Goal: Transaction & Acquisition: Book appointment/travel/reservation

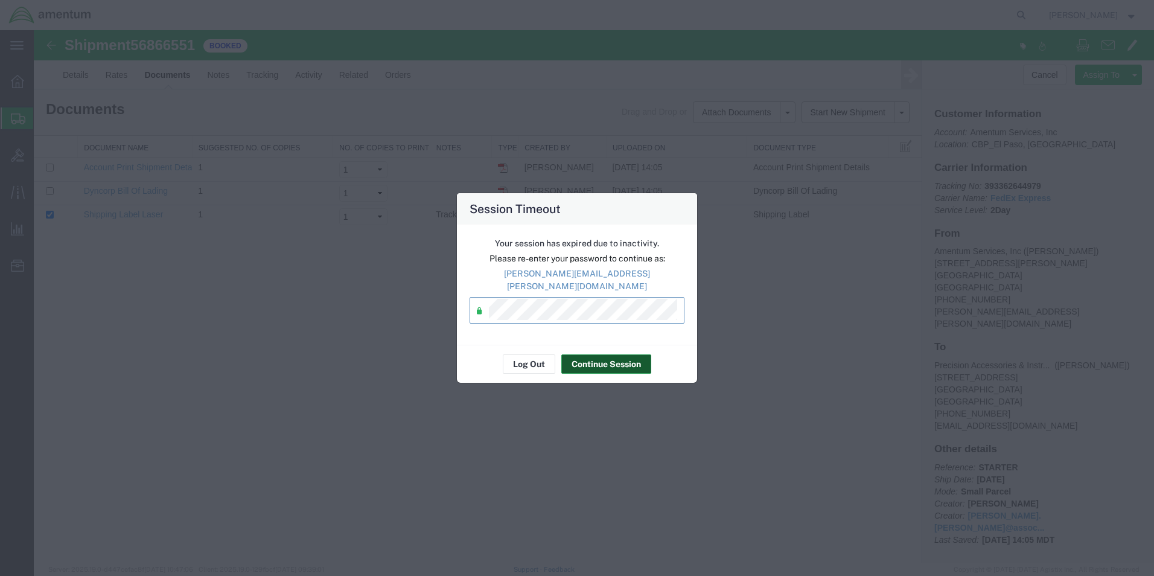
click at [593, 363] on button "Continue Session" at bounding box center [606, 363] width 90 height 19
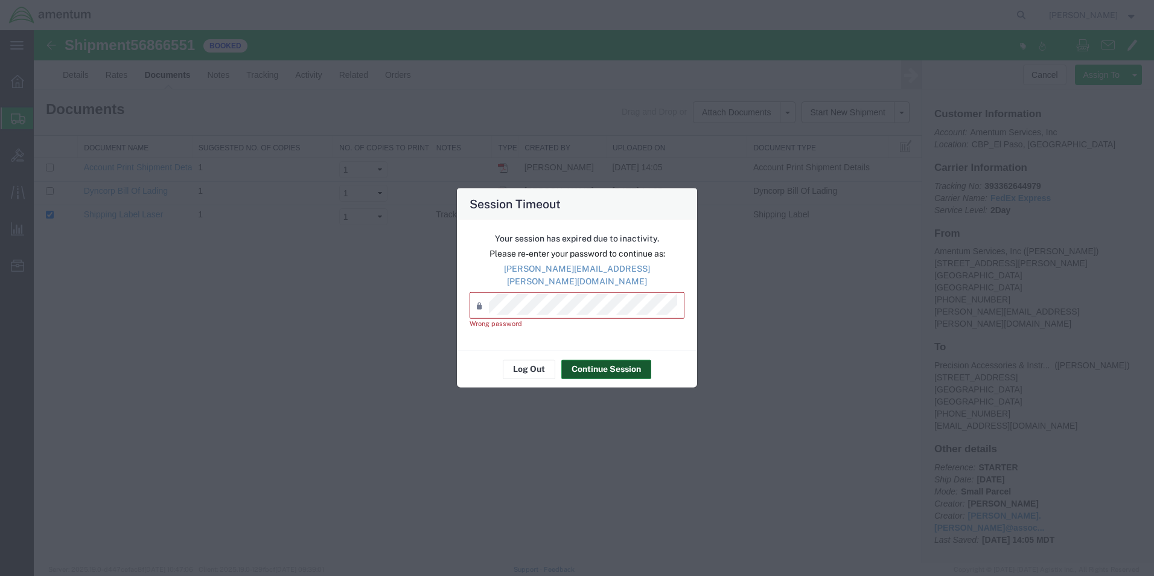
click at [578, 360] on button "Continue Session" at bounding box center [606, 368] width 90 height 19
click at [532, 366] on button "Log Out" at bounding box center [529, 368] width 53 height 19
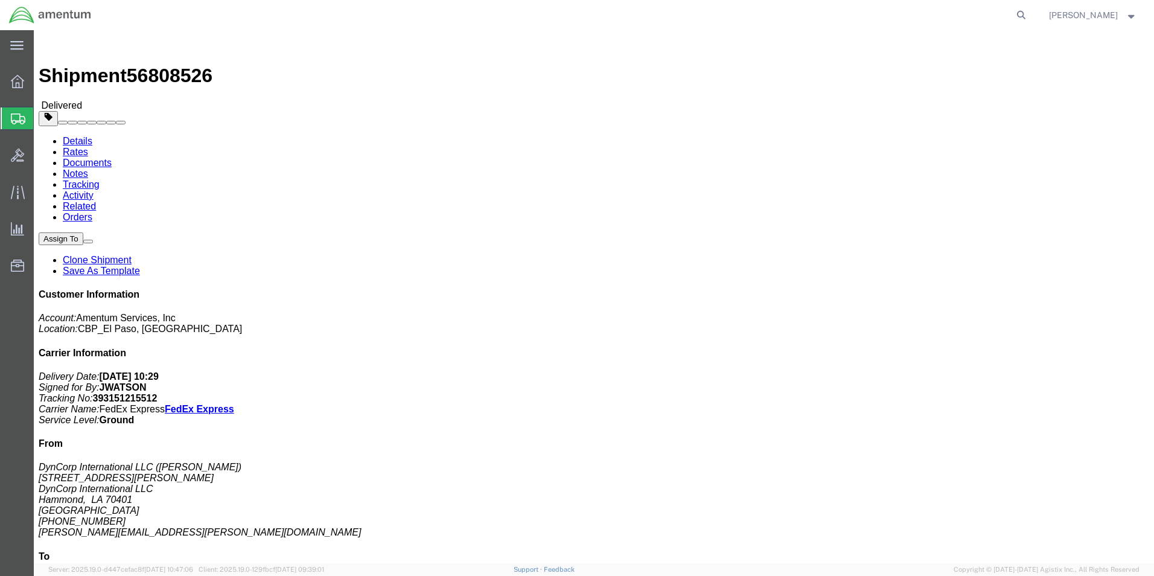
click at [0, 0] on span "Create from Template" at bounding box center [0, 0] width 0 height 0
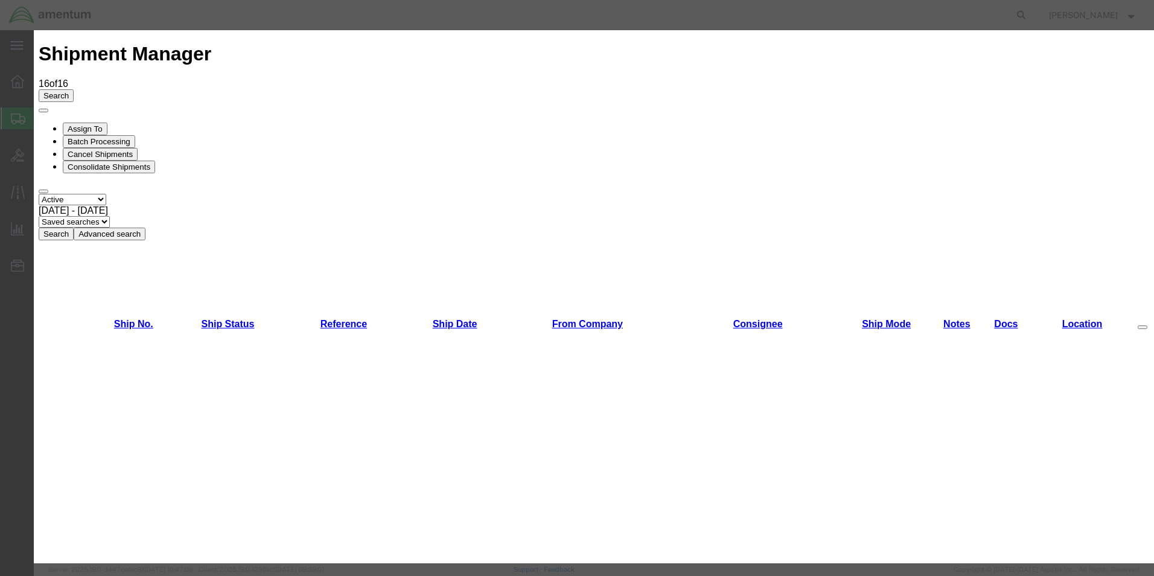
scroll to position [592, 0]
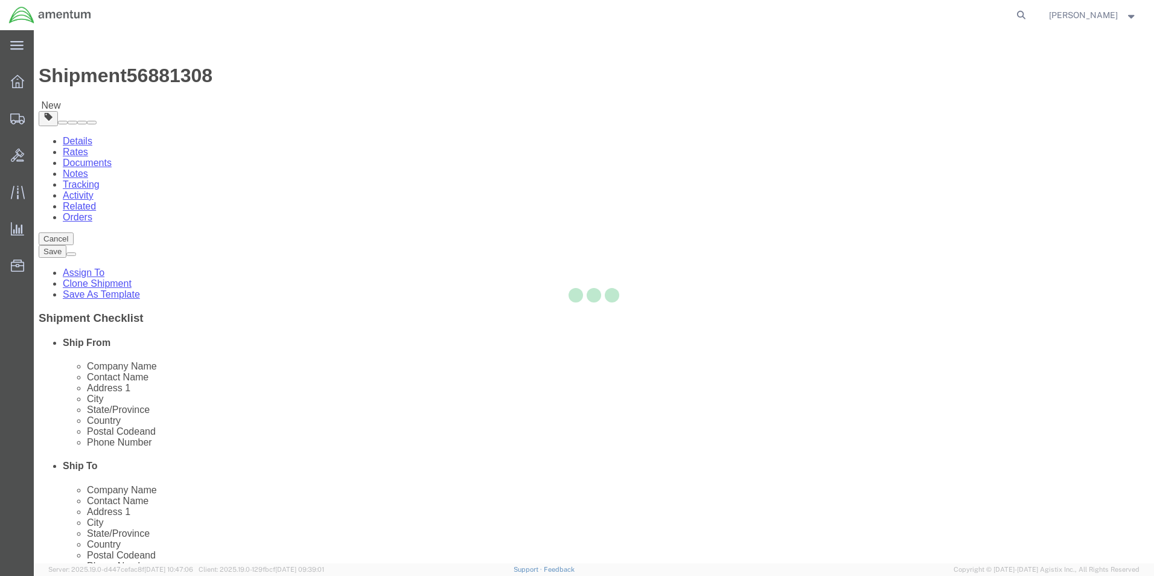
select select "69291"
select select
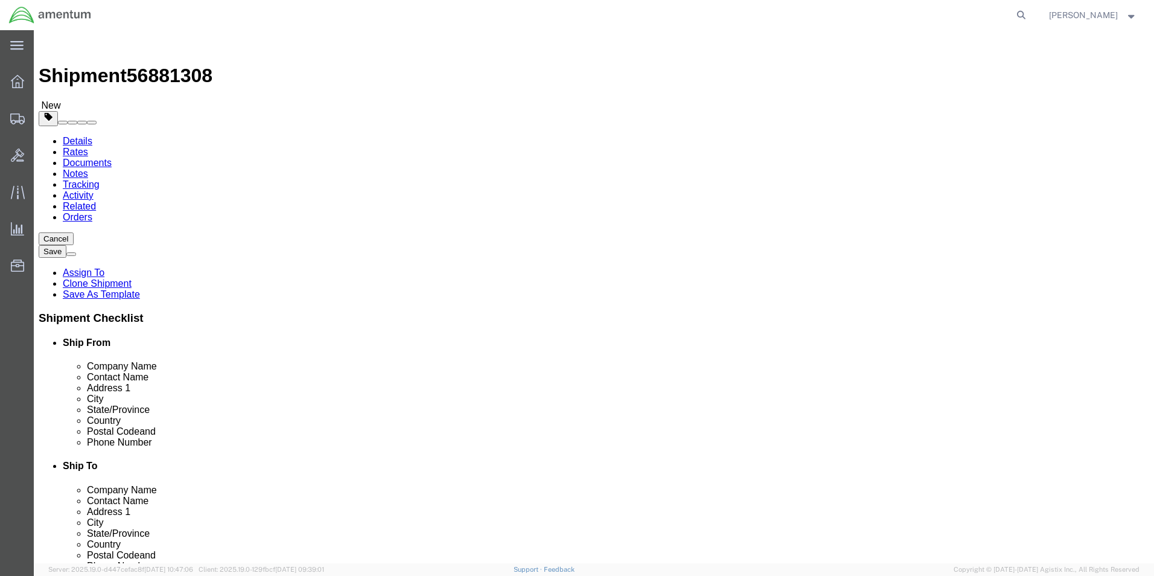
scroll to position [2307, 0]
select select "49831"
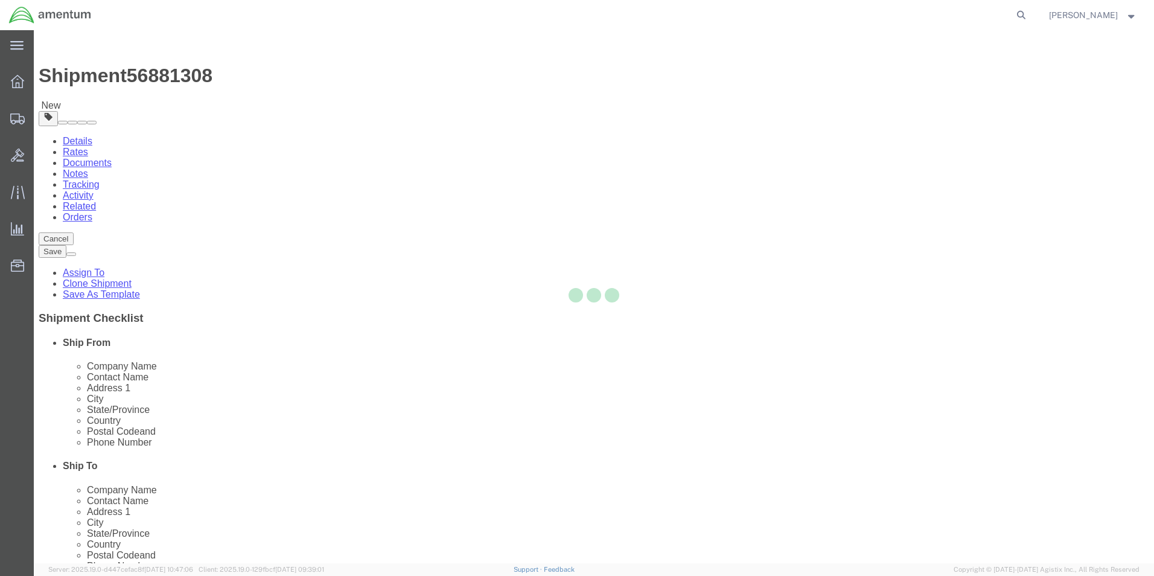
type input "79906"
type input "[PHONE_NUMBER]"
type input "[PERSON_NAME][EMAIL_ADDRESS][PERSON_NAME][DOMAIN_NAME]"
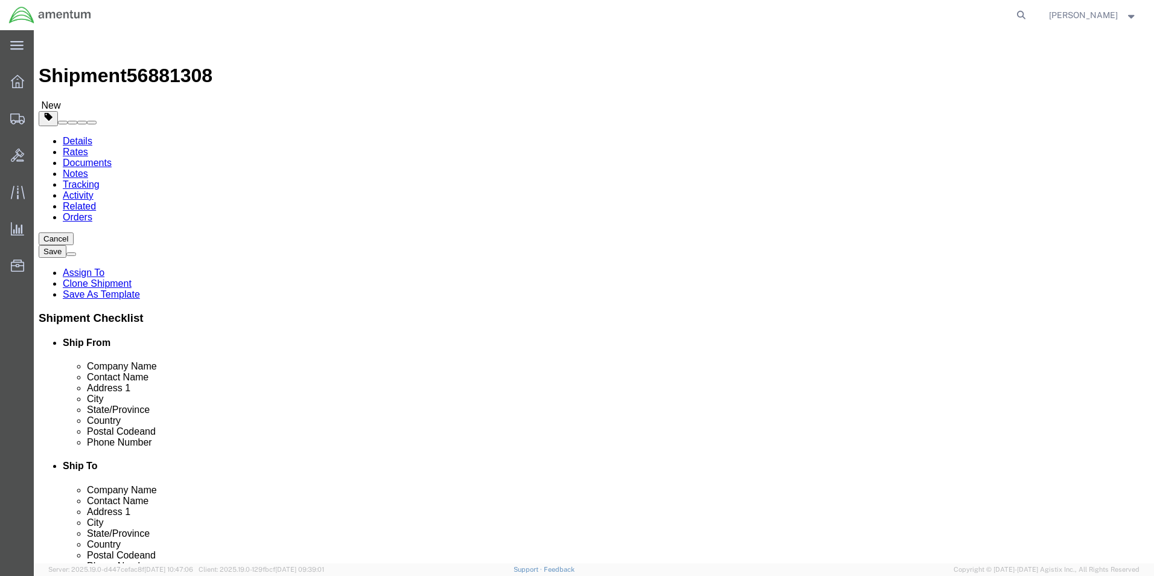
select select "[GEOGRAPHIC_DATA]"
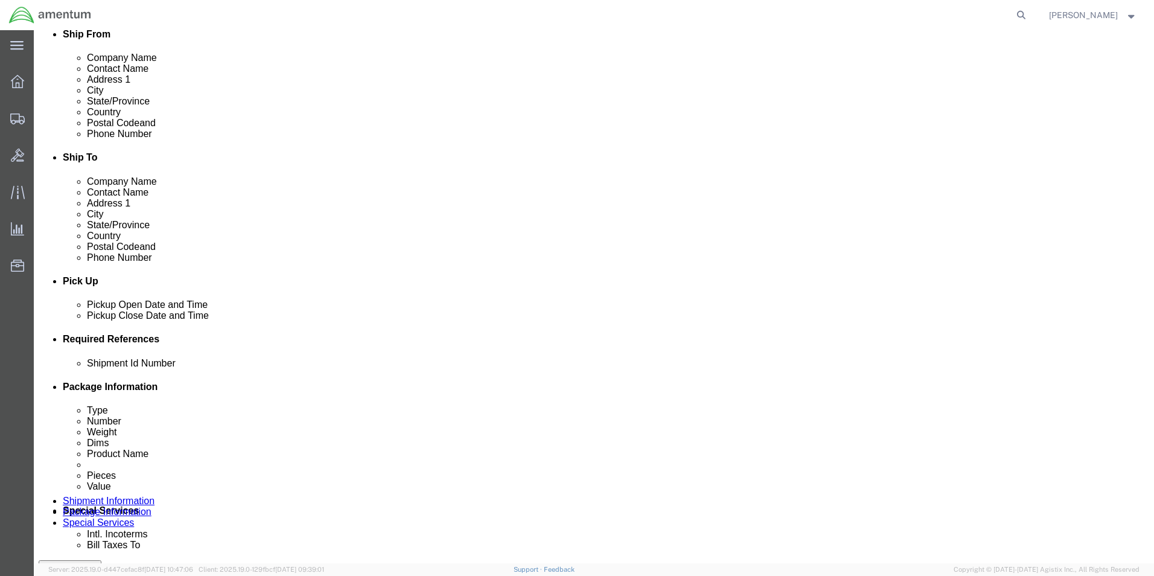
scroll to position [362, 0]
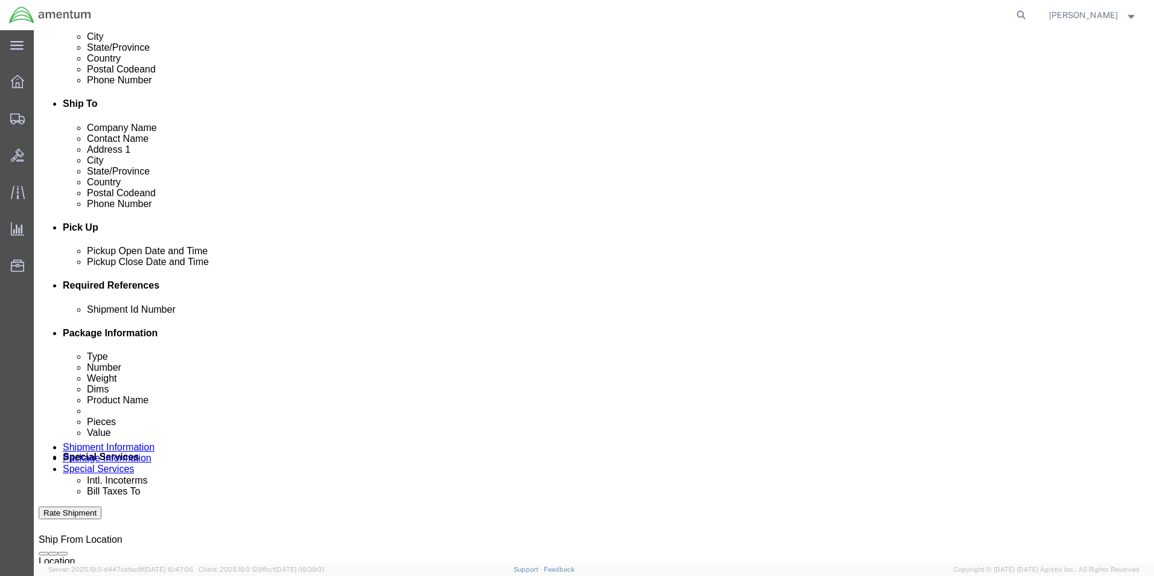
click input "CBP0001809"
type input "c"
type input "CBP0044230"
click input "text"
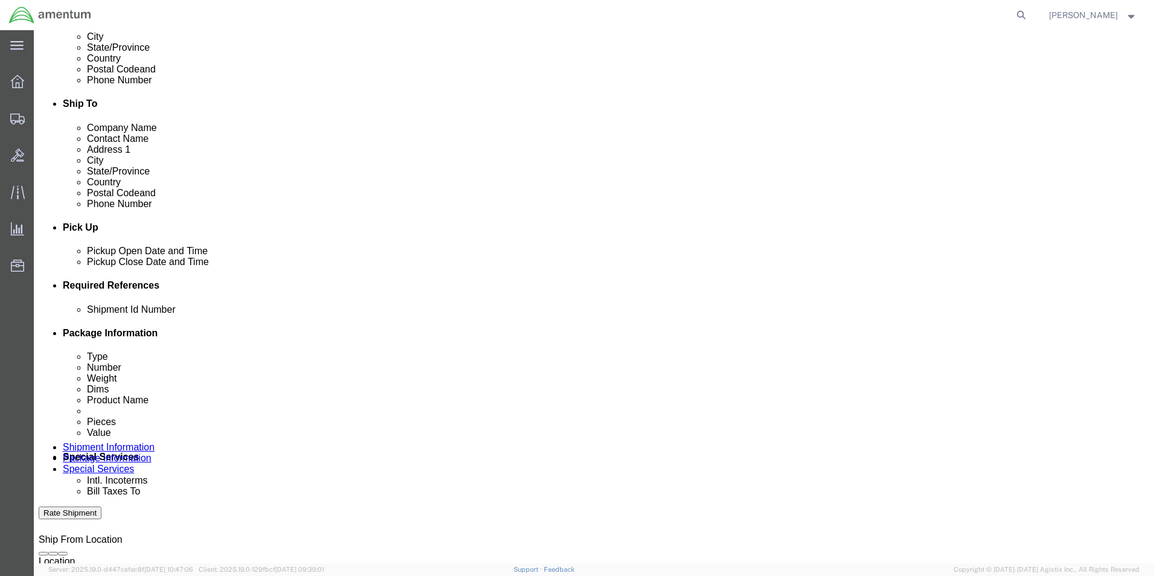
click input "CBP0044230"
click input "text"
paste input "CBP0044230"
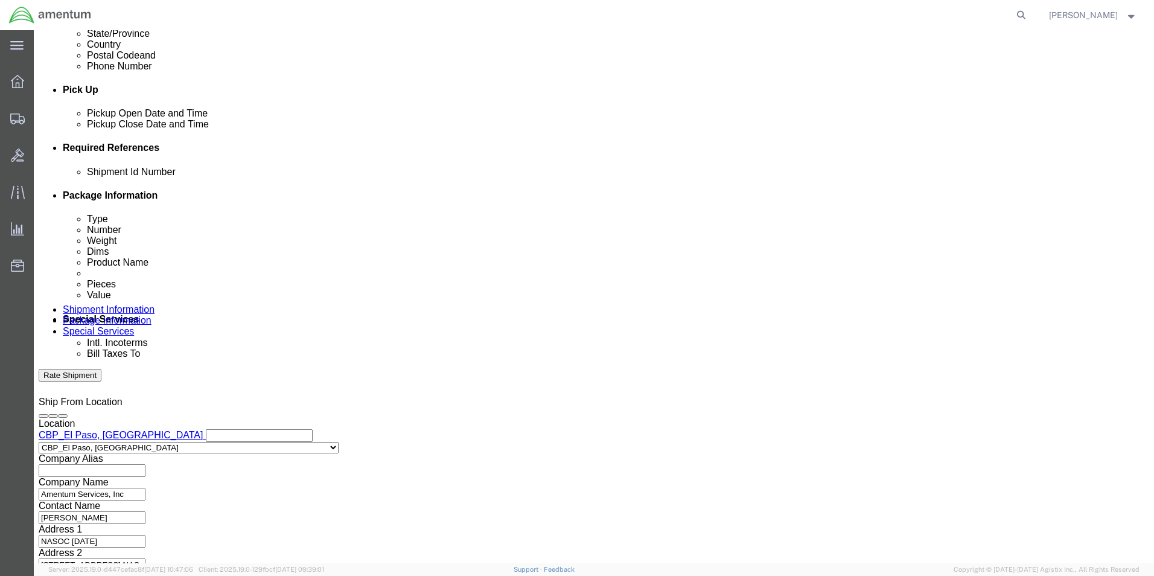
scroll to position [503, 0]
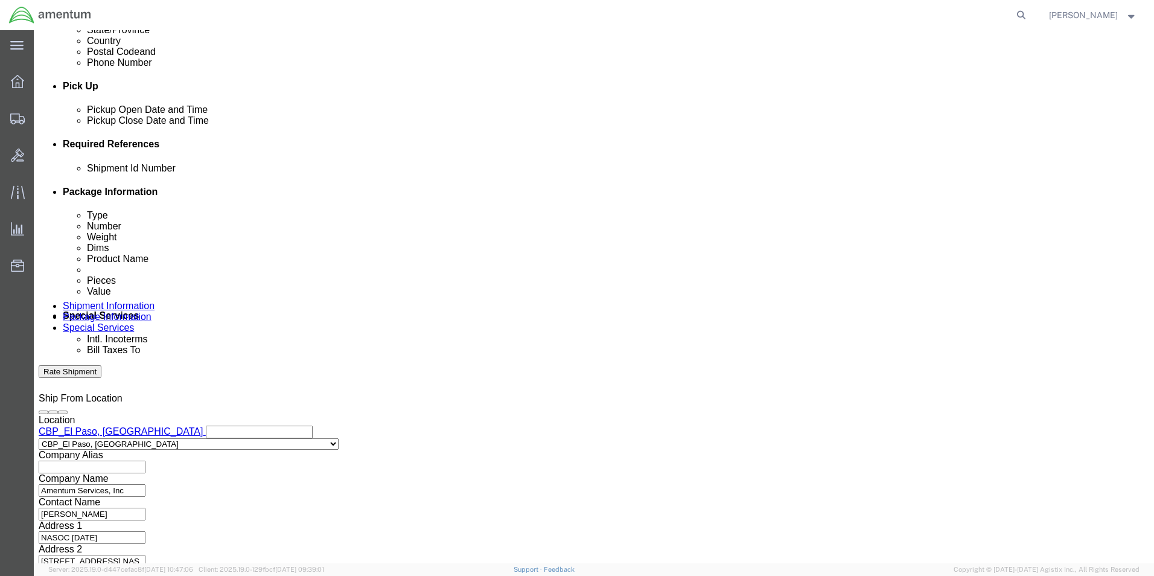
type input "CBP0044230"
click button "Continue"
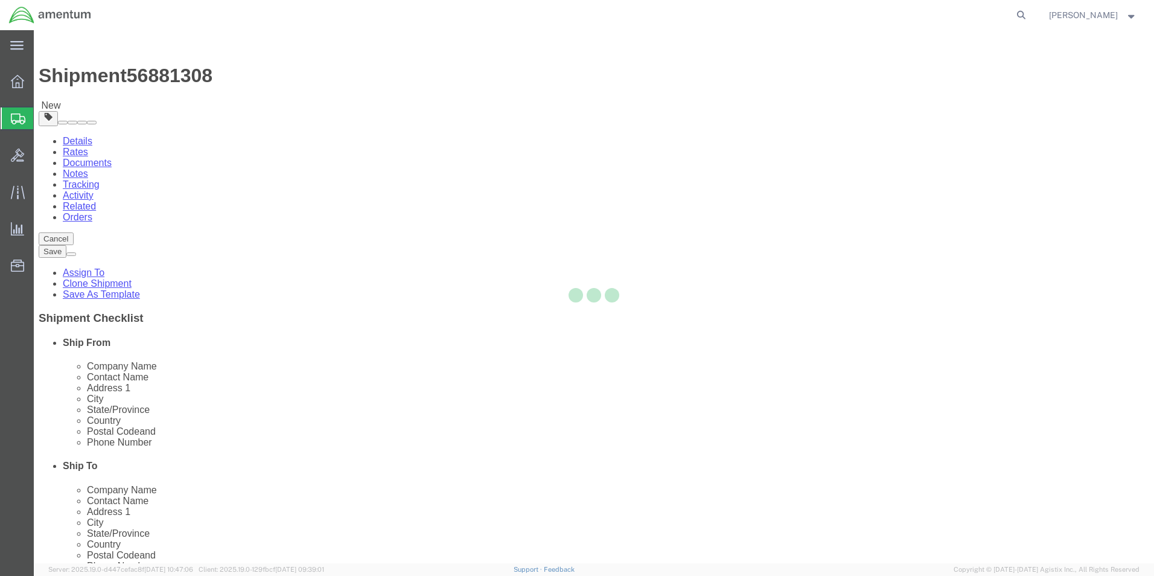
select select "YRPK"
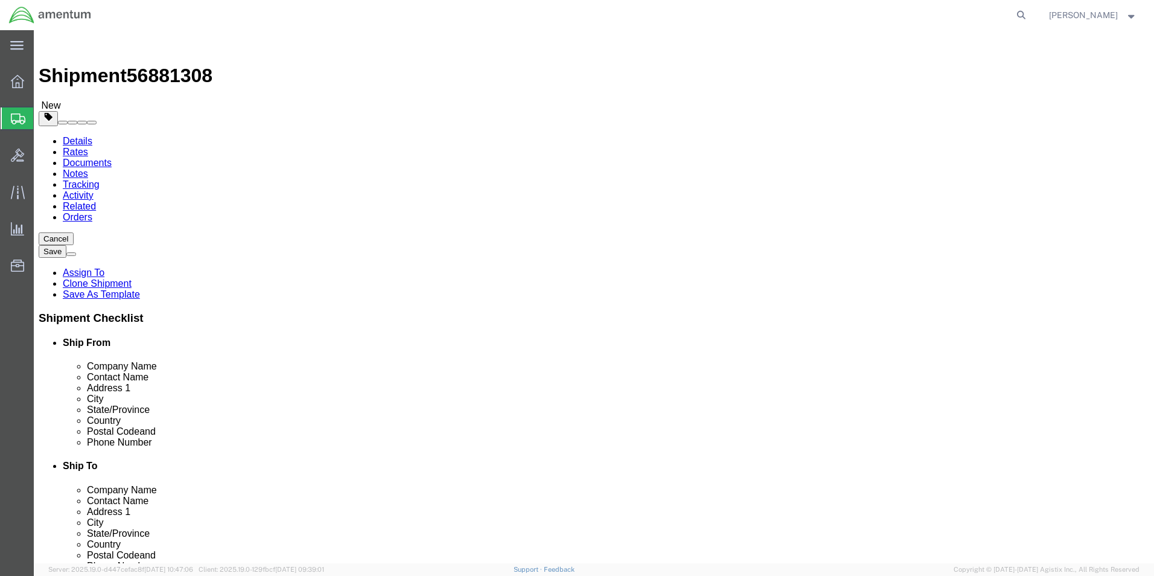
click select "Select Bale(s) Basket(s) Bolt(s) Bottle(s) Buckets Bulk Bundle(s) Can(s) Cardbo…"
click div "Package Type Select Bale(s) Basket(s) Bolt(s) Bottle(s) Buckets Bulk Bundle(s) …"
click input "text"
type input "49"
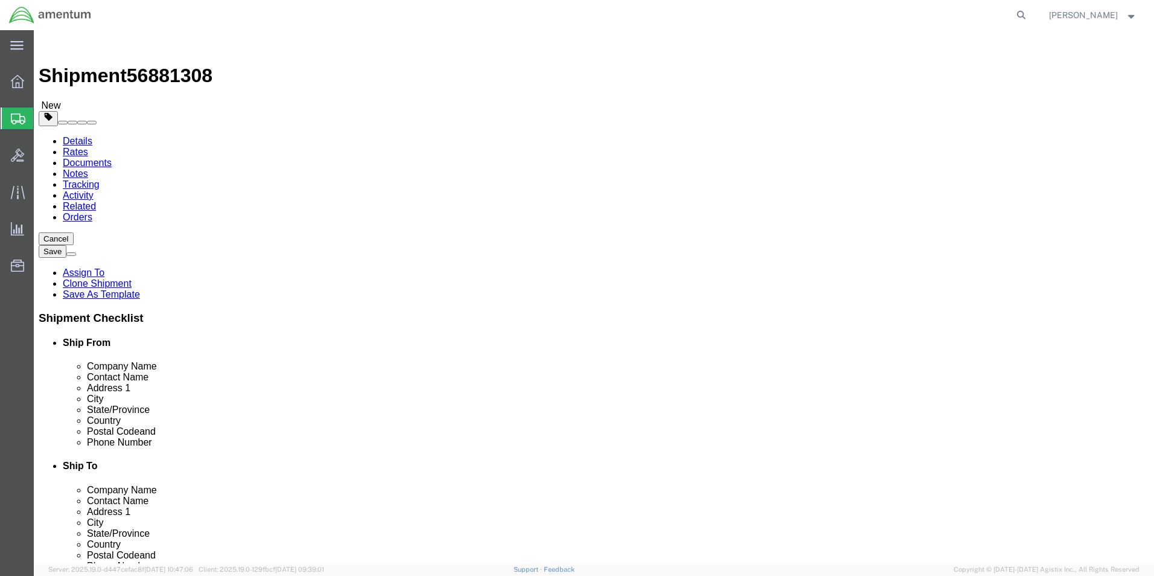
type input "26"
type input "20"
click input "0.00"
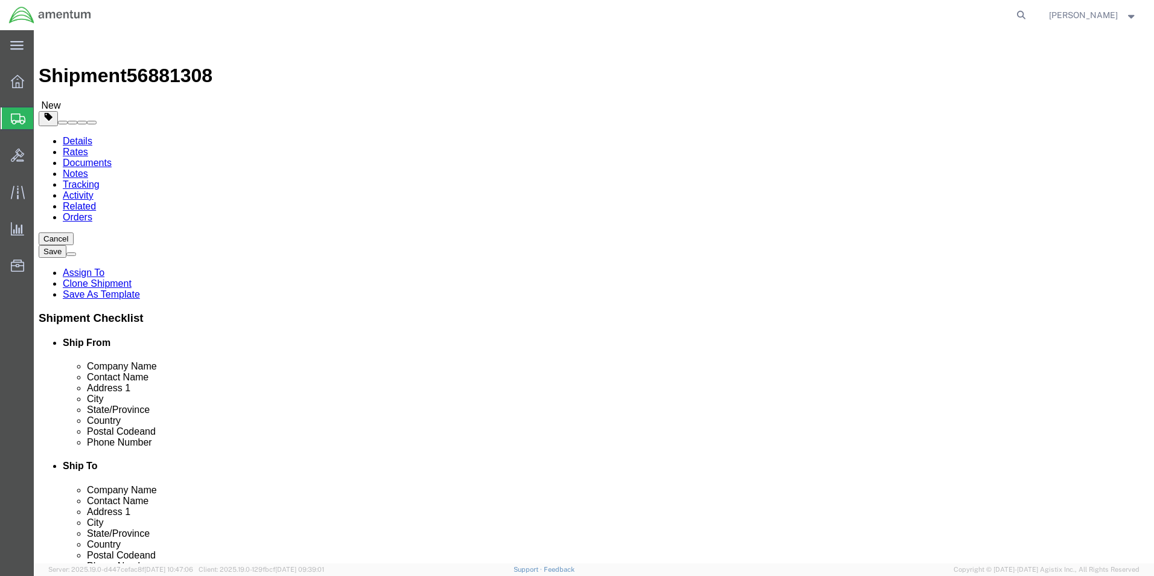
type input "107"
click link "Add Content"
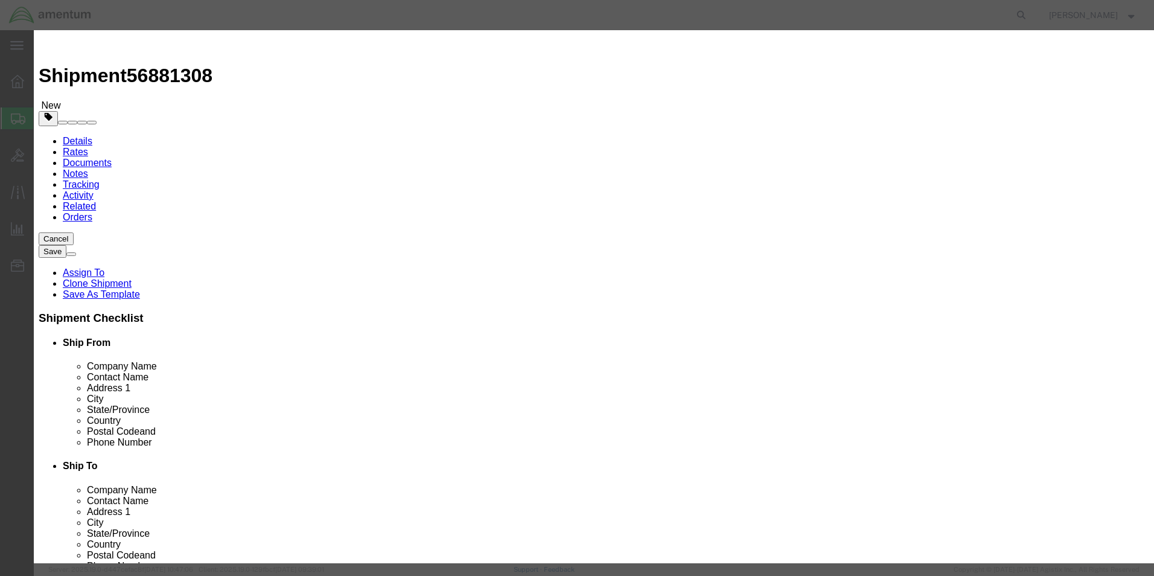
click input "text"
type input "ACFT PART"
click div "Commodity library Product Name ACFT PART Pieces 0 Select Bag Barrels 100Board F…"
click input "text"
type input "5000"
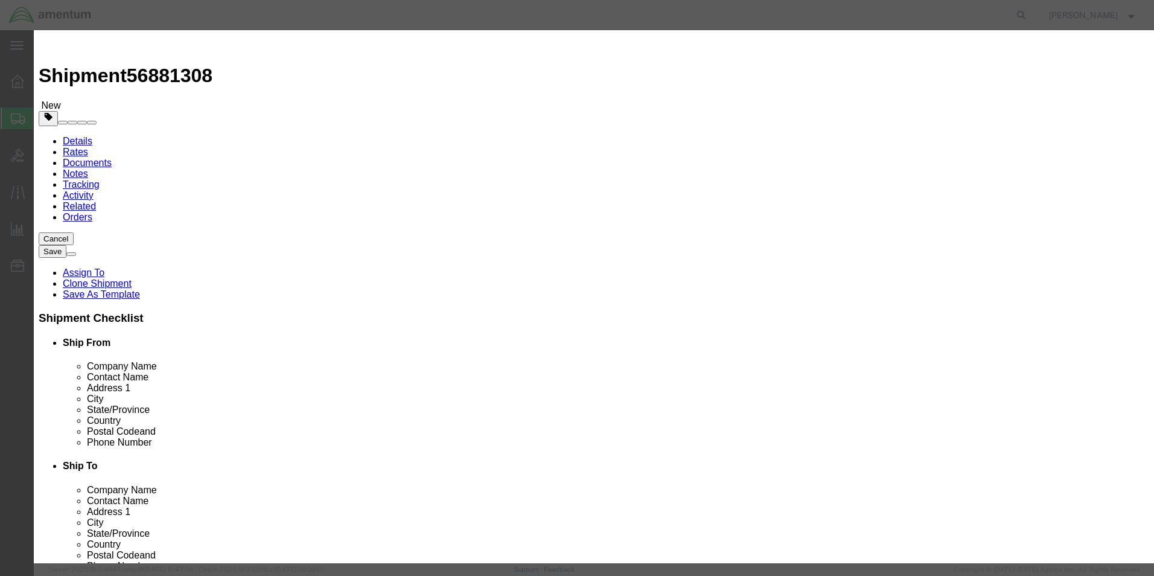
click textarea
type textarea "NOSE LANDING GEAR ASSY"
click h3 "Add content"
click button "Save & Close"
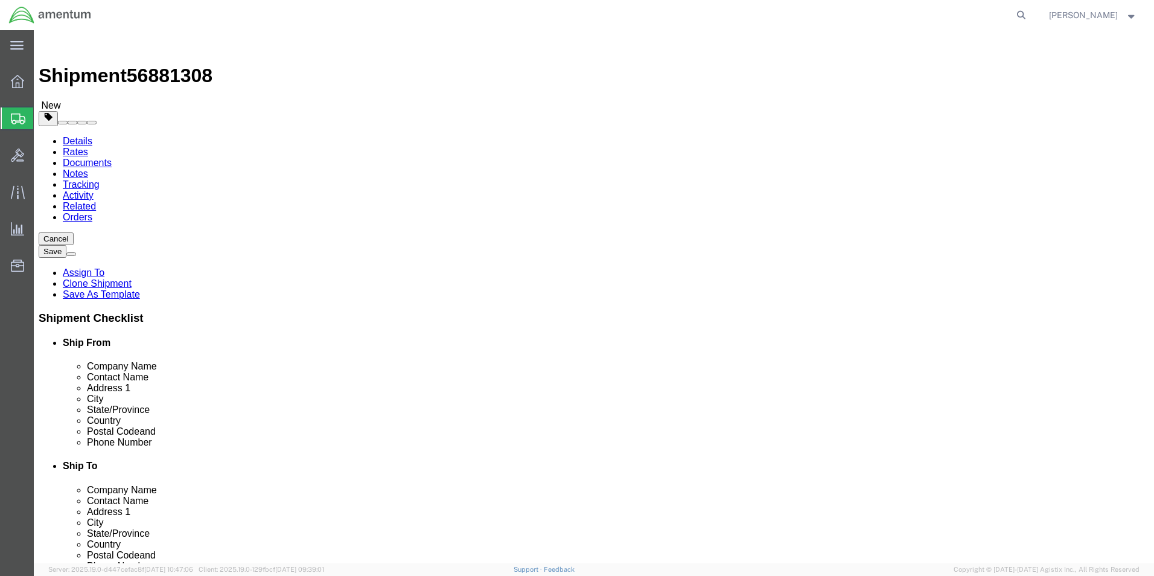
click button "Rate Shipment"
click dd "0.00 Each"
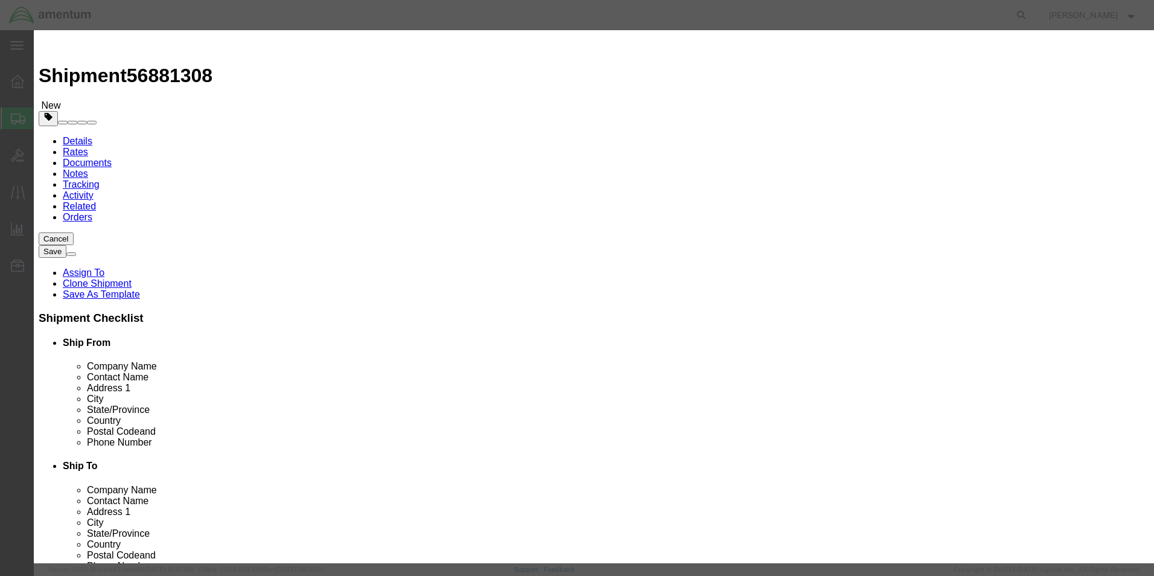
click input "0.00"
type input "1"
type input "5000"
click button "Save & Close"
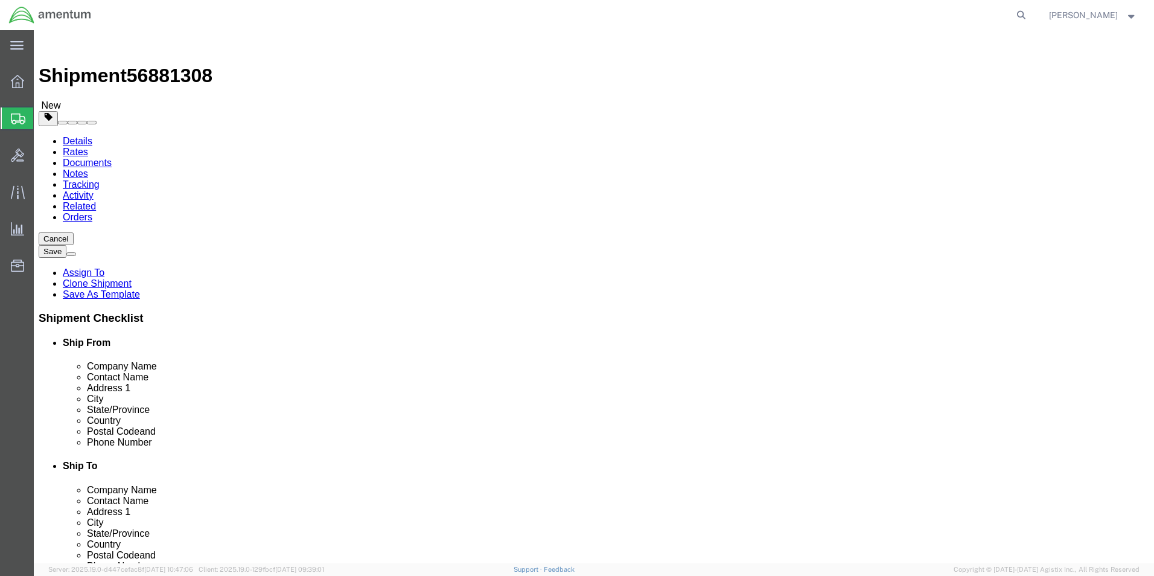
click button "Rate Shipment"
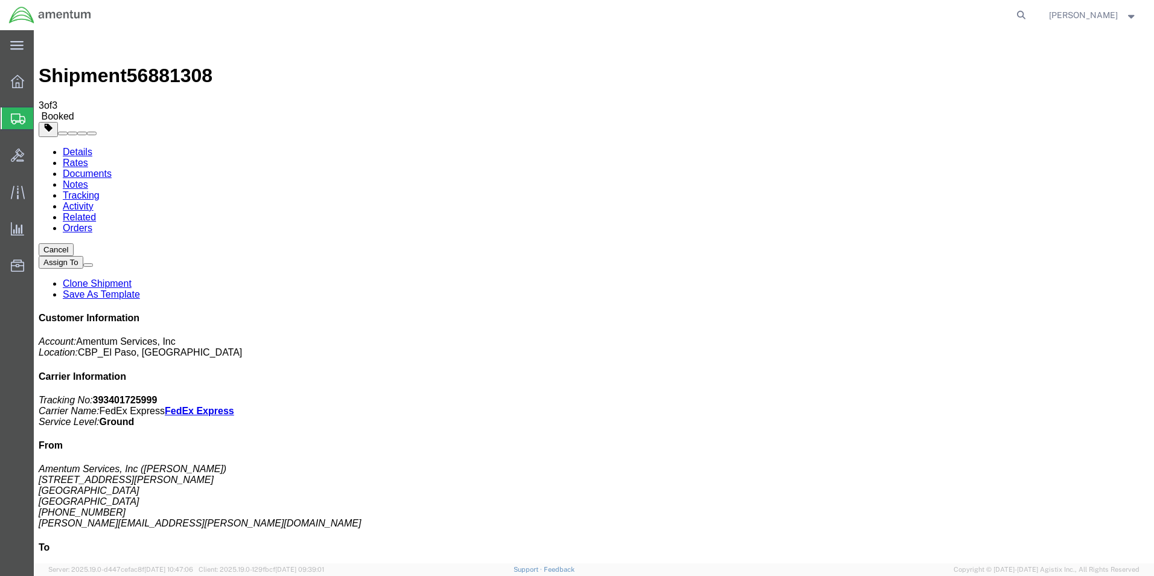
click at [0, 0] on span "Create Shipment" at bounding box center [0, 0] width 0 height 0
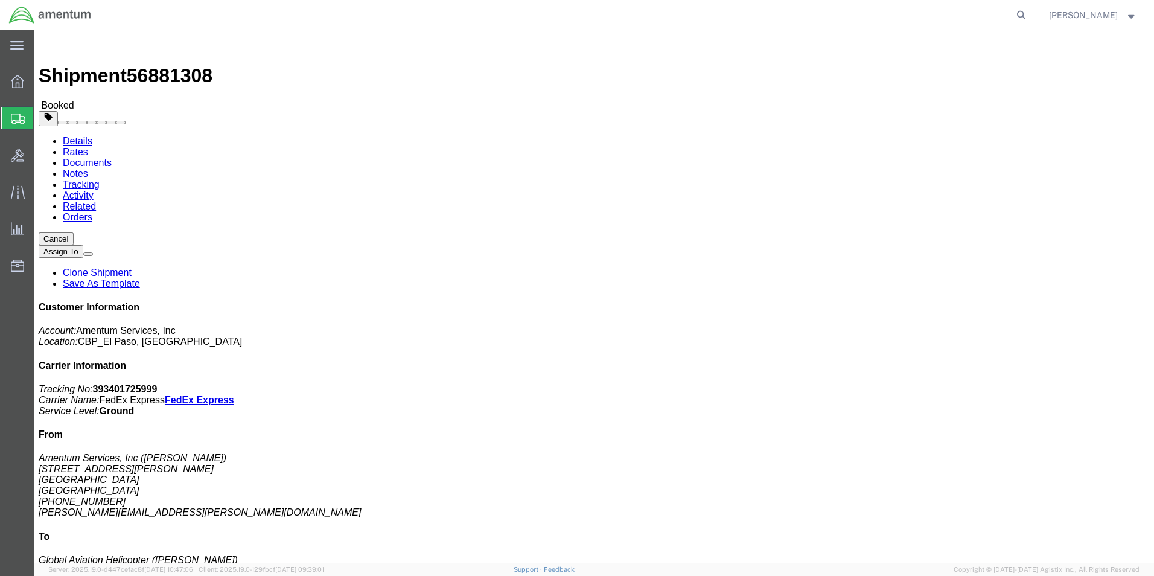
click link "Clone Shipment"
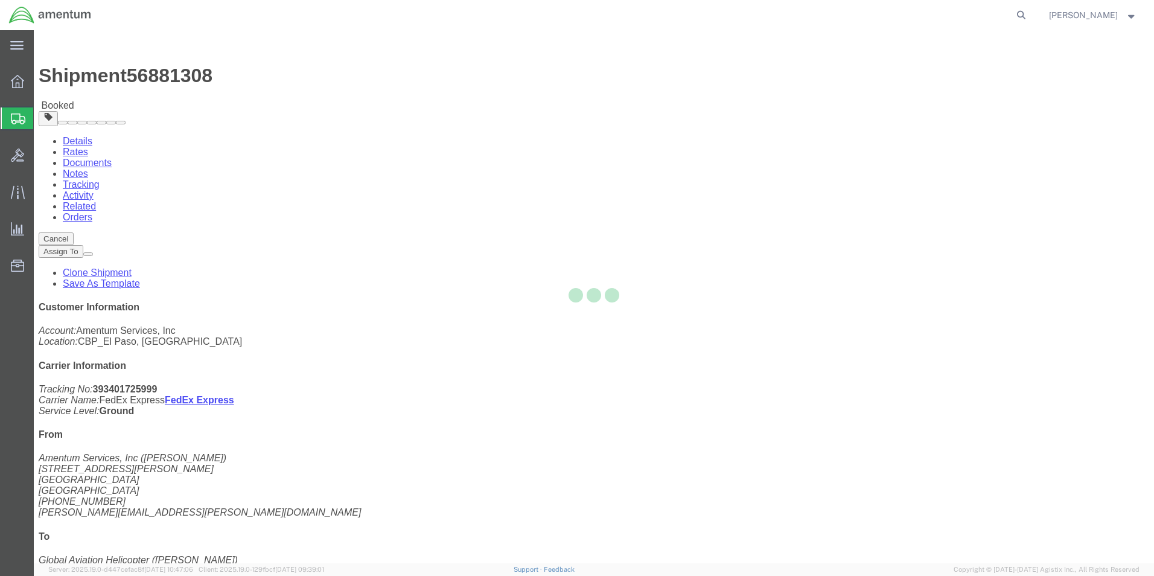
select select "49831"
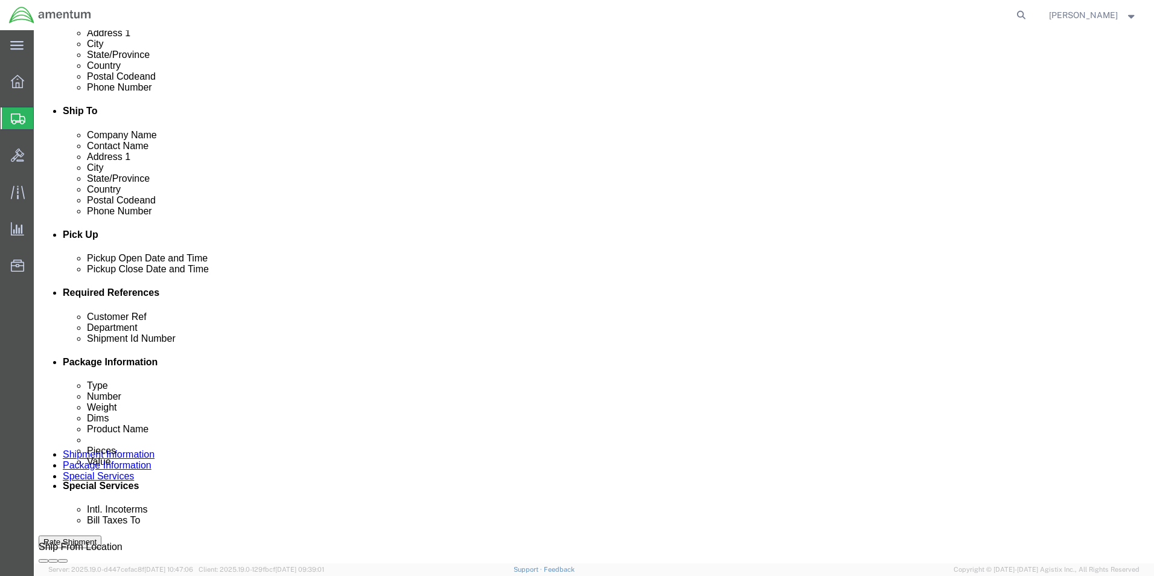
scroll to position [362, 0]
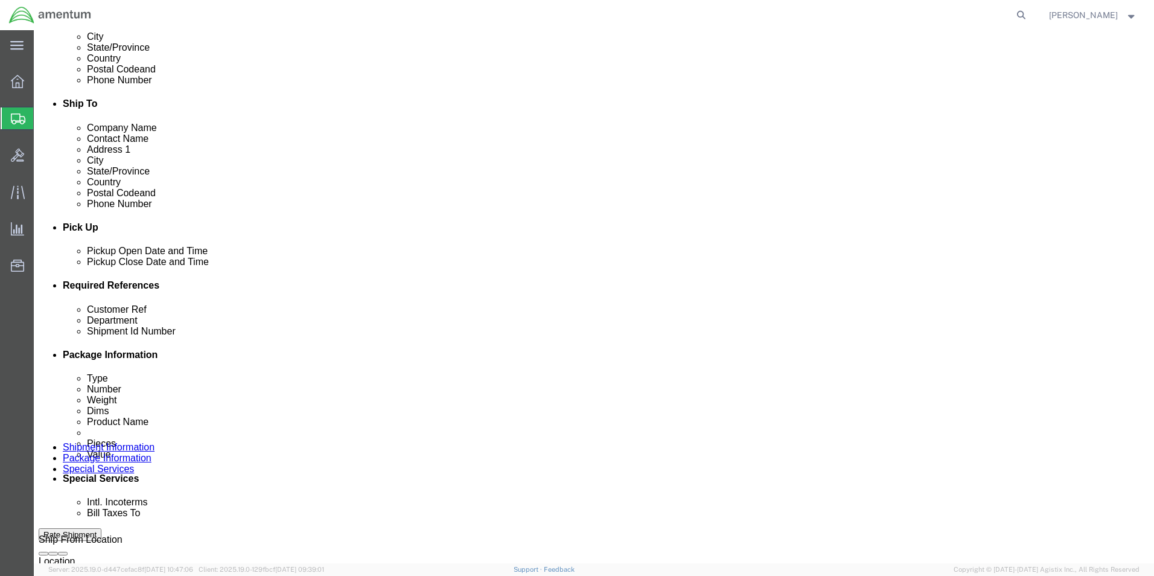
click input "CBP0044230"
type input "CBP0044329"
click input "CBP0044230"
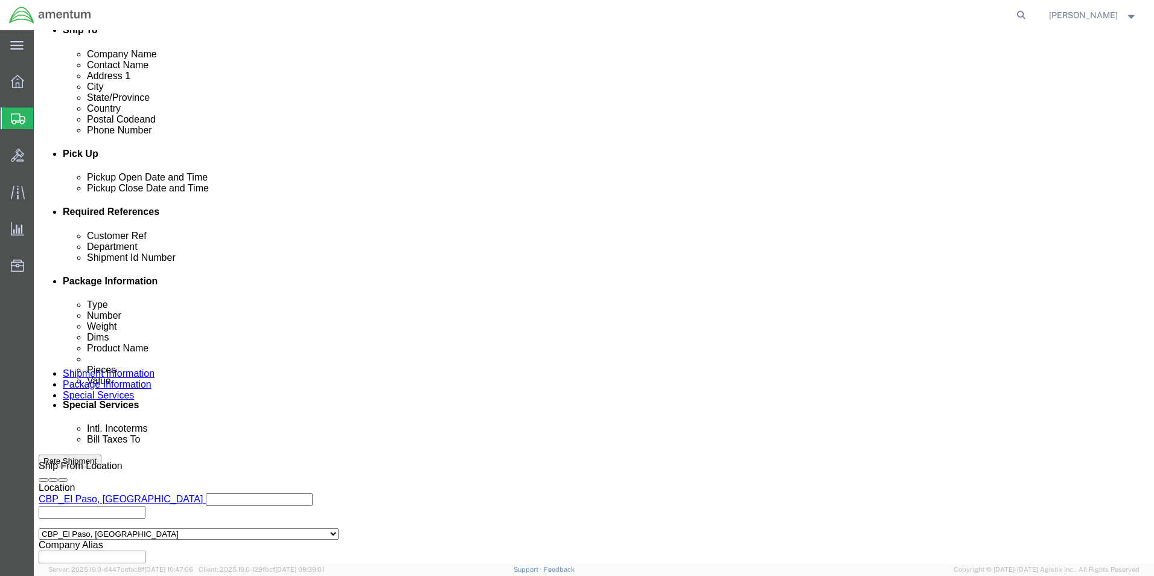
scroll to position [503, 0]
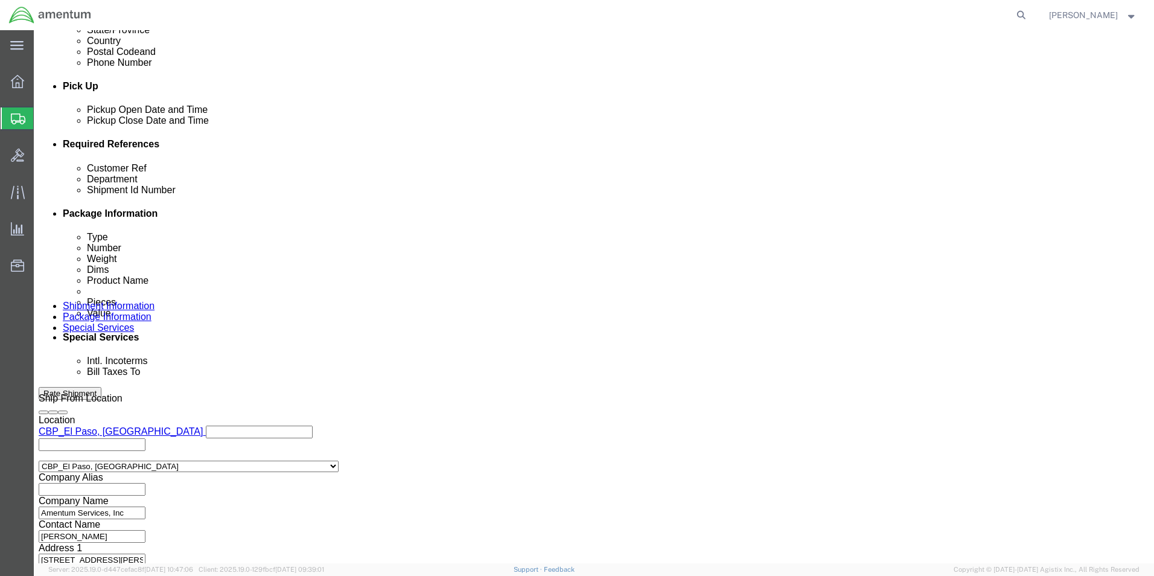
type input "CBP0044329"
click button "Continue"
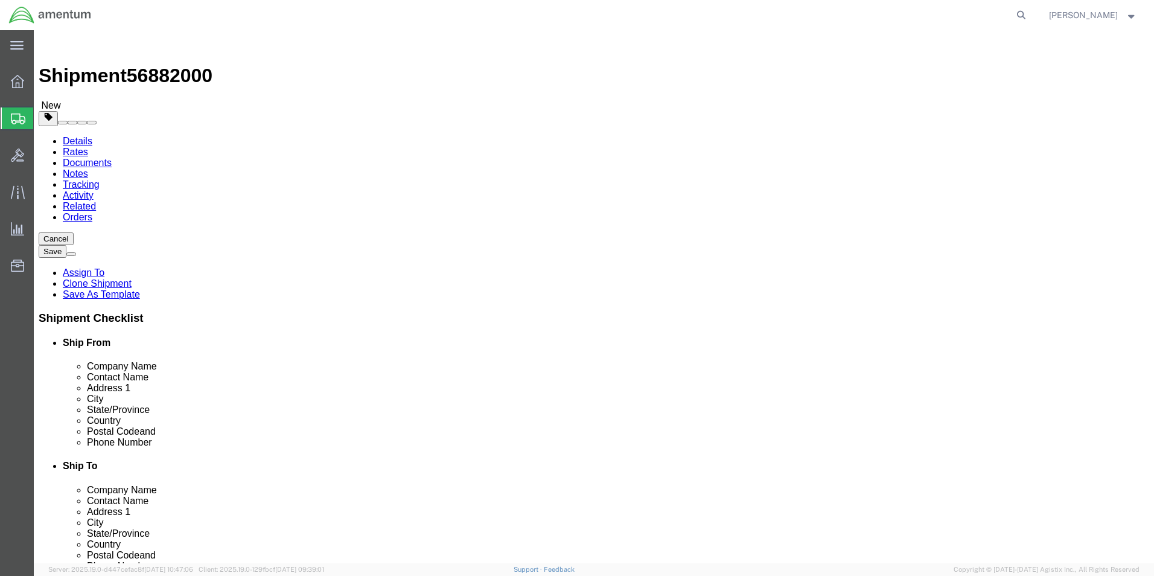
click input "49.00"
type input "20"
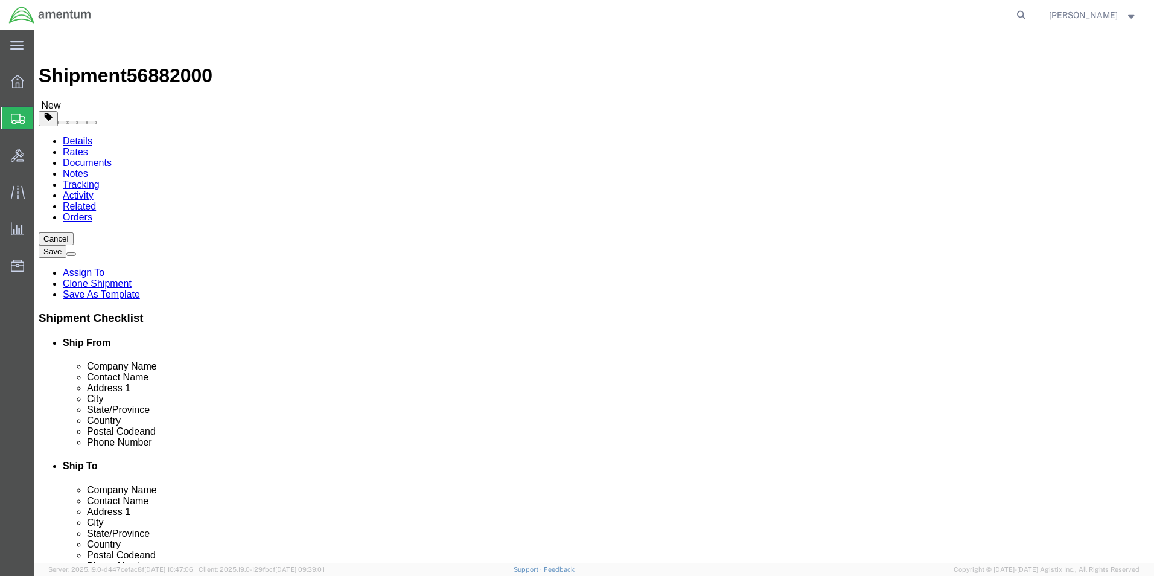
type input "15"
click input "107.00"
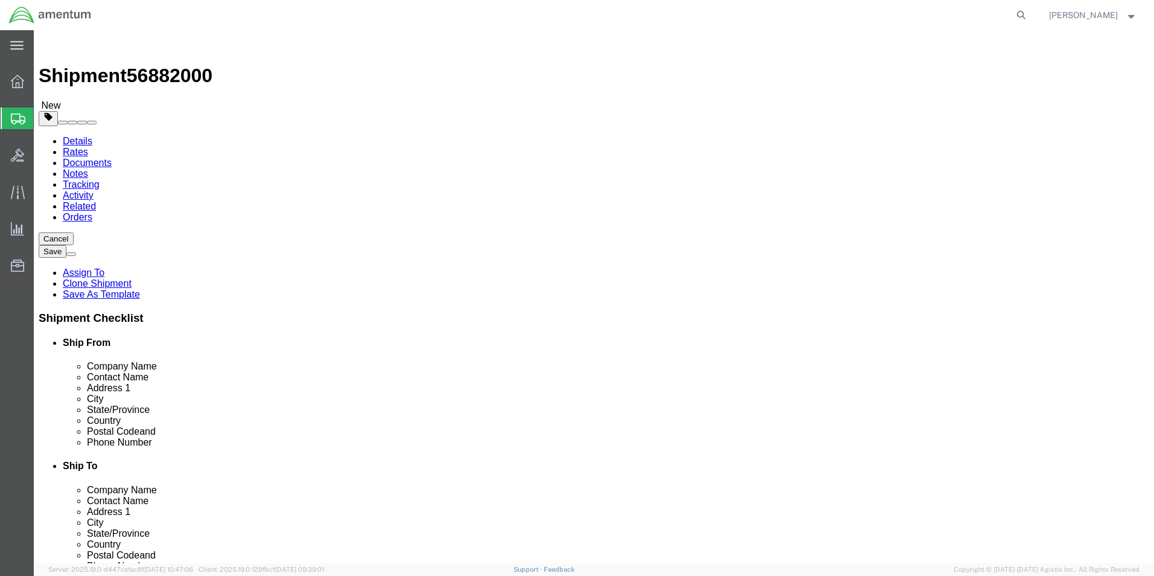
type input "9.8"
click div "Package Content # 1 1 x Your Packaging Package Type Select Bale(s) Basket(s) Bo…"
click dd "5000.00 USD"
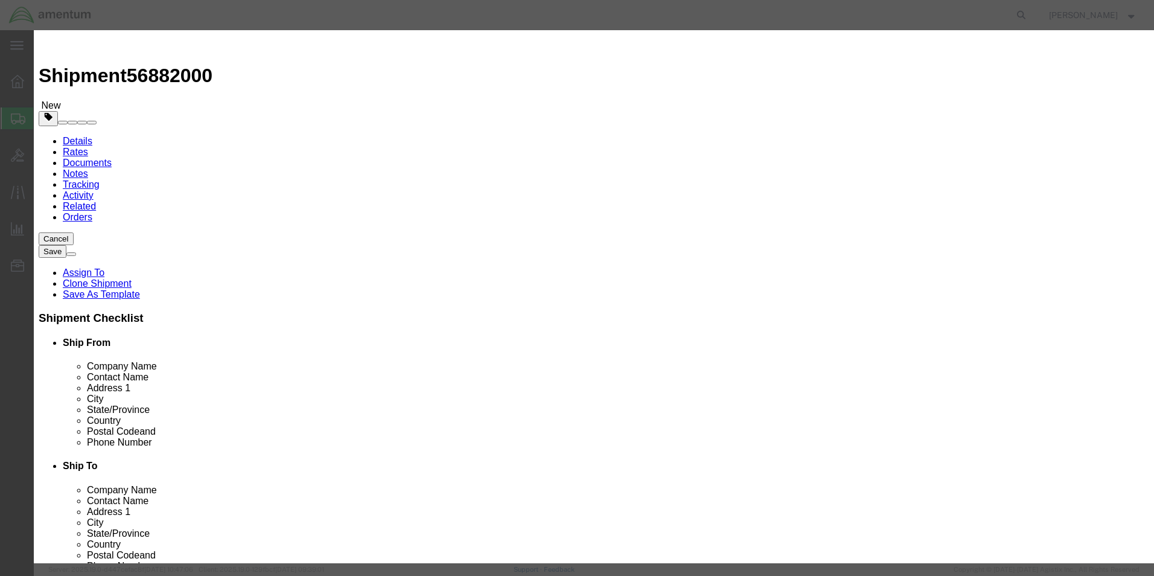
click input "5000.00"
type input "2000"
click textarea "NOSE LANDING GEAR ASSY"
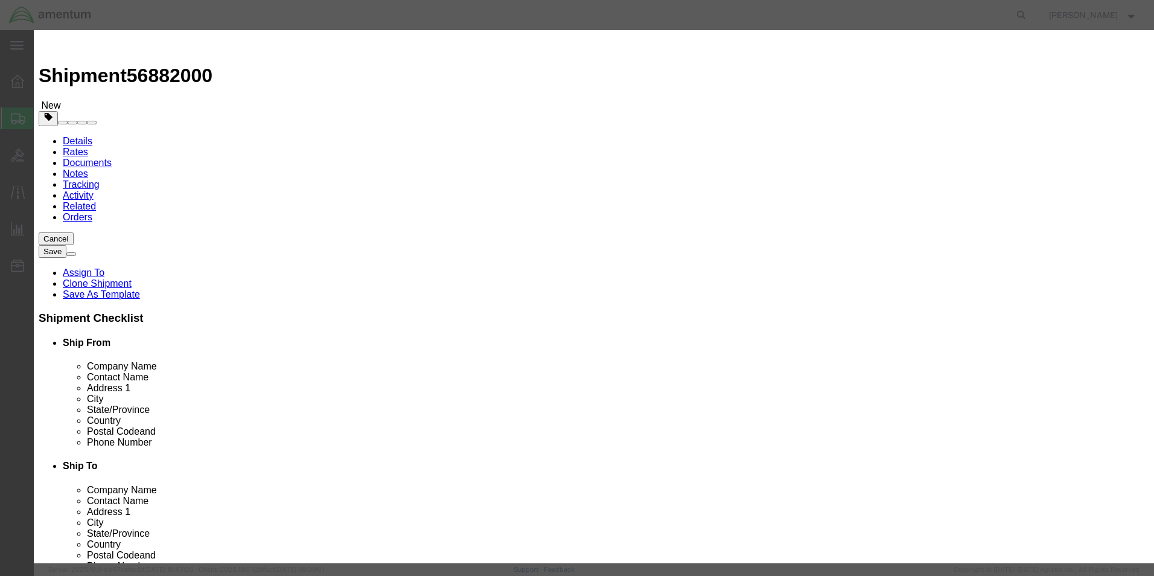
click textarea "NOSE LANDING GEAR ASSY"
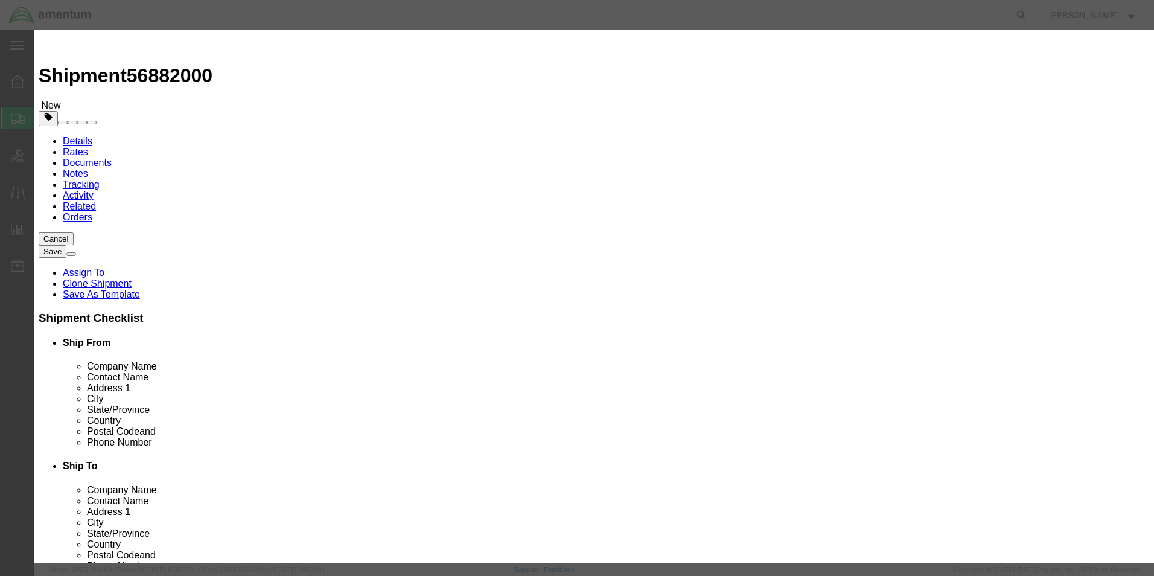
type textarea "BLOWER ASSY"
drag, startPoint x: 623, startPoint y: 58, endPoint x: 680, endPoint y: 100, distance: 71.2
click div "Commodity library"
click button "Save & Close"
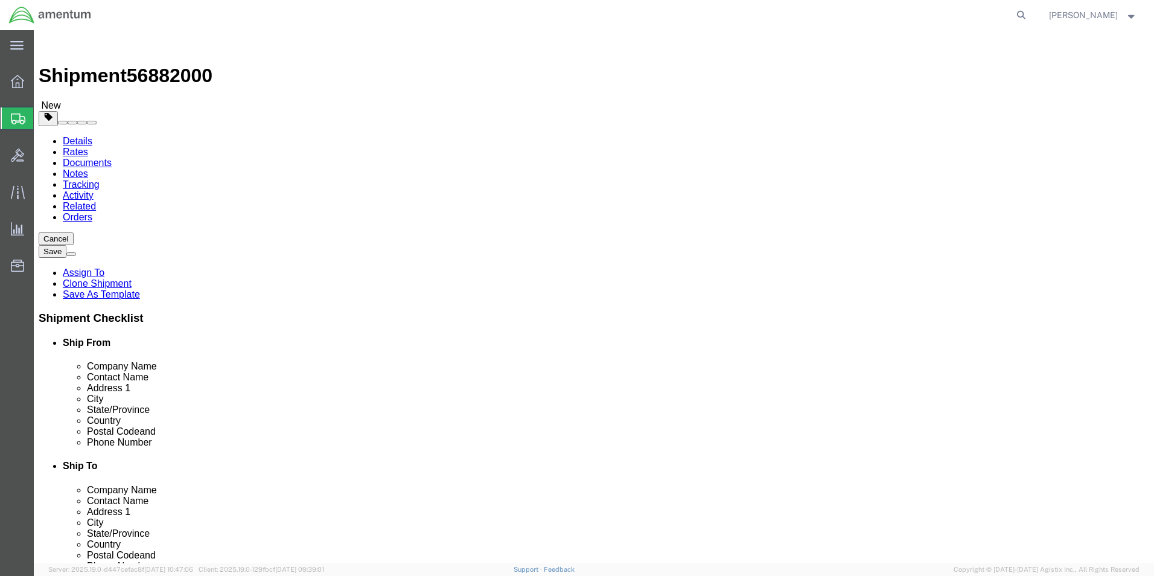
click button "Rate Shipment"
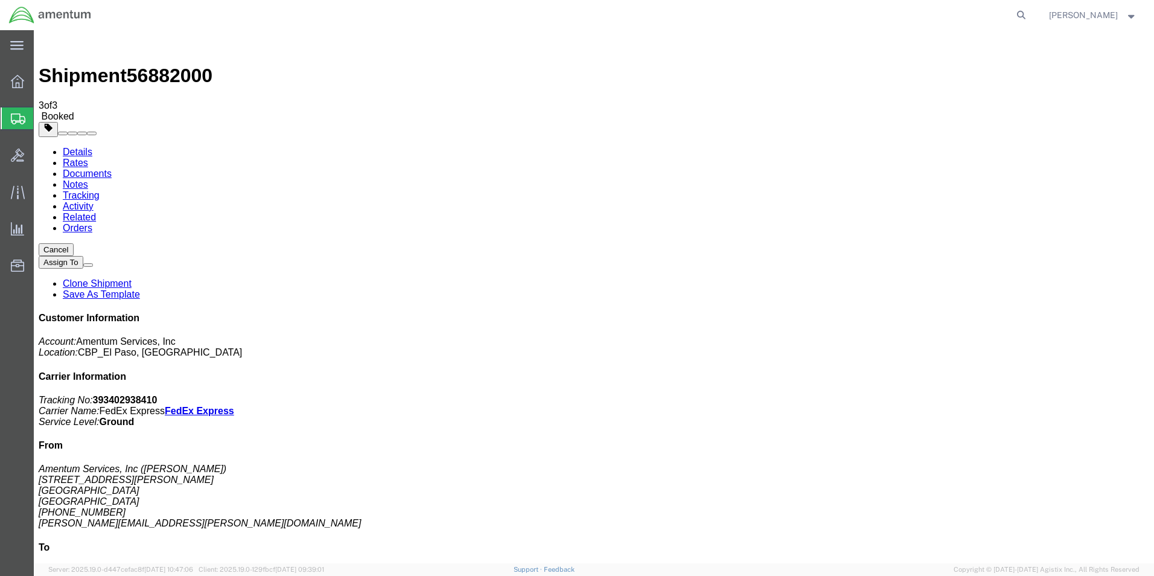
click at [140, 289] on link "Save As Template" at bounding box center [101, 294] width 77 height 10
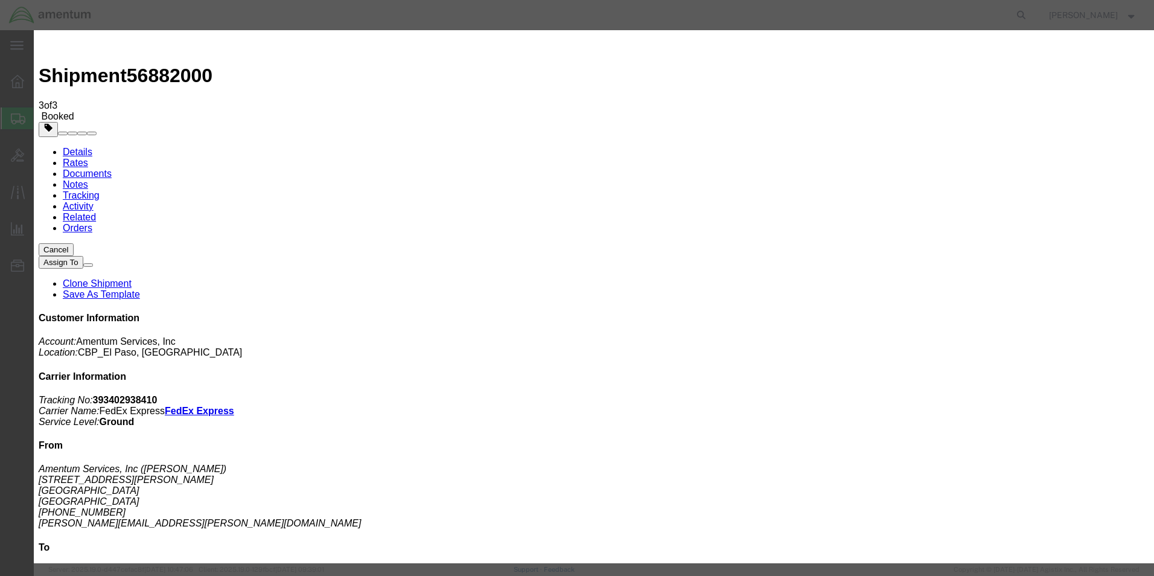
type input "DRK - GLOBAL AV"
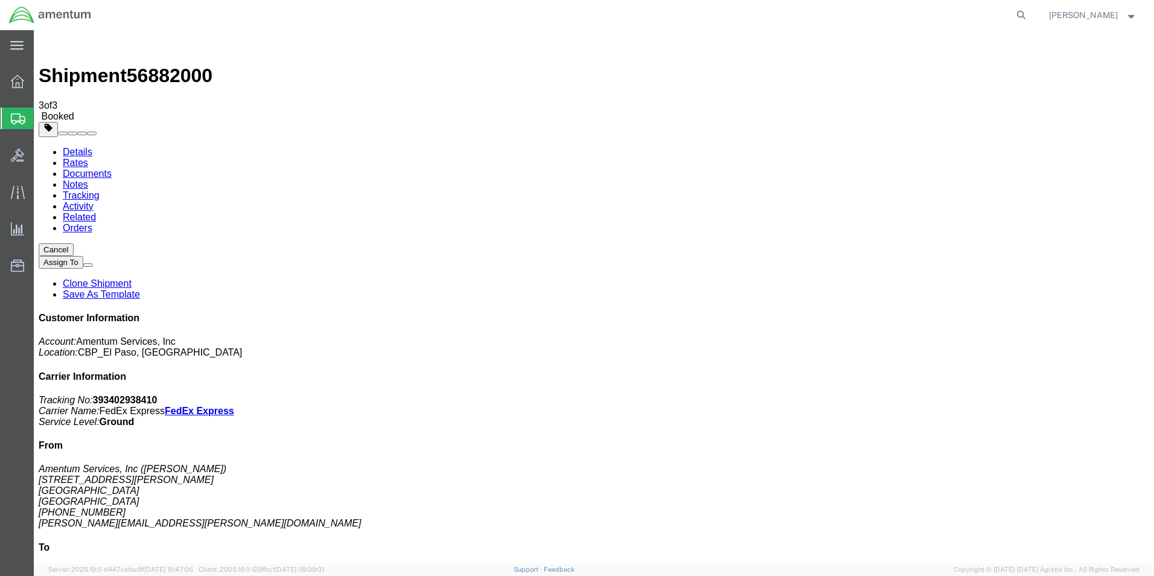
click at [0, 0] on span "Create from Template" at bounding box center [0, 0] width 0 height 0
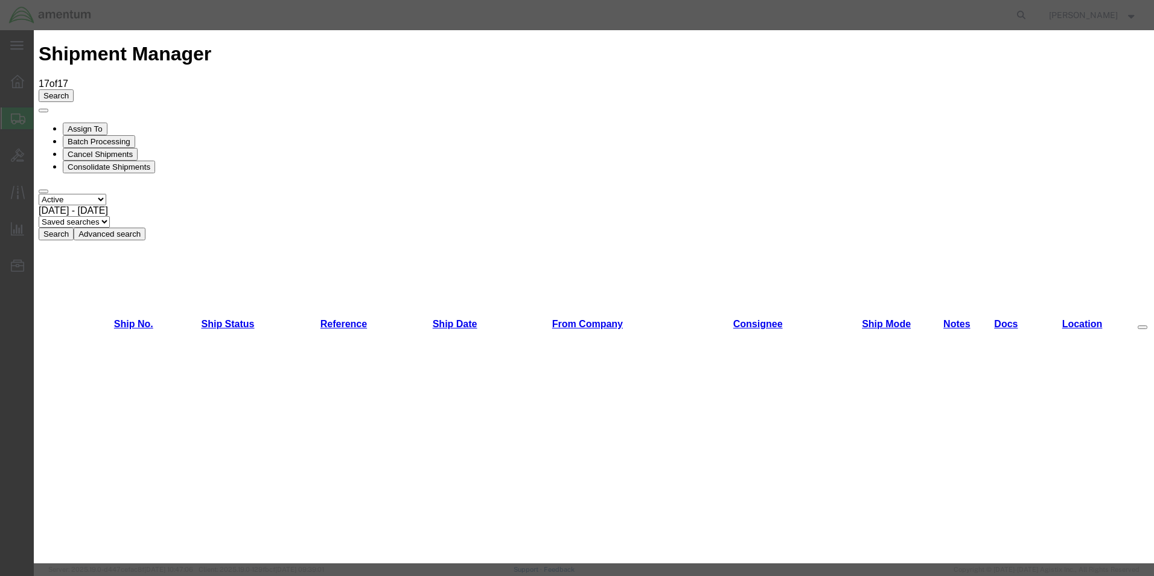
scroll to position [241, 0]
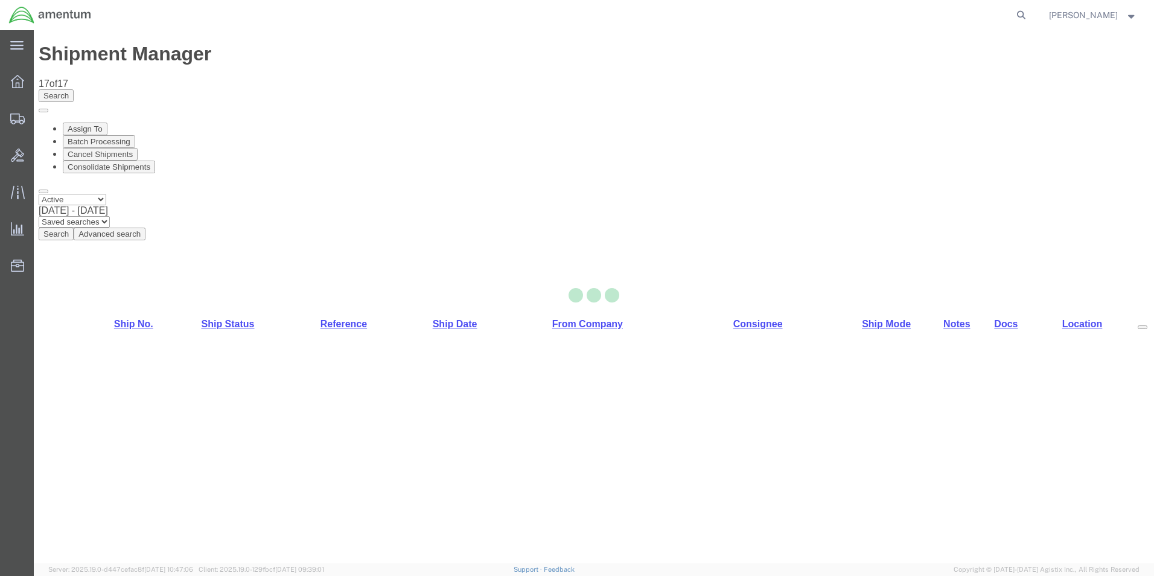
select select "49831"
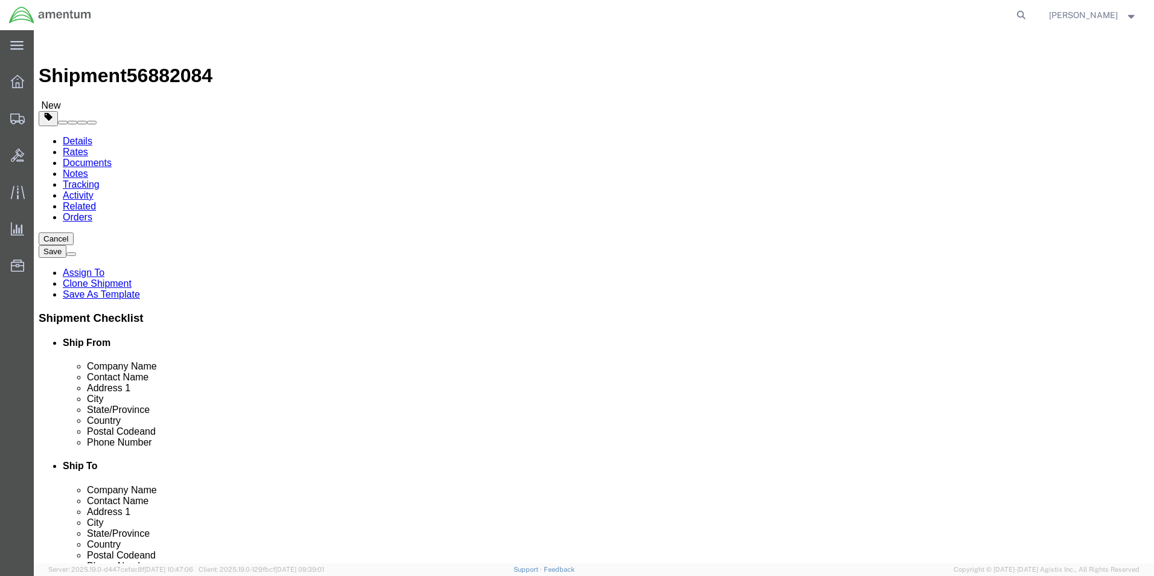
click input "Global Aviation Helicopter"
type input "AVIATION PLUS INC"
click input "[PERSON_NAME]"
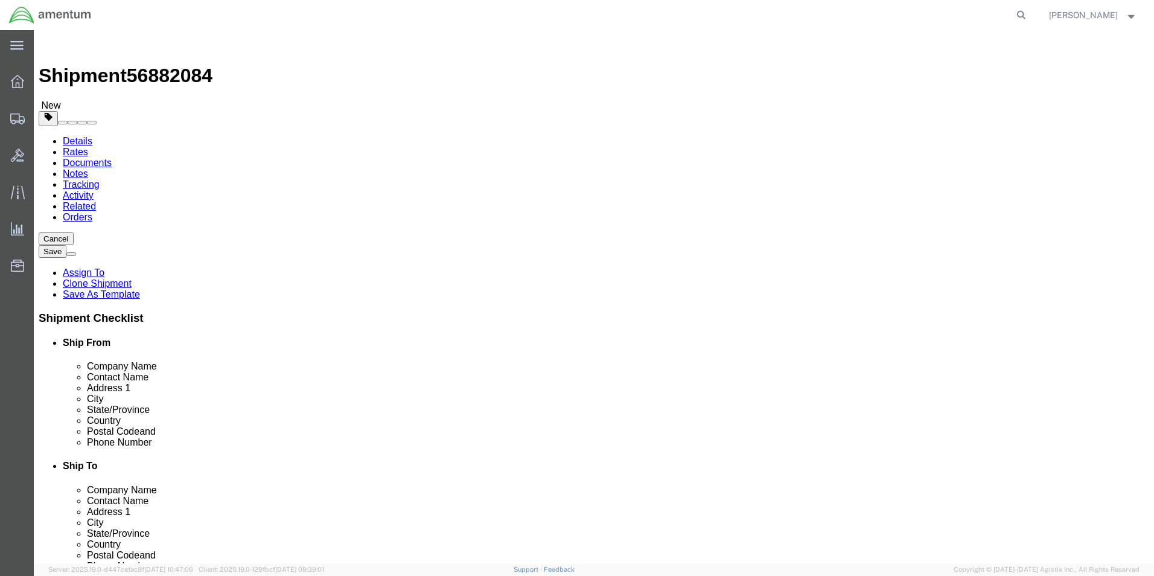
click input "[PERSON_NAME]"
click input "[EMAIL_ADDRESS][DOMAIN_NAME]"
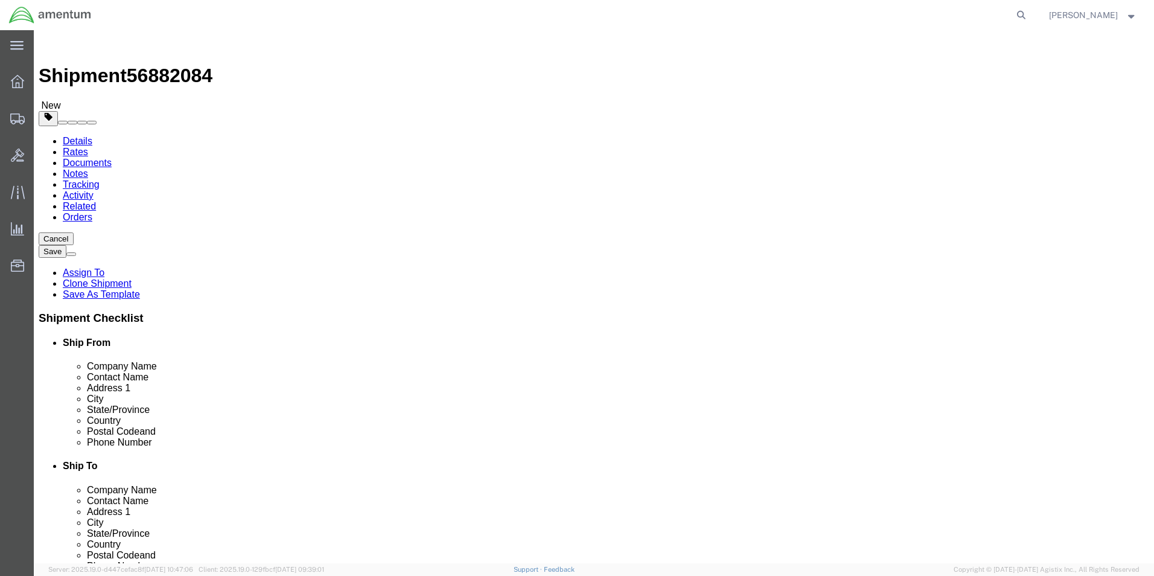
click input "[EMAIL_ADDRESS][DOMAIN_NAME]"
paste input "CBP0044230"
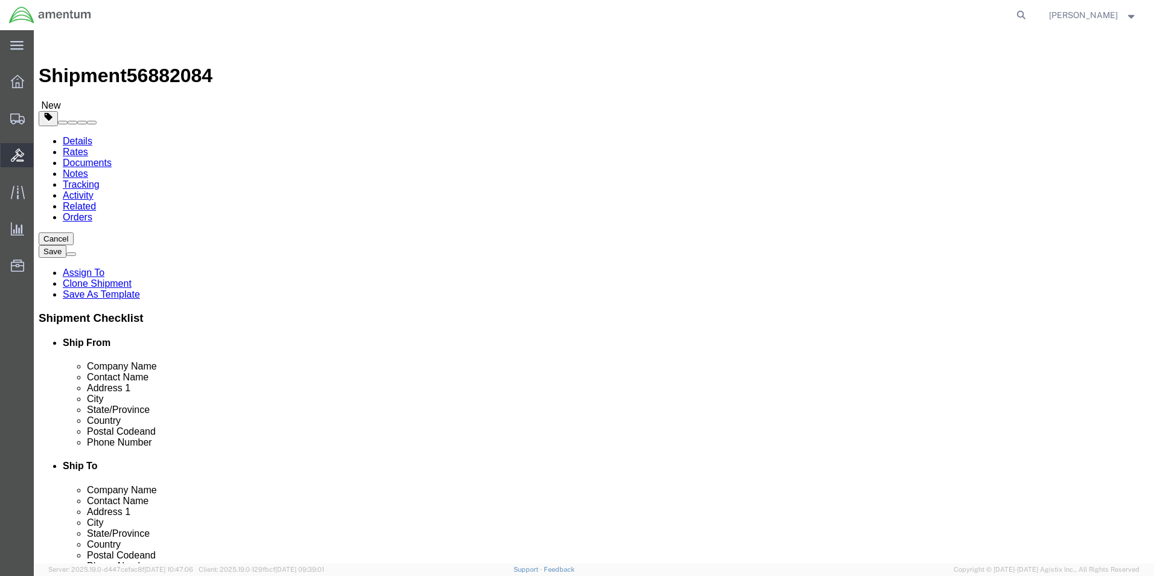
type input "CBP0044230"
checkbox input "false"
click input "CBP0044230"
paste input "[EMAIL_ADDRESS][DOMAIN_NAME]"
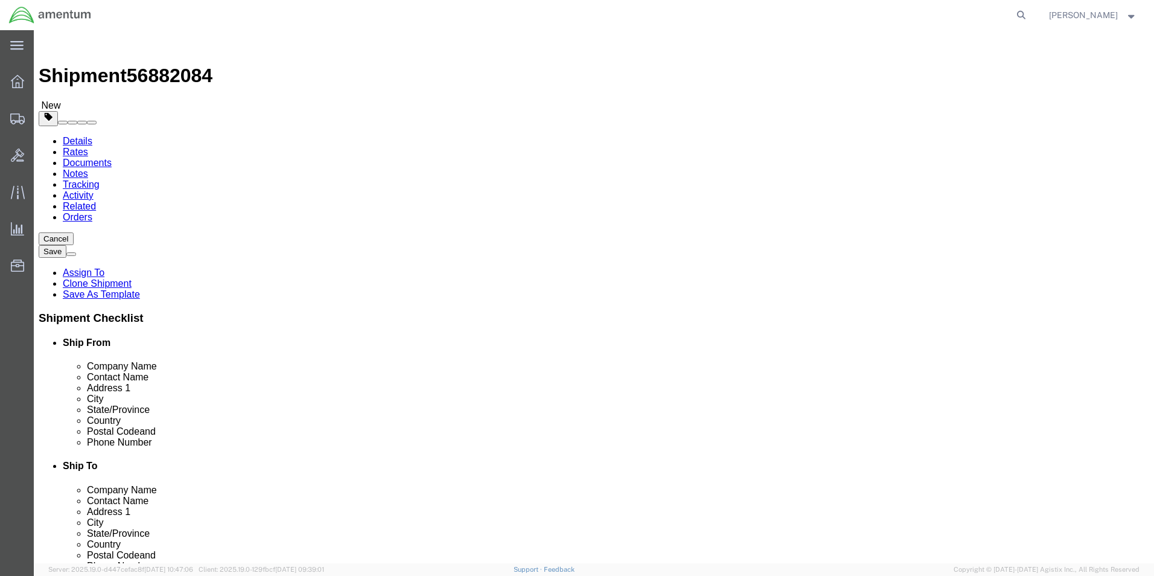
type input "[EMAIL_ADDRESS][DOMAIN_NAME]"
checkbox input "true"
click input "[PERSON_NAME]"
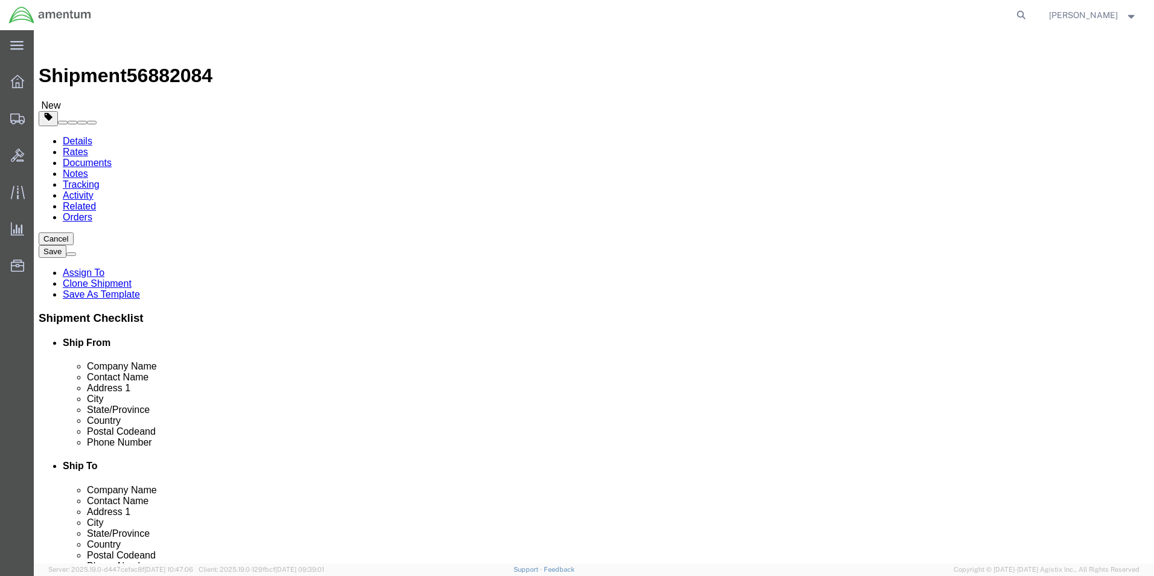
type input "[PERSON_NAME]"
click p "- AVIATION PLUS INC - ([PERSON_NAME]) [STREET_ADDRESS]"
type input "33186"
type input "[PHONE_NUMBER]"
checkbox input "false"
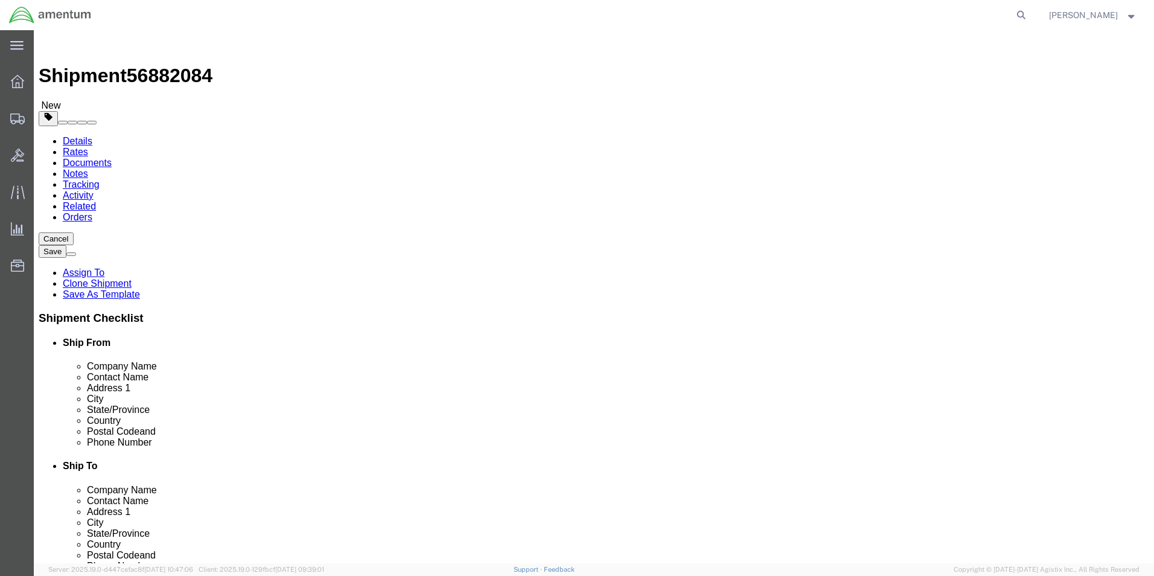
select select "FL"
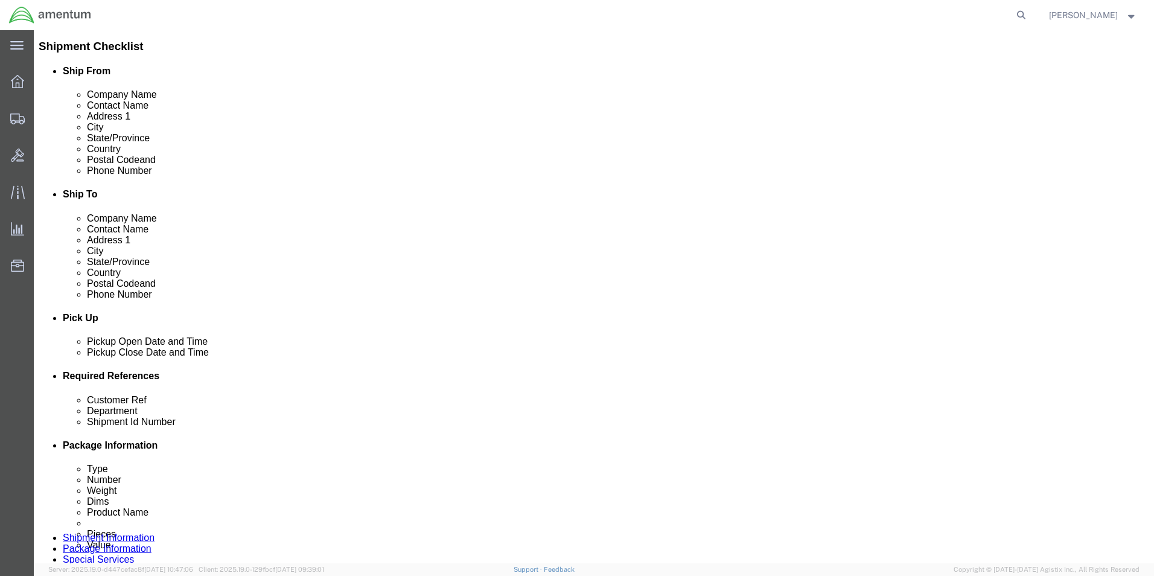
scroll to position [302, 0]
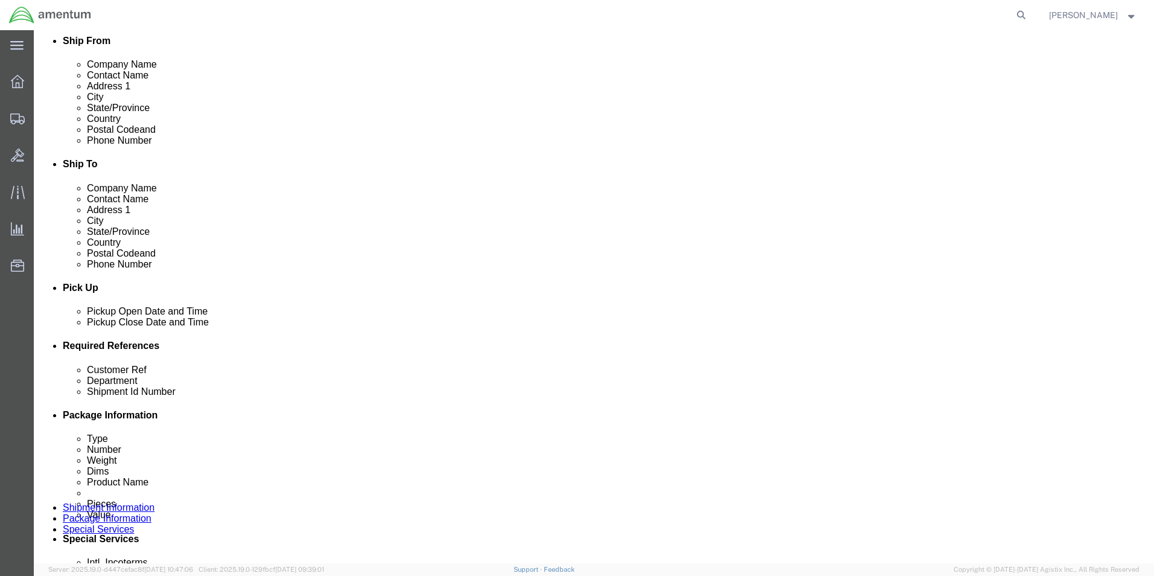
type input "[PERSON_NAME]"
click input "CBP0044329"
type input "CBP0044177"
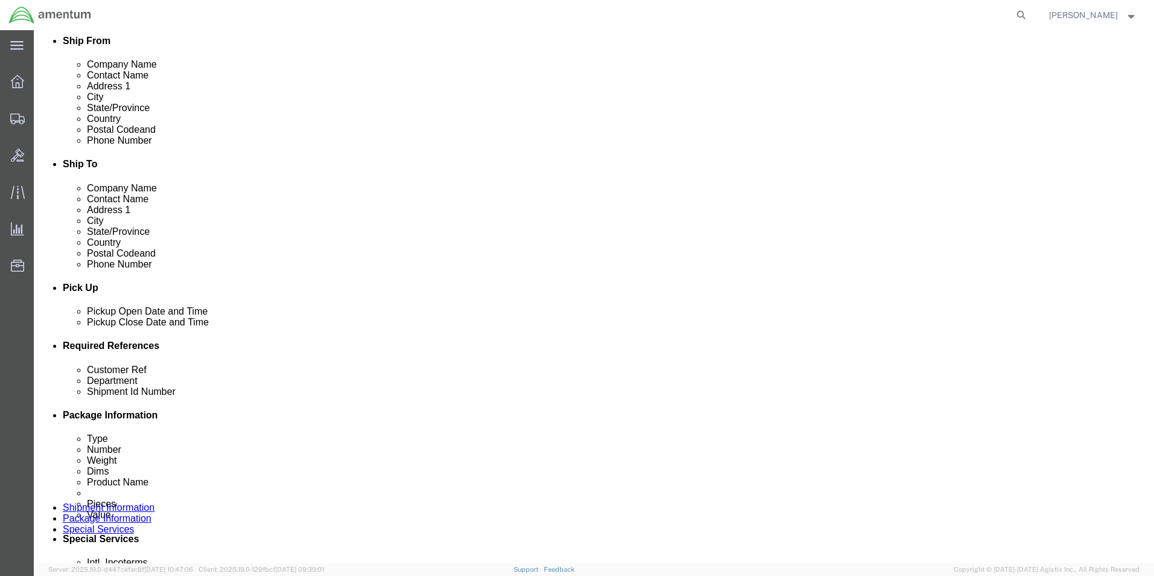
drag, startPoint x: 779, startPoint y: 437, endPoint x: 760, endPoint y: 441, distance: 19.1
click input "CBP0044329"
type input "CBP0044177"
click div "References Add reference"
click div "Customer Ref CBP0044177 Department CBP Shipment Id Number CBP0044177 Select Acc…"
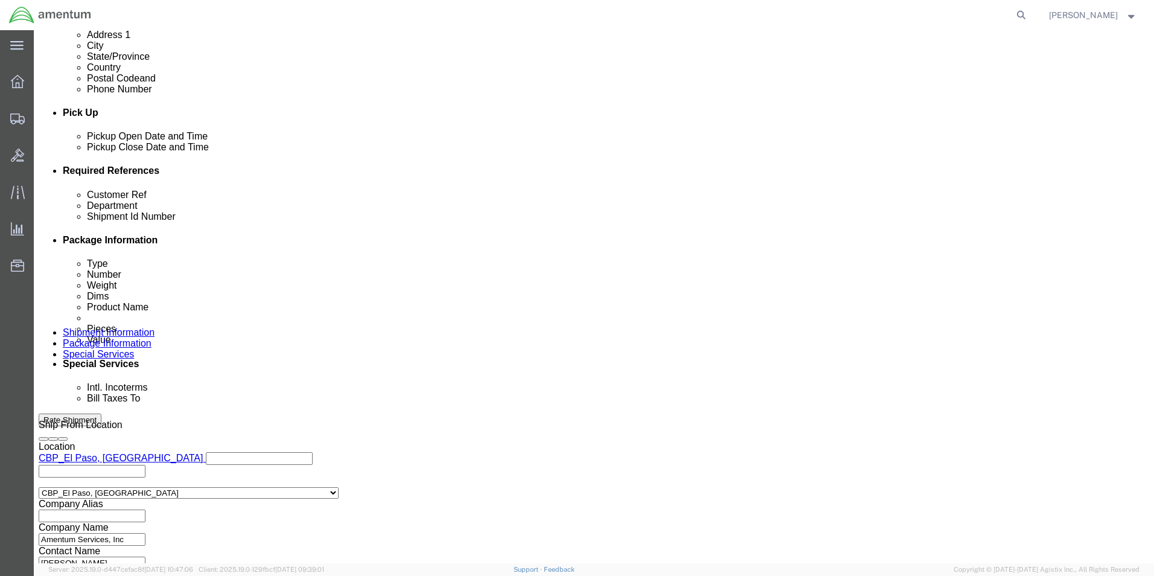
scroll to position [503, 0]
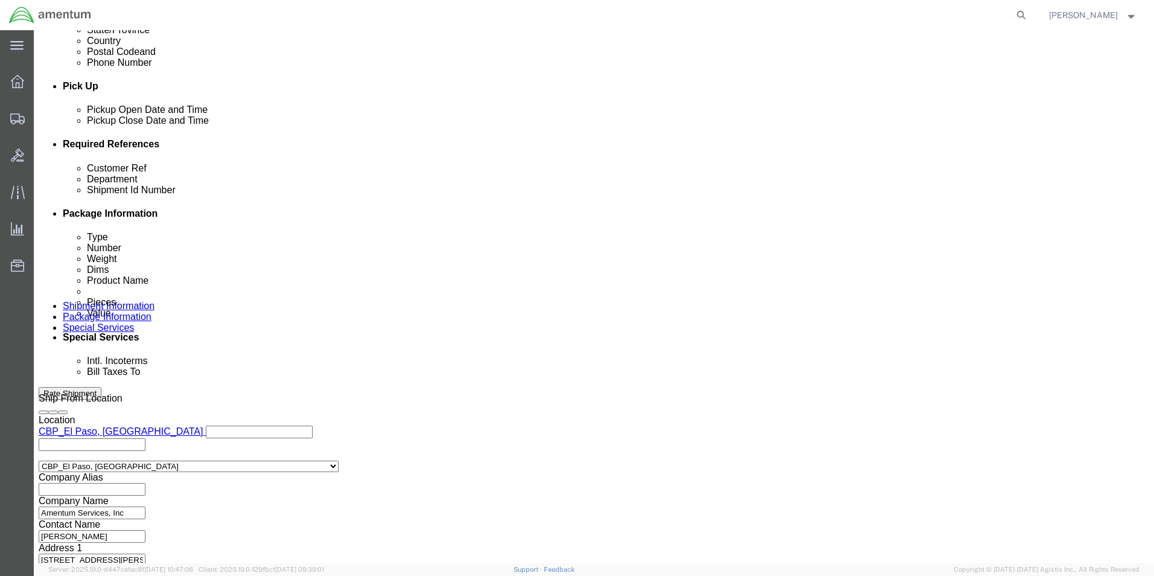
click button "Continue"
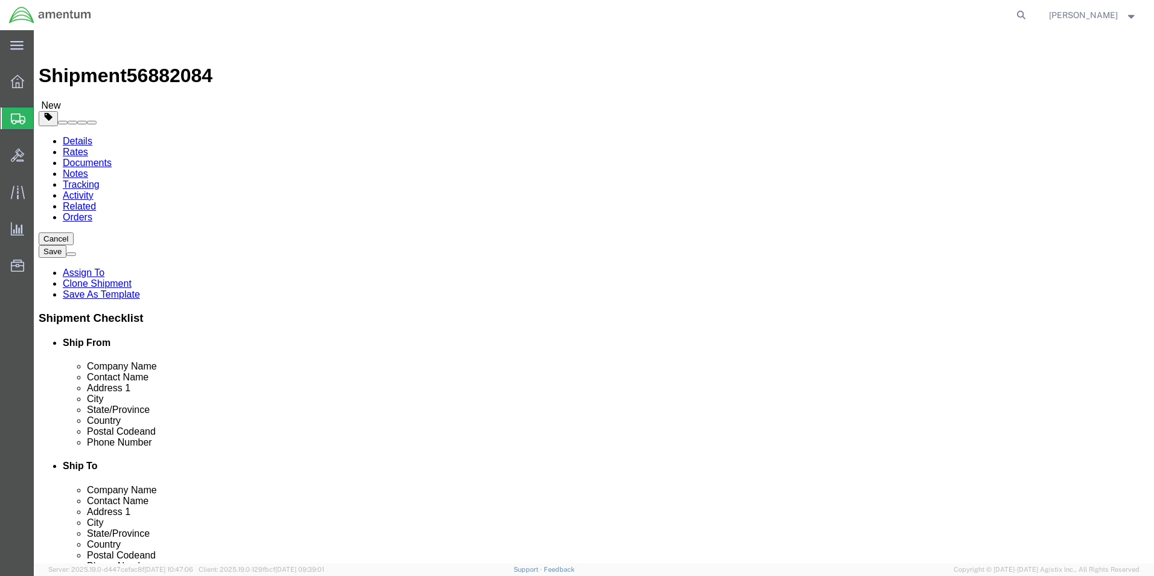
click input "20.00"
type input "18"
type input "12"
type input "8"
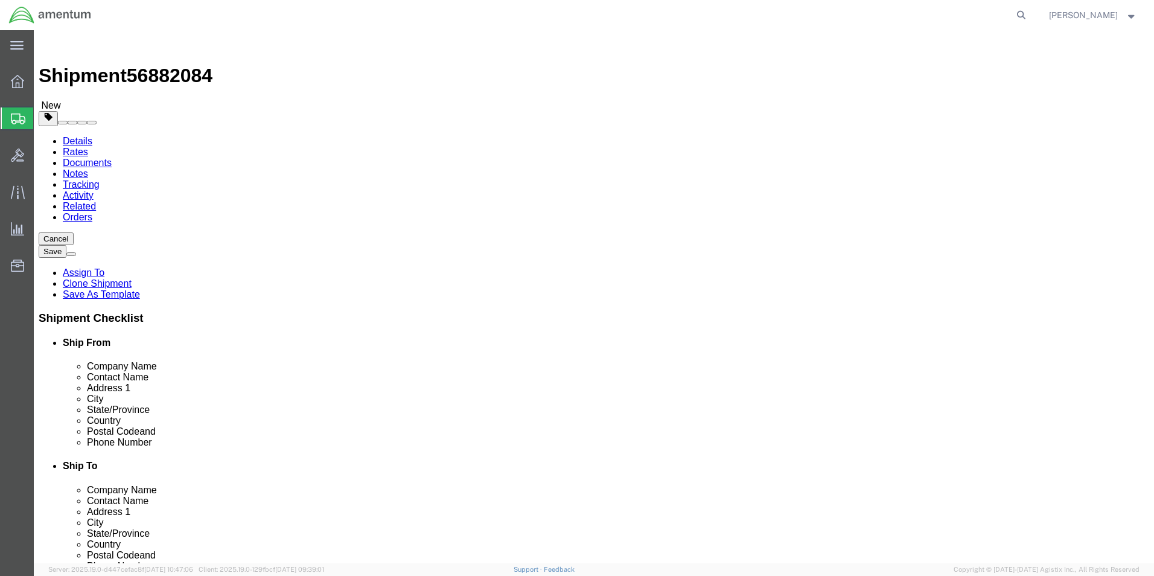
click input "9.80"
type input "5.25"
click dd "1.00 Each"
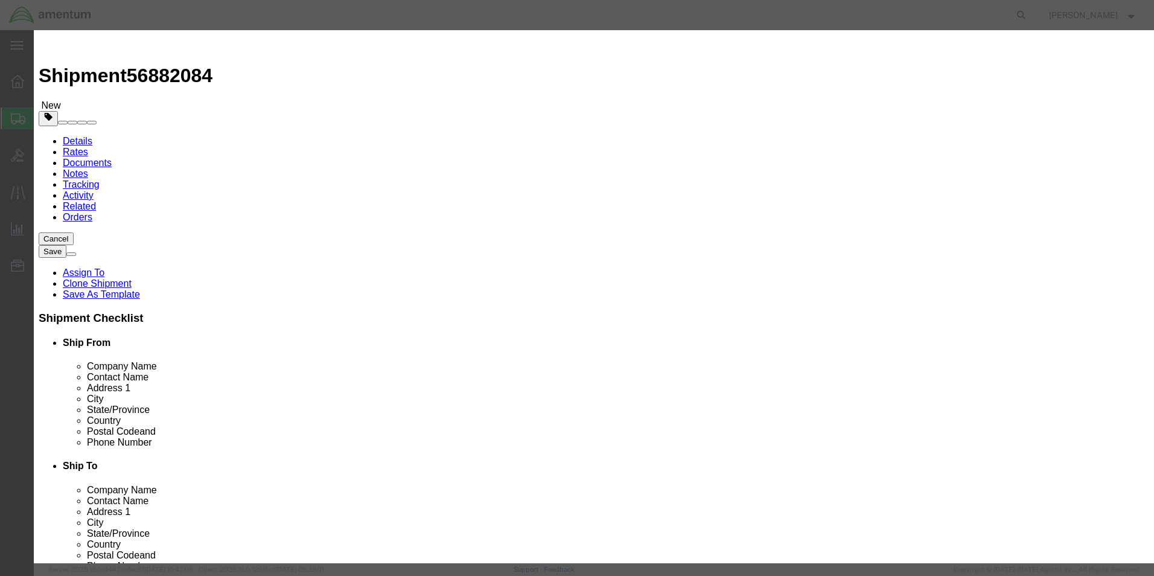
click input "1.00"
click input "2000.00"
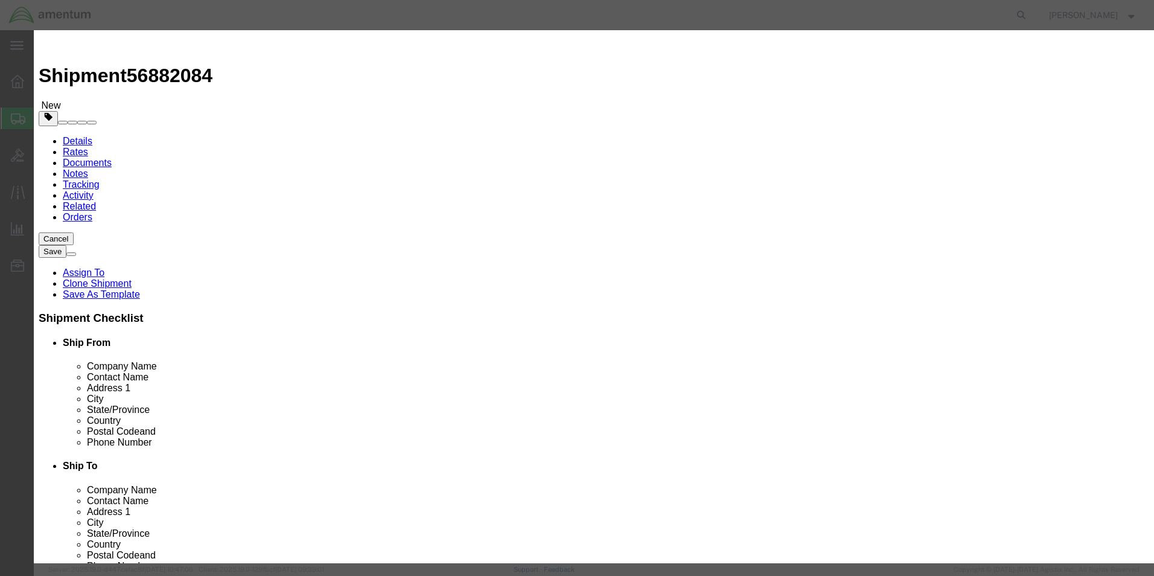
click textarea "BLOWER ASSY"
type textarea "PITCH SERVO"
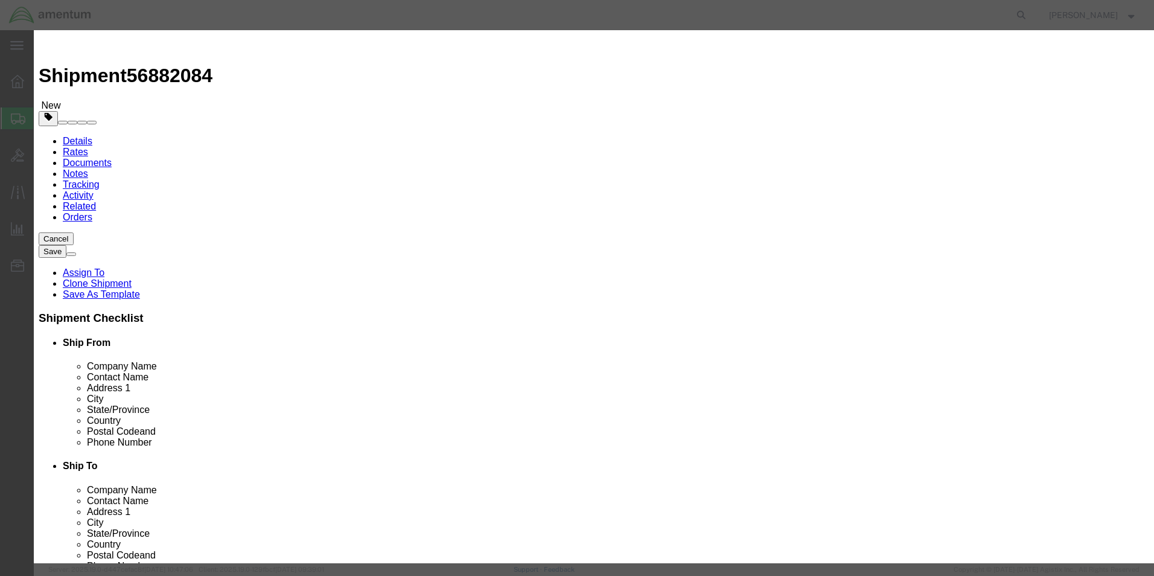
click button "Save & Close"
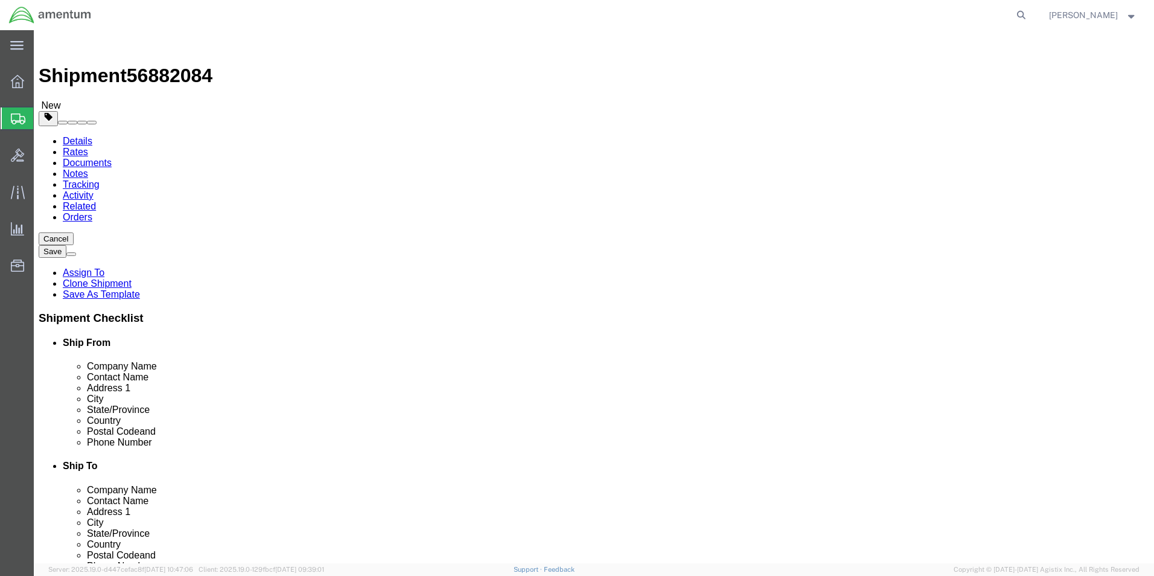
click div "Package Content # 1 1 x Your Packaging Package Type Select Bale(s) Basket(s) Bo…"
click button "Rate Shipment"
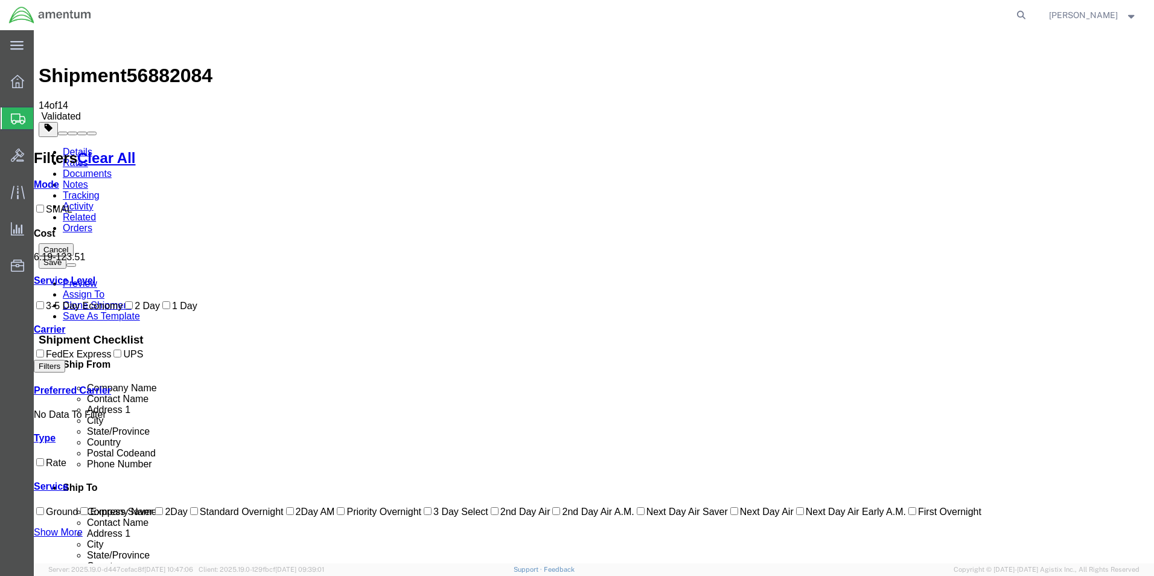
drag, startPoint x: 65, startPoint y: 74, endPoint x: 101, endPoint y: 104, distance: 46.7
click at [65, 147] on link "Details" at bounding box center [78, 152] width 30 height 10
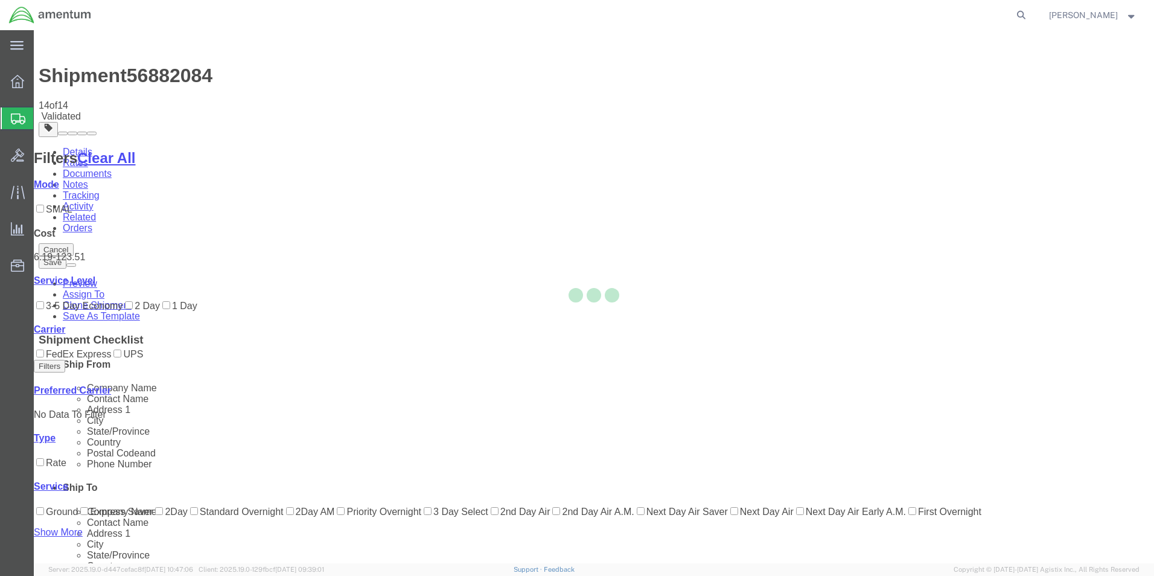
select select "49831"
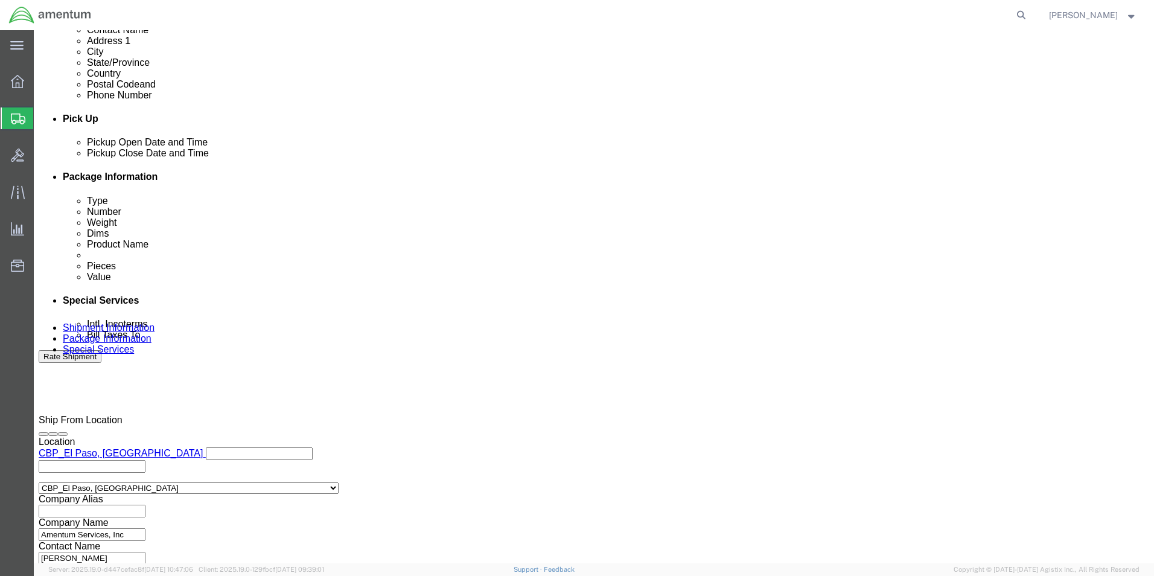
scroll to position [503, 0]
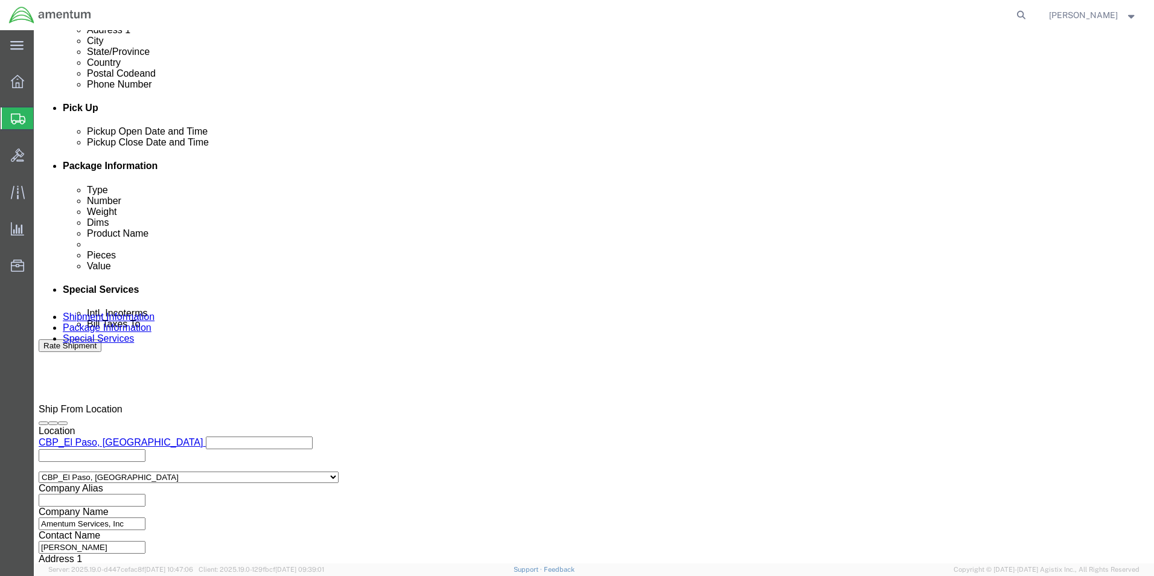
click icon
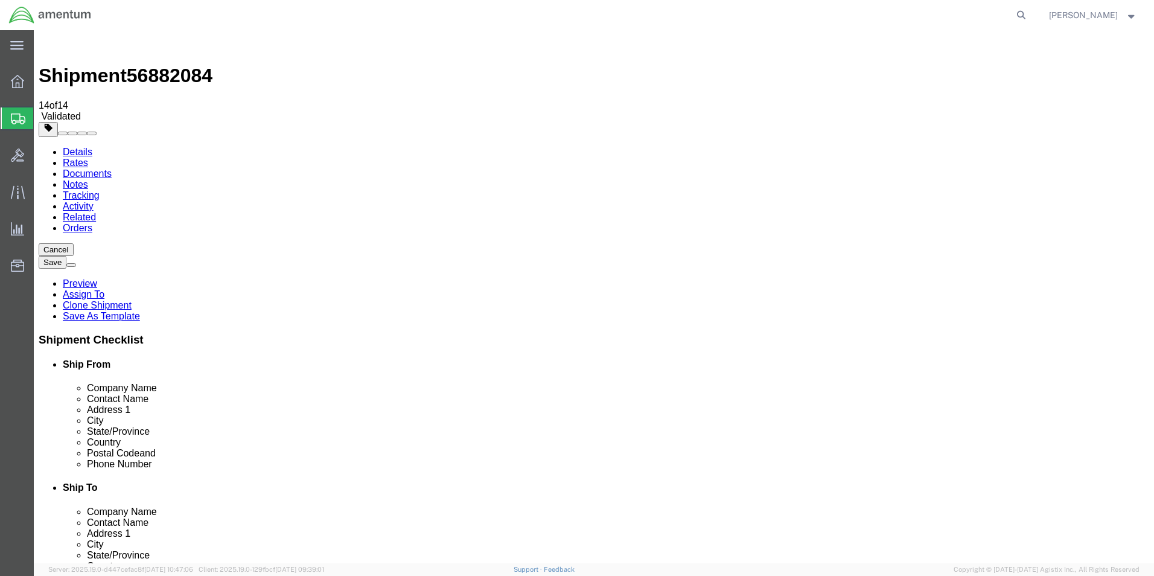
click button "Rate Shipment"
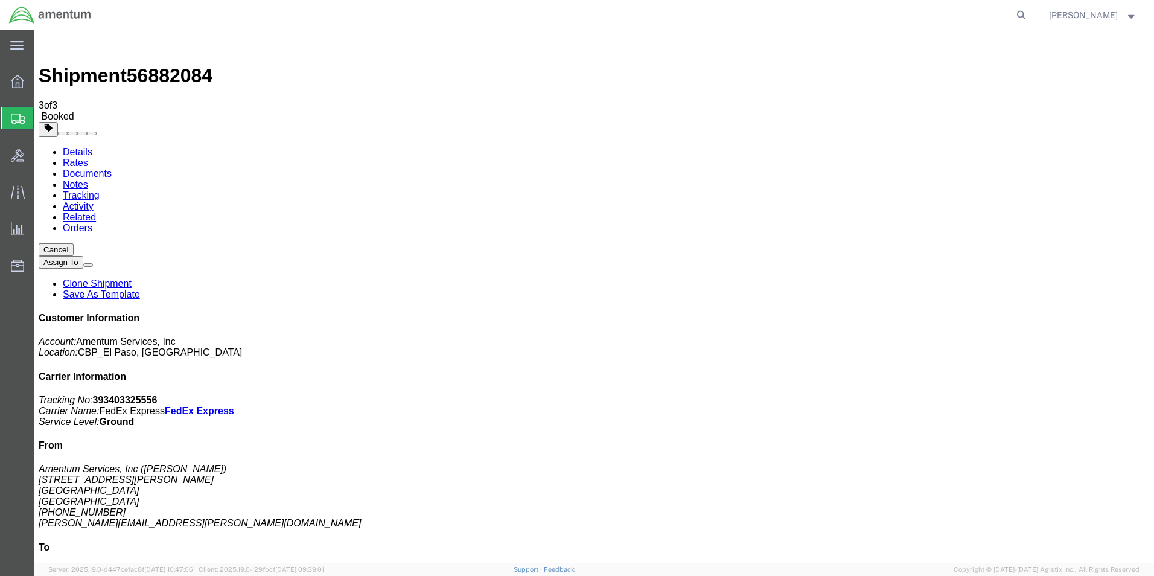
click at [132, 278] on link "Clone Shipment" at bounding box center [97, 283] width 69 height 10
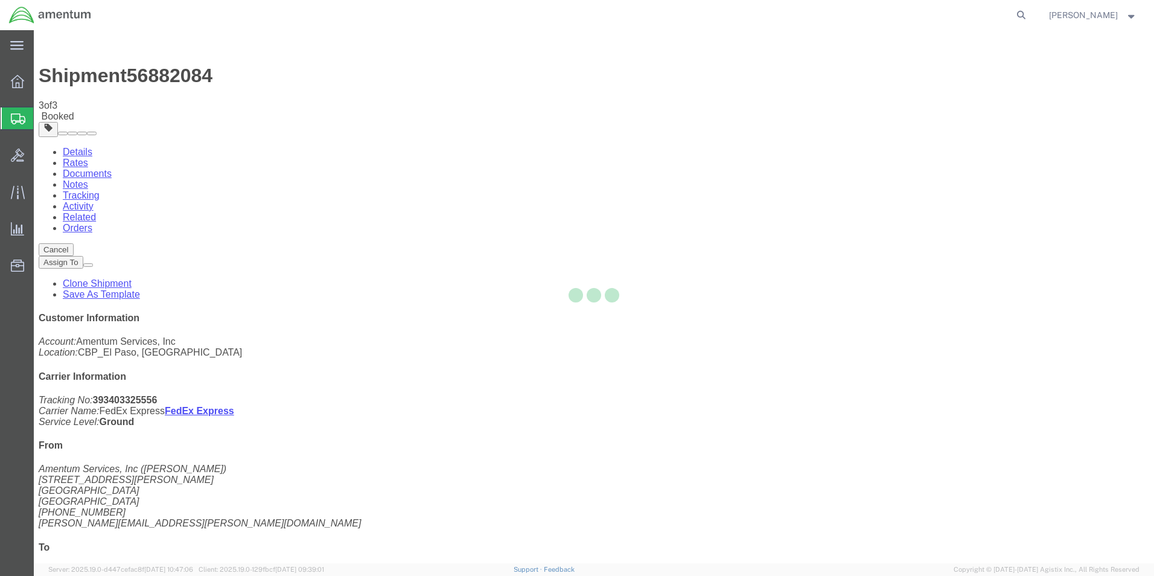
select select "49831"
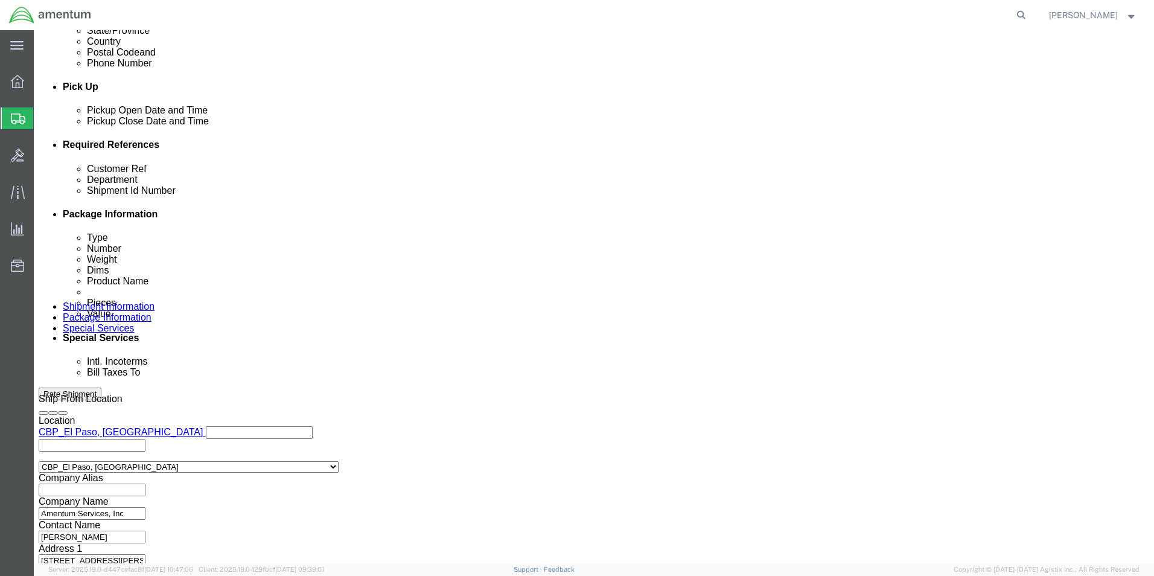
scroll to position [503, 0]
click input "CBP0044177"
type input "CBP0044176"
click input "CBP0044177"
type input "CBP0044176"
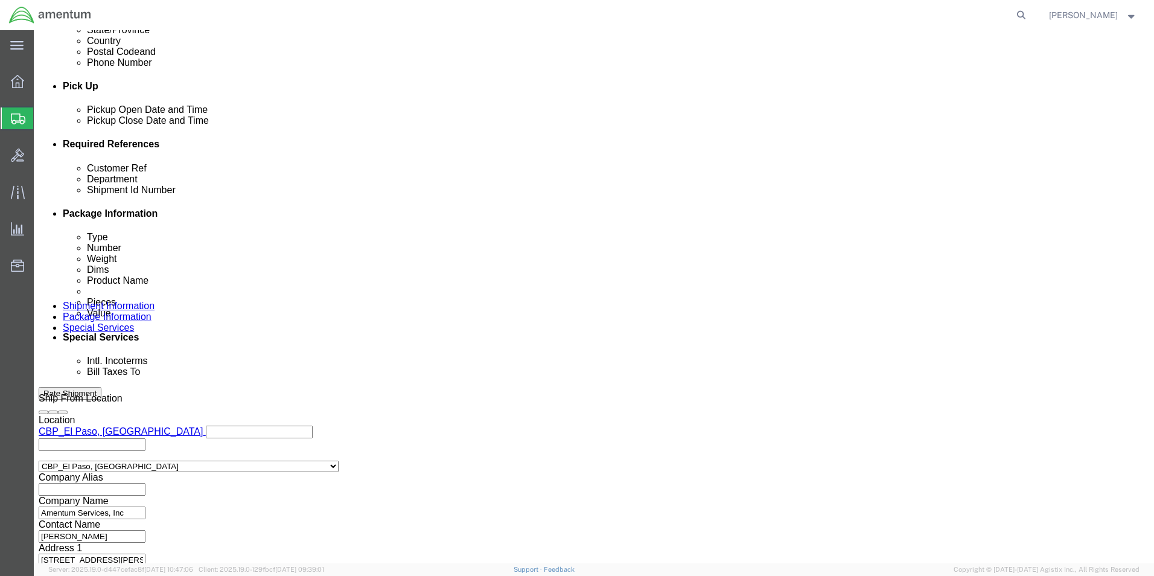
click button "Continue"
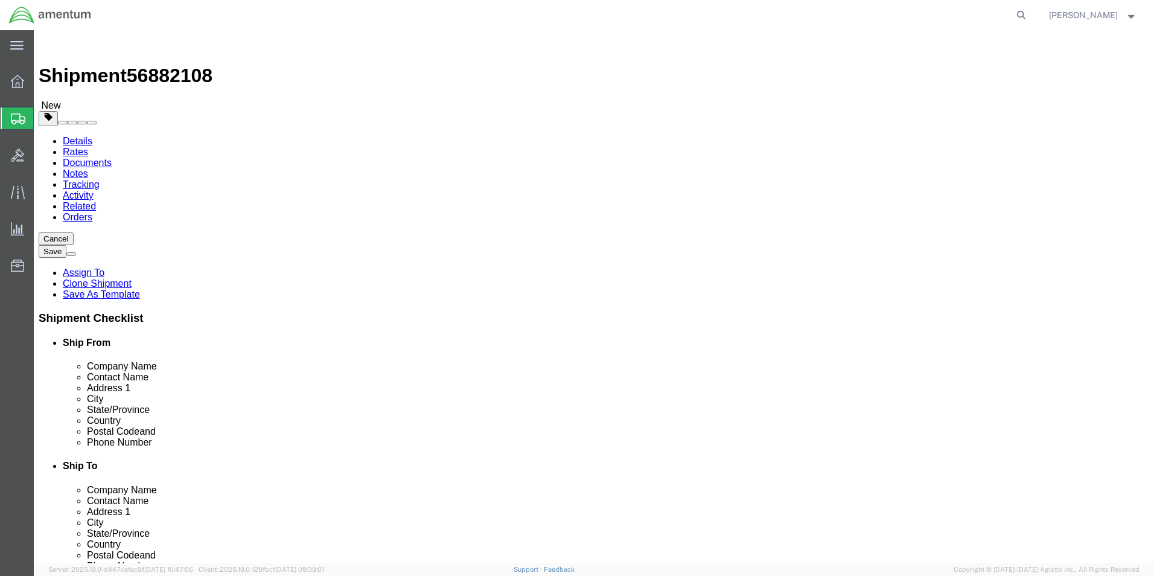
click input "18.00"
type input "12"
type input "18"
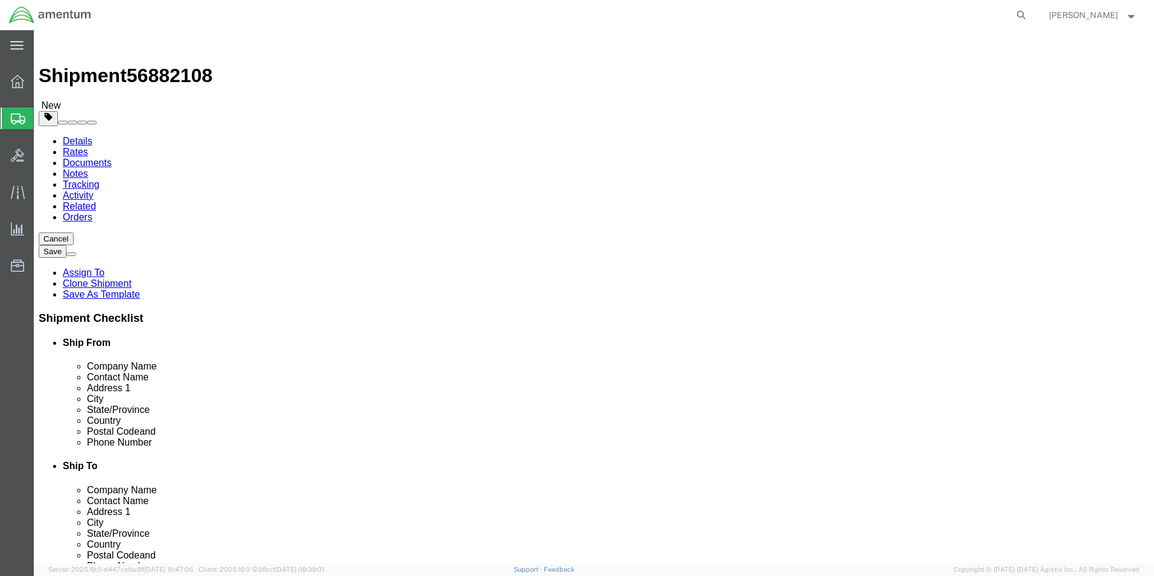
type input "6"
click input "5.25"
type input "4.15"
click dd "1.00 Each"
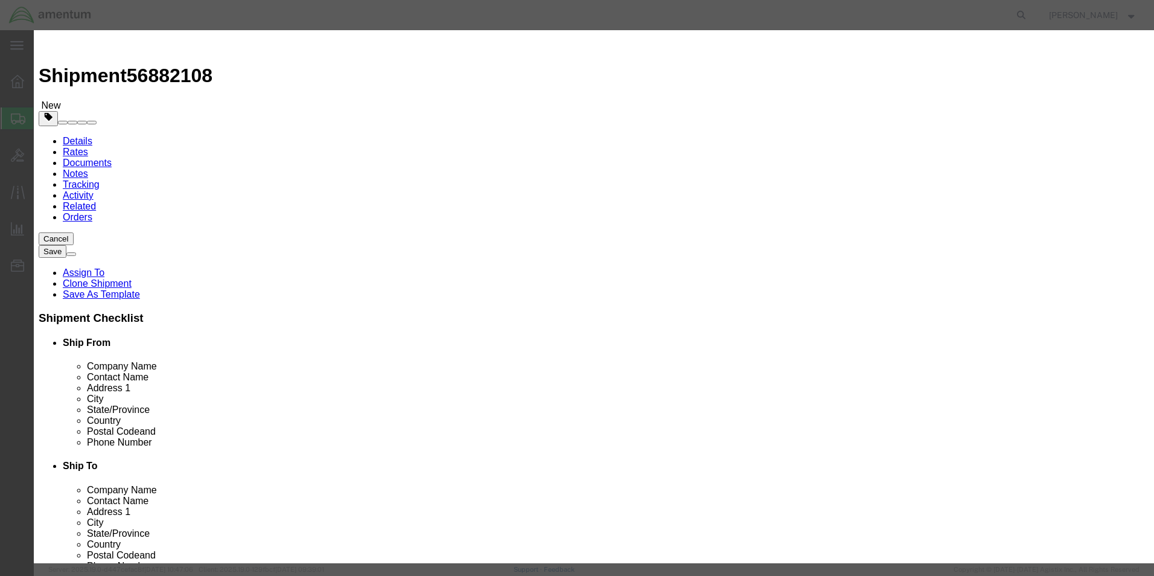
click button "Save & Close"
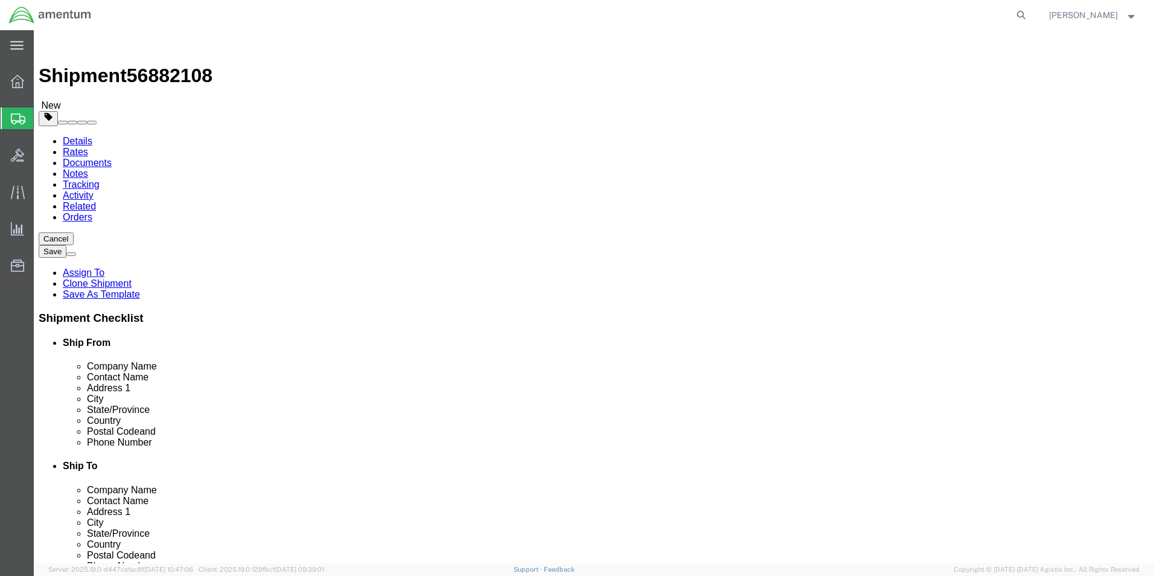
click button "Rate Shipment"
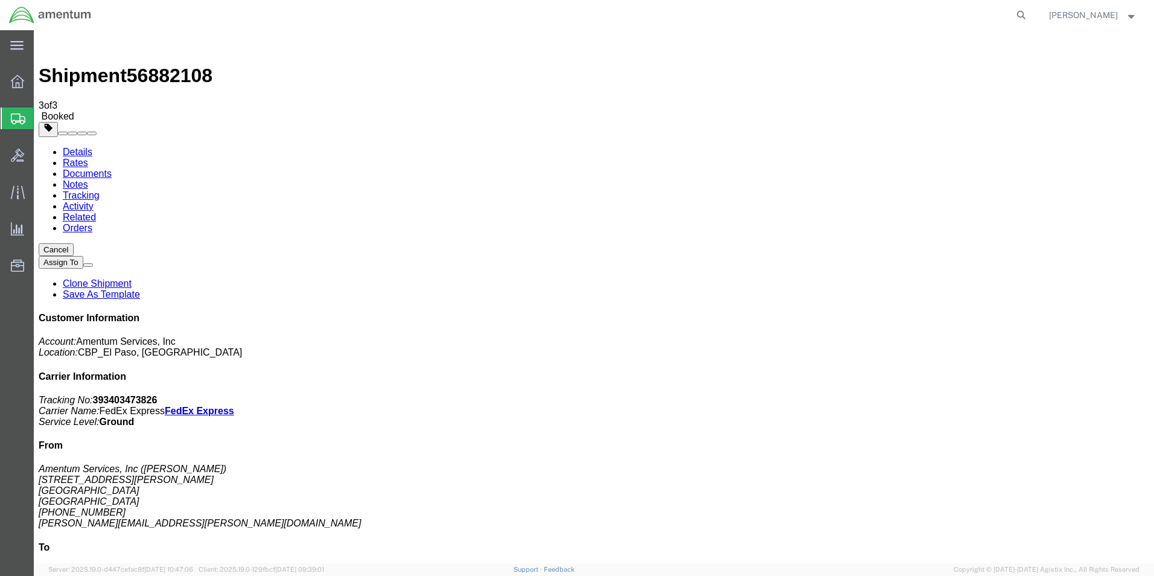
click at [140, 289] on link "Save As Template" at bounding box center [101, 294] width 77 height 10
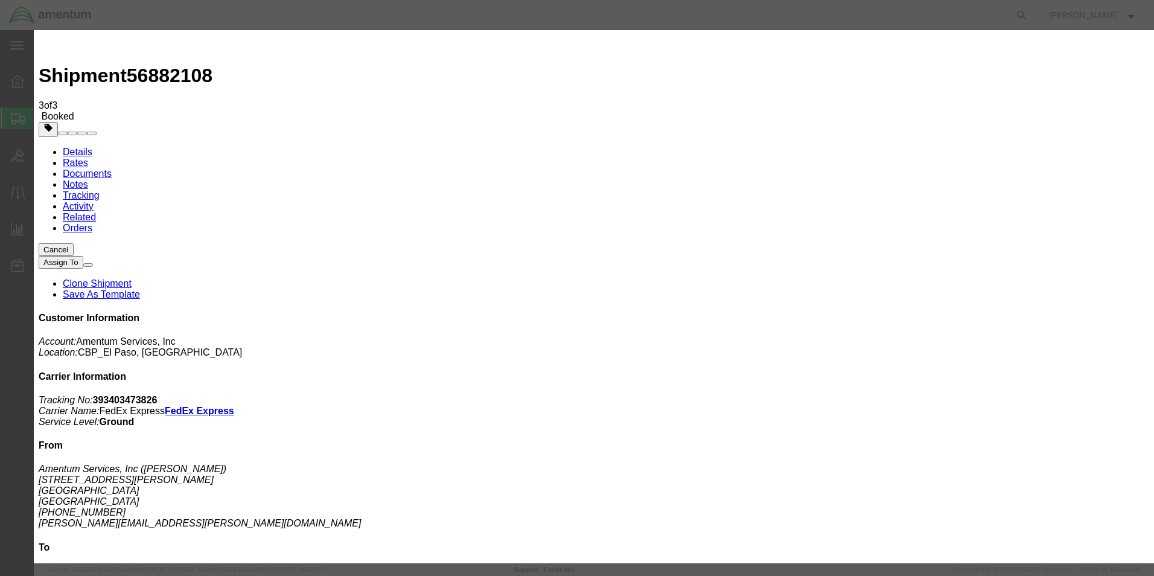
type input "DRJ - AVIATION PLUS"
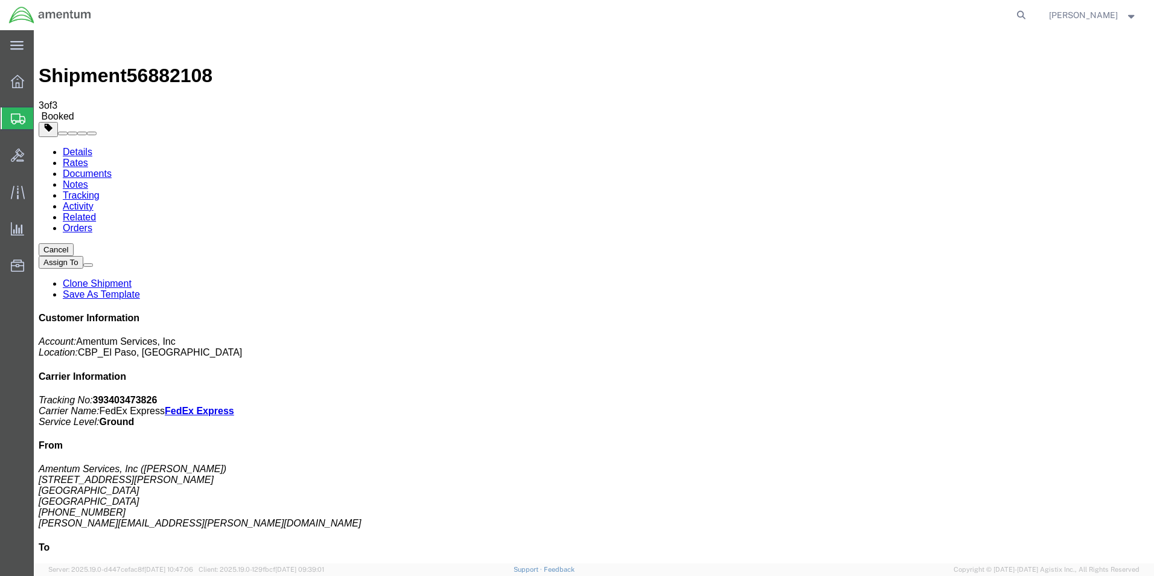
click at [0, 0] on span "Create from Template" at bounding box center [0, 0] width 0 height 0
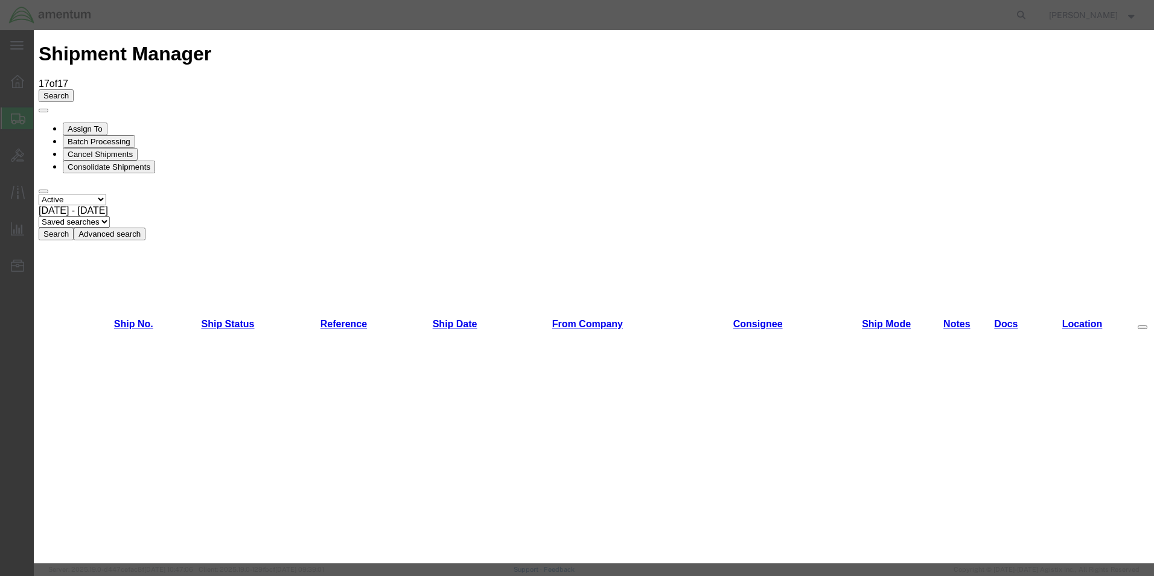
scroll to position [845, 0]
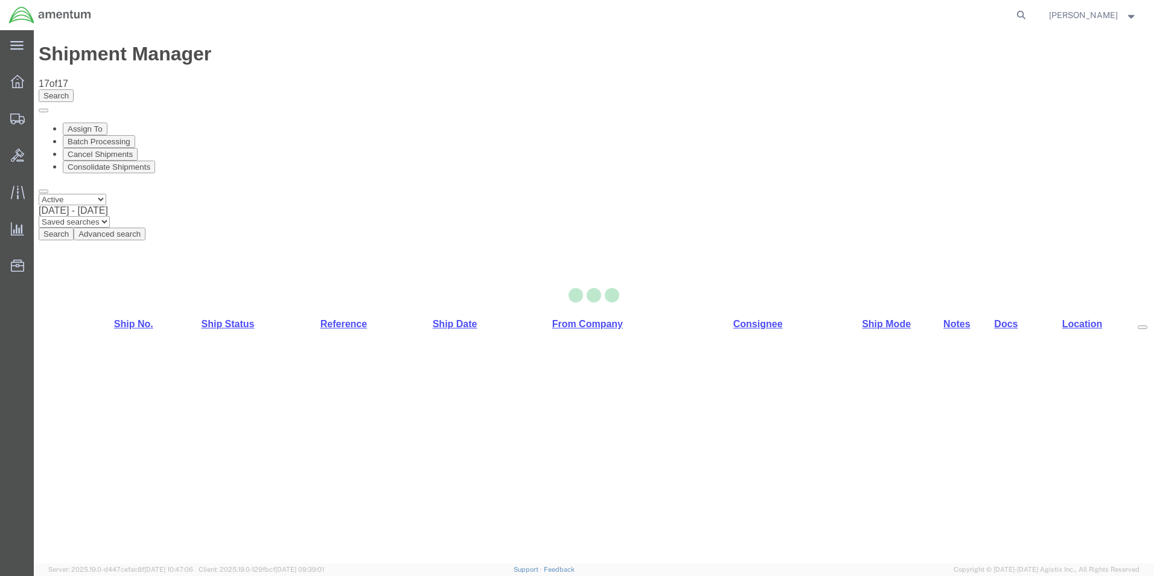
select select "49932"
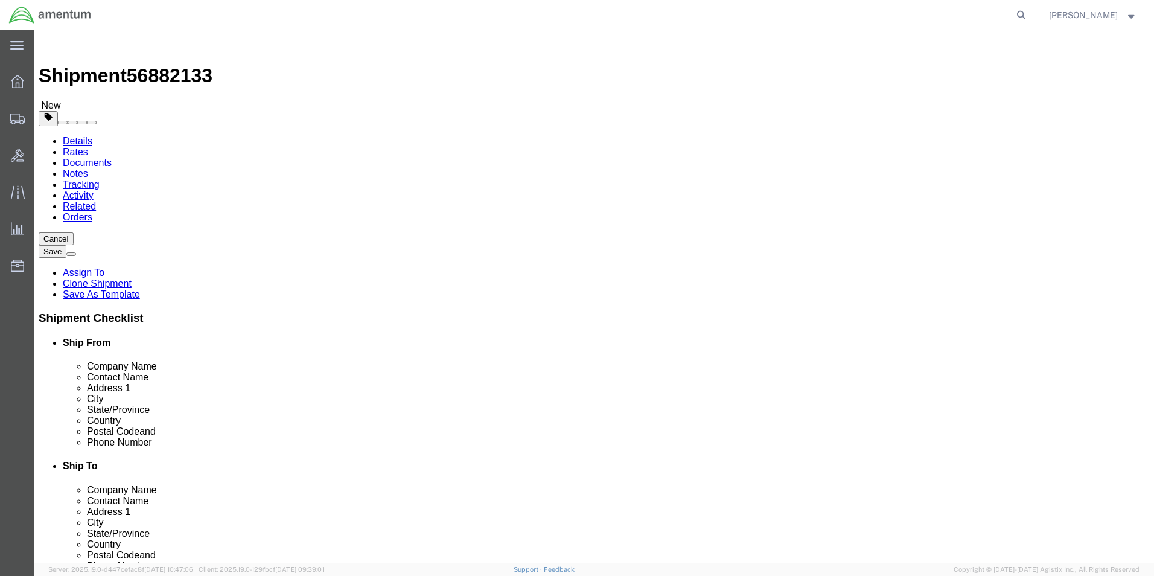
click input "[PERSON_NAME]"
type input "KET"
click p "- PRECISION ACCESSORIES & INSTRUMENTS - ([PERSON_NAME]) [STREET_ADDRESS] , 12:0…"
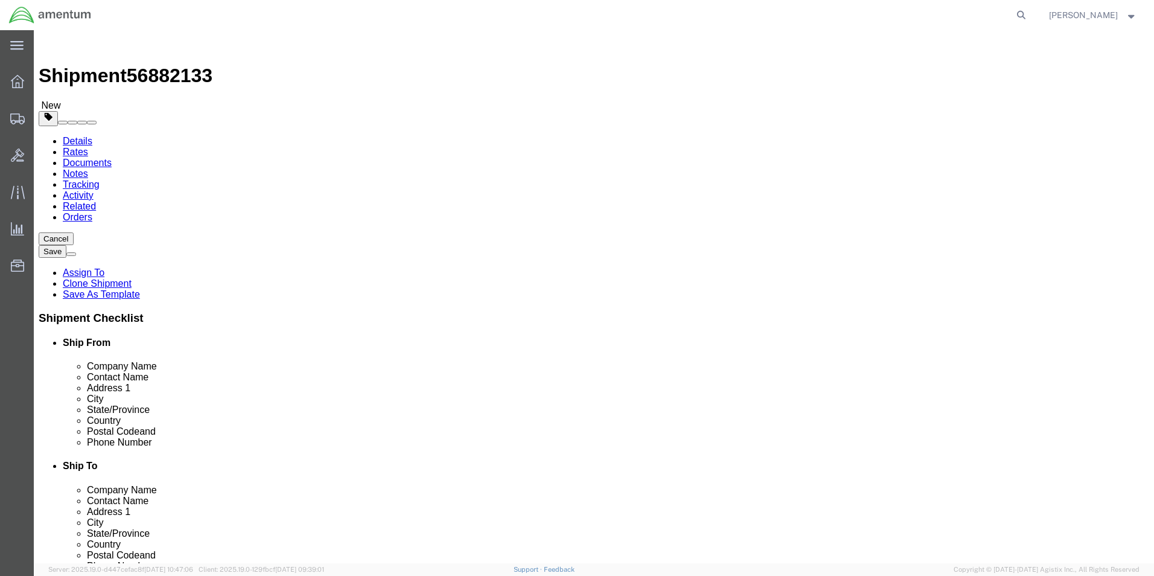
checkbox input "false"
select select "GA"
type input "[PERSON_NAME]"
select select "49831"
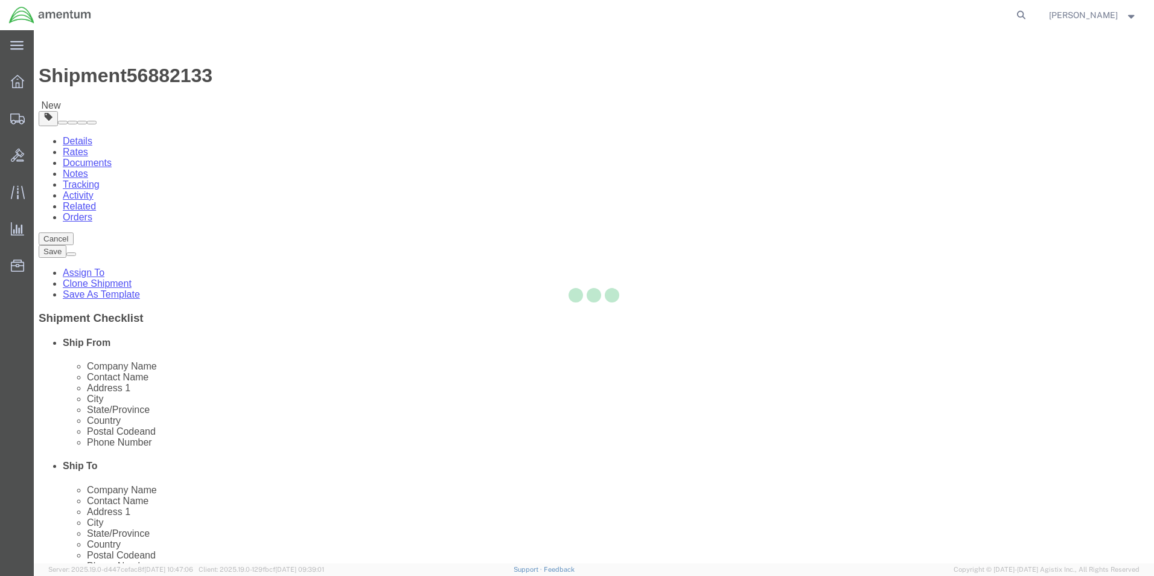
type input "79906"
type input "[PHONE_NUMBER]"
type input "[PERSON_NAME][EMAIL_ADDRESS][PERSON_NAME][DOMAIN_NAME]"
select select "[GEOGRAPHIC_DATA]"
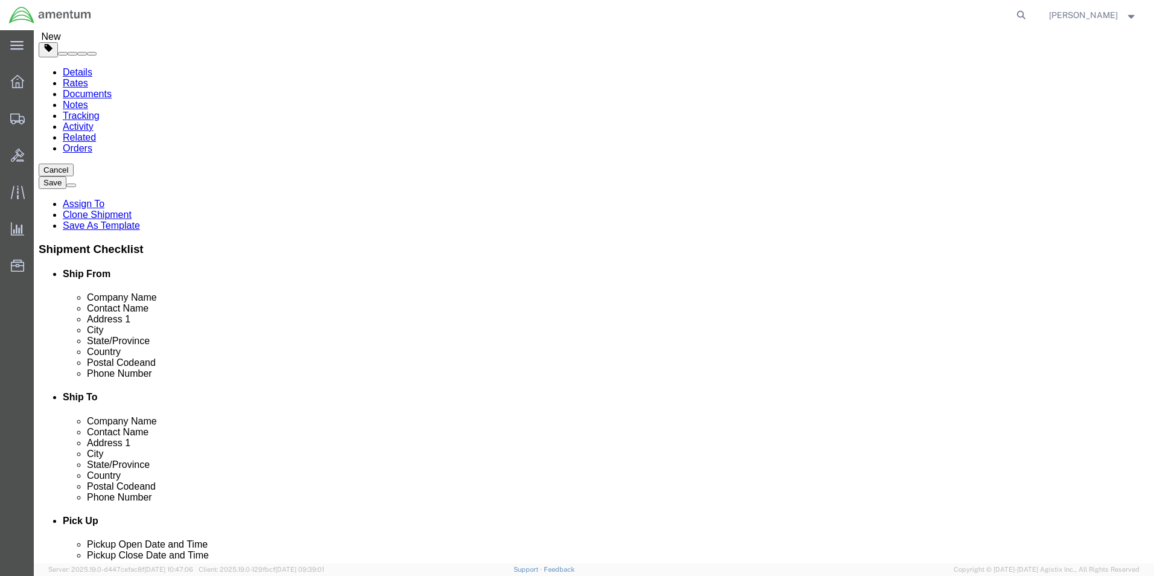
scroll to position [362, 0]
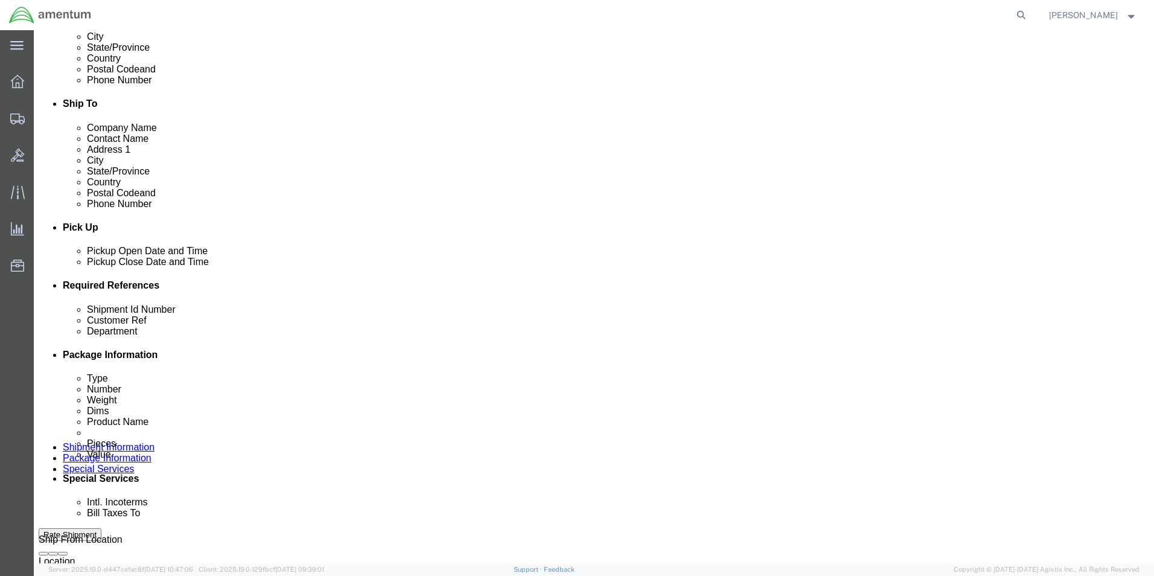
click input "6114.00.03.2219.xxx.xxxx"
type input "6118.03.03.2575.000.NLS.0000"
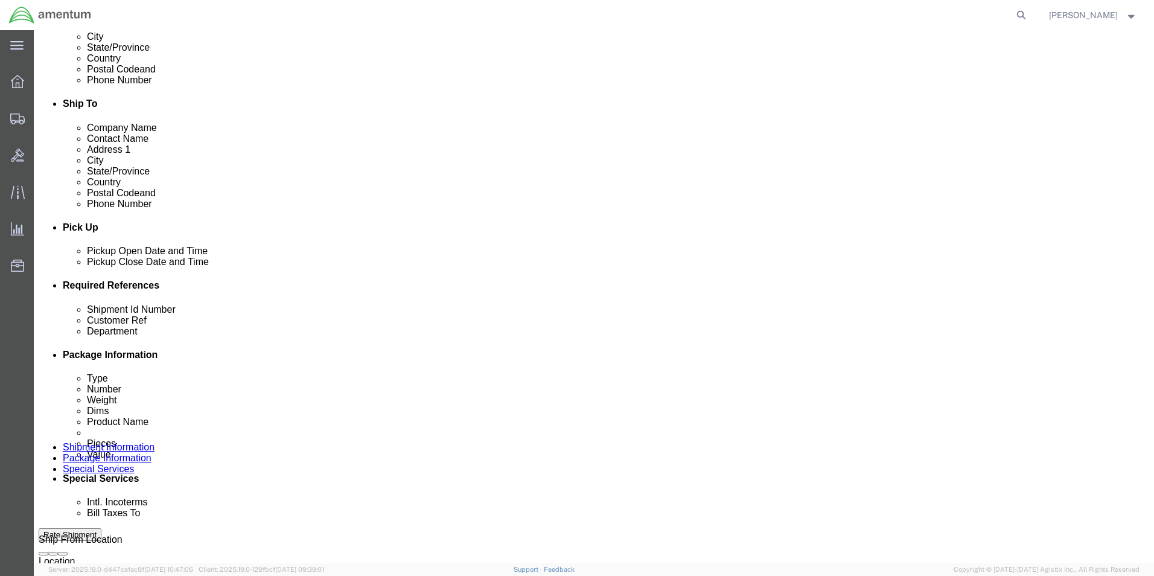
click input "you decide"
type input "CBP0044231"
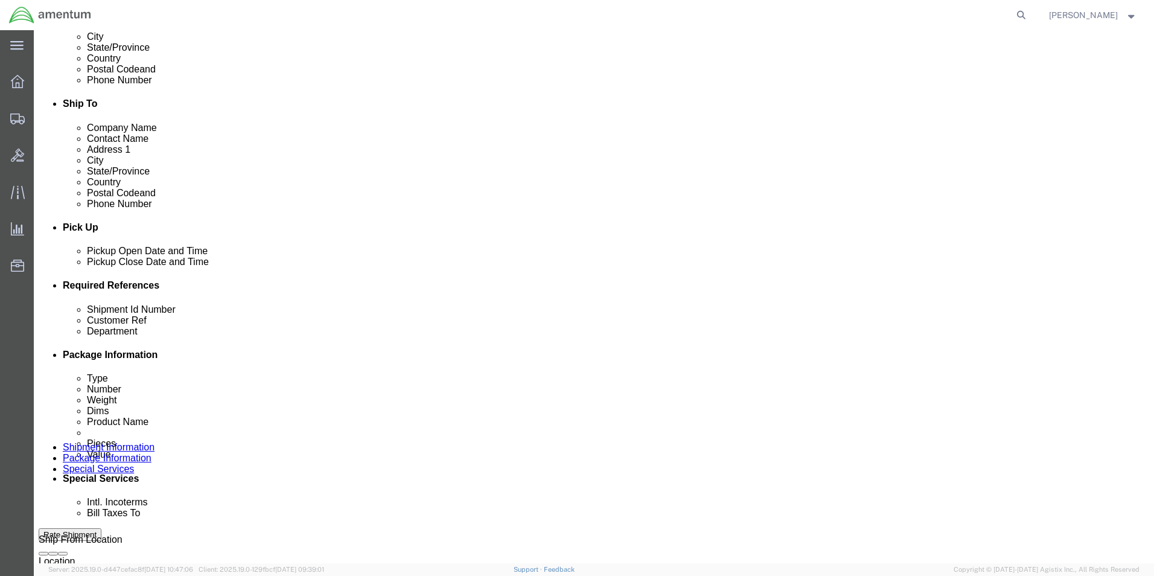
click input "text"
click input "CBP0044231"
click input "text"
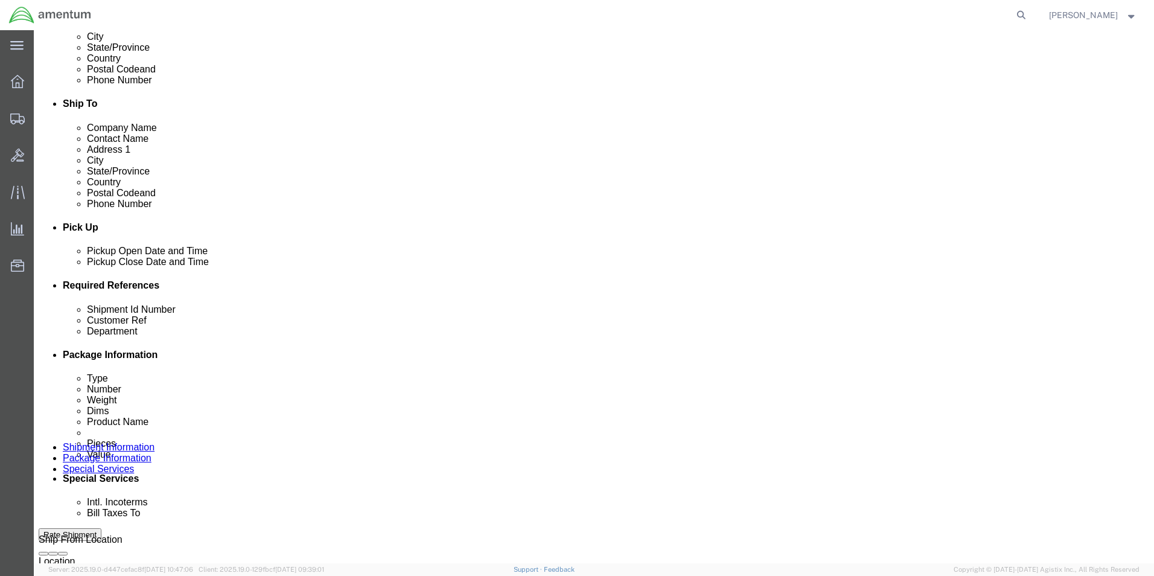
paste input "CBP0044231"
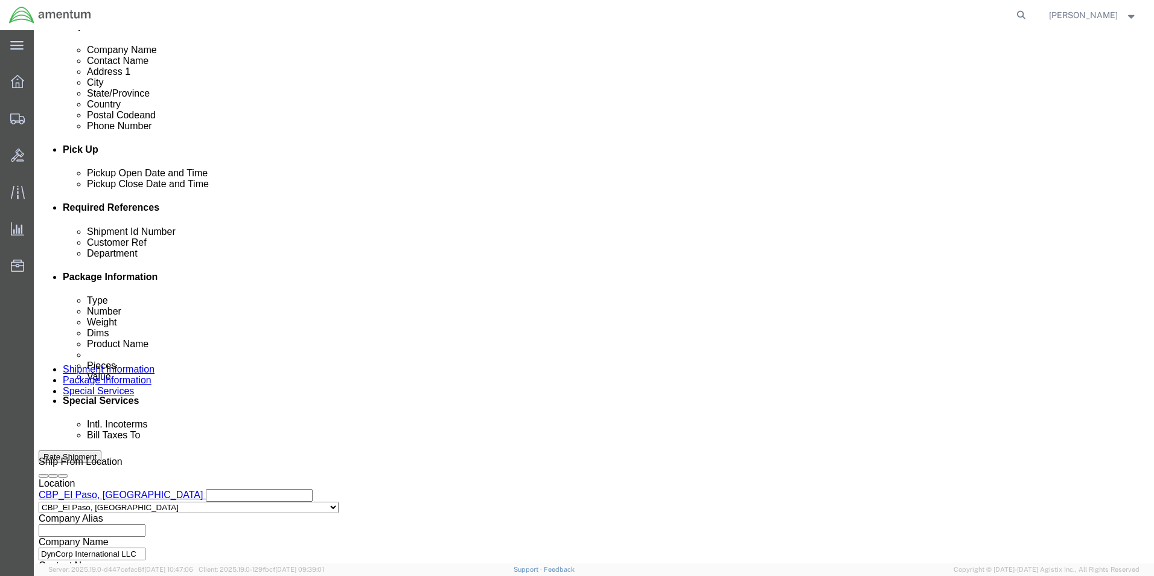
scroll to position [526, 0]
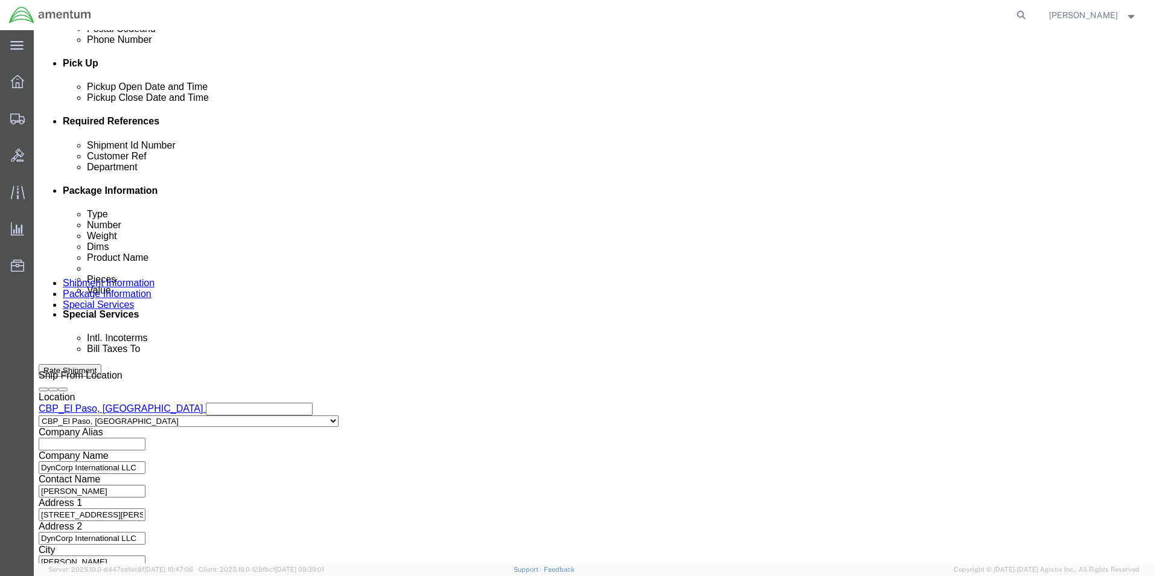
type input "CBP0044231"
click button "Continue"
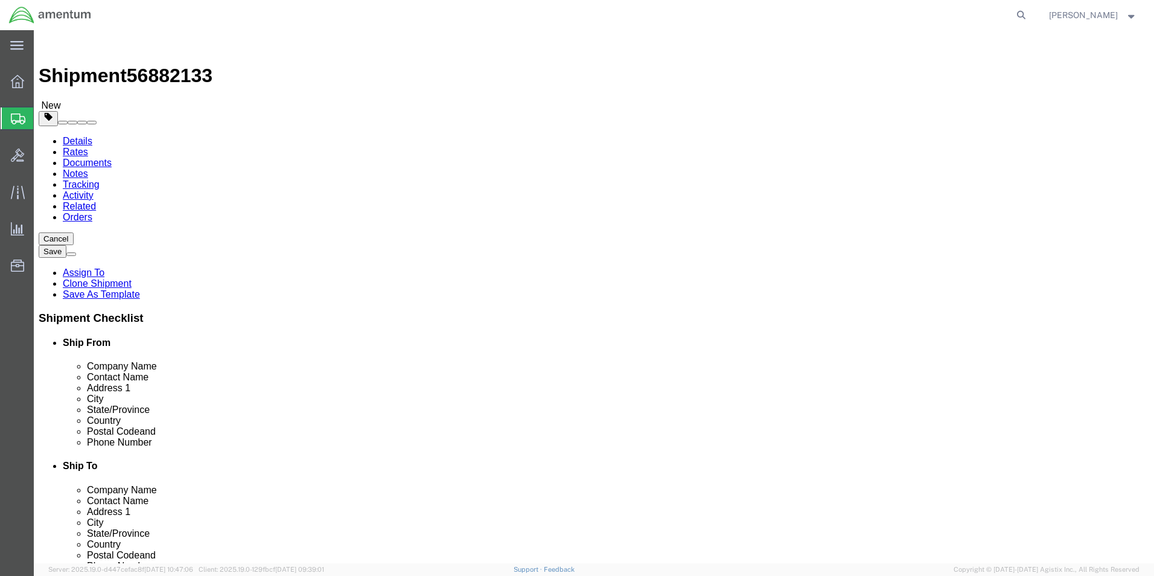
click input "12.00"
type input "24"
type input "12"
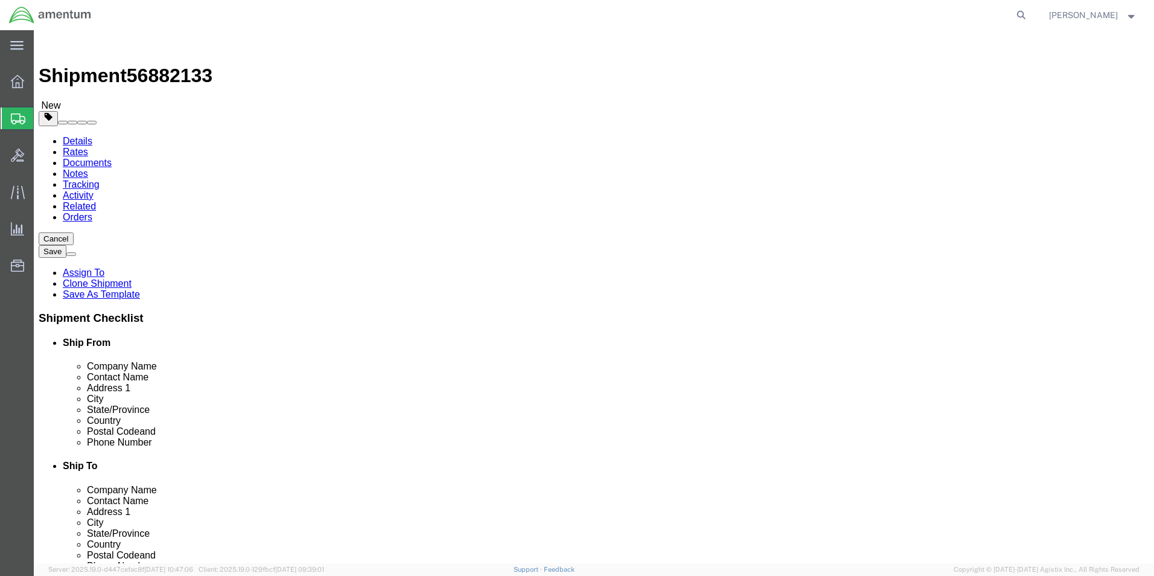
click input "10.00"
type input "15"
drag, startPoint x: 481, startPoint y: 383, endPoint x: 465, endPoint y: 387, distance: 16.3
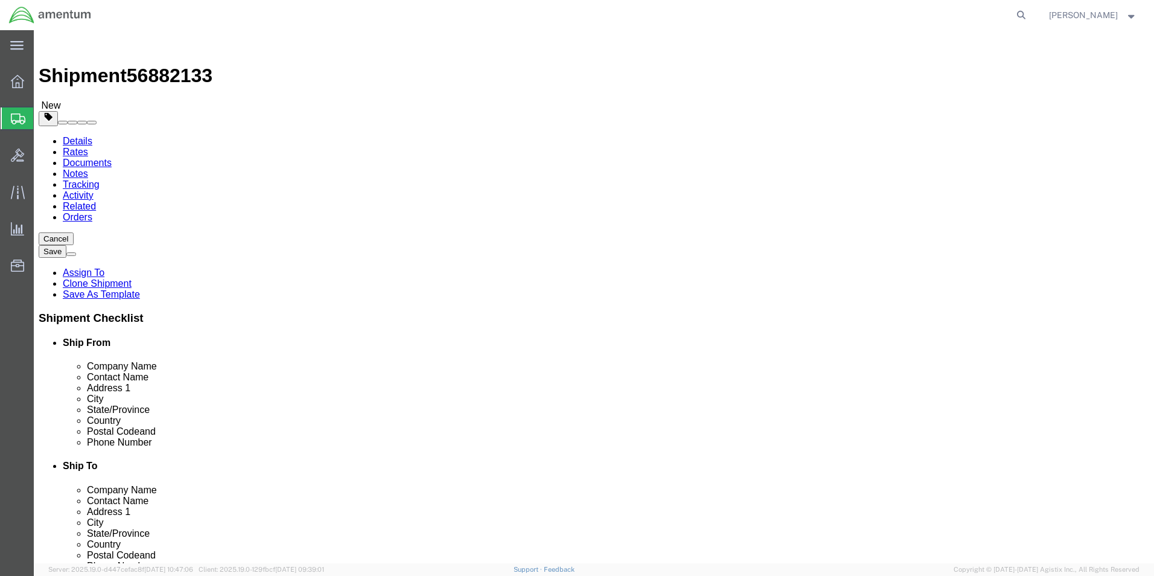
click div "Package Content # 1 1 x Your Packaging Package Type Select BCK Boxes Bale(s) Ba…"
click div "Pieces: 1.00 Each Total value: 200.00 USD"
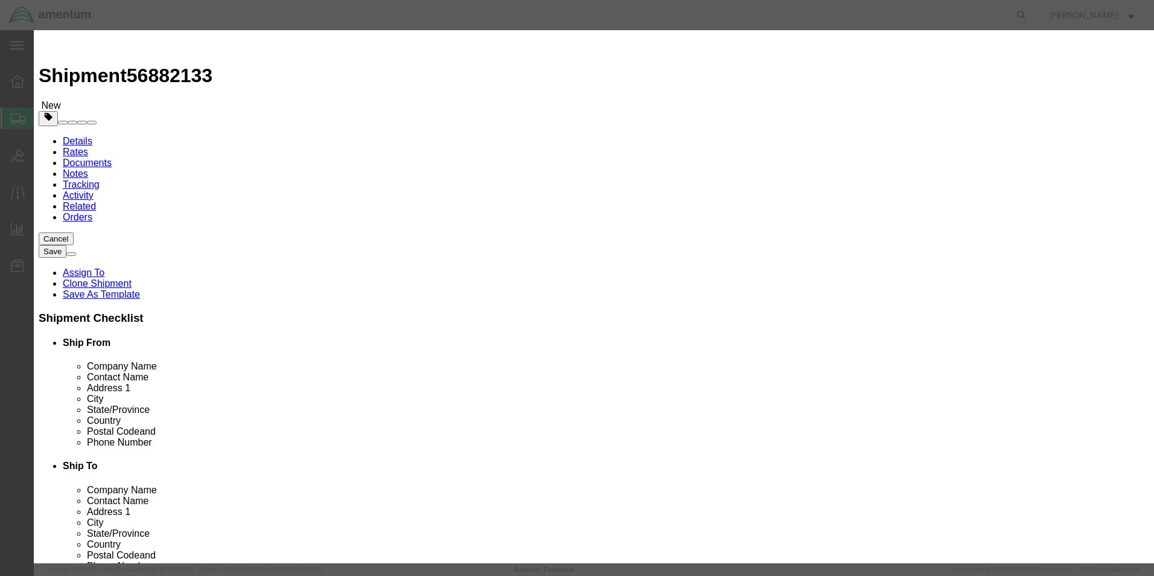
click input "aircraft part - widget"
type input "ACFT PART"
click input "200.00"
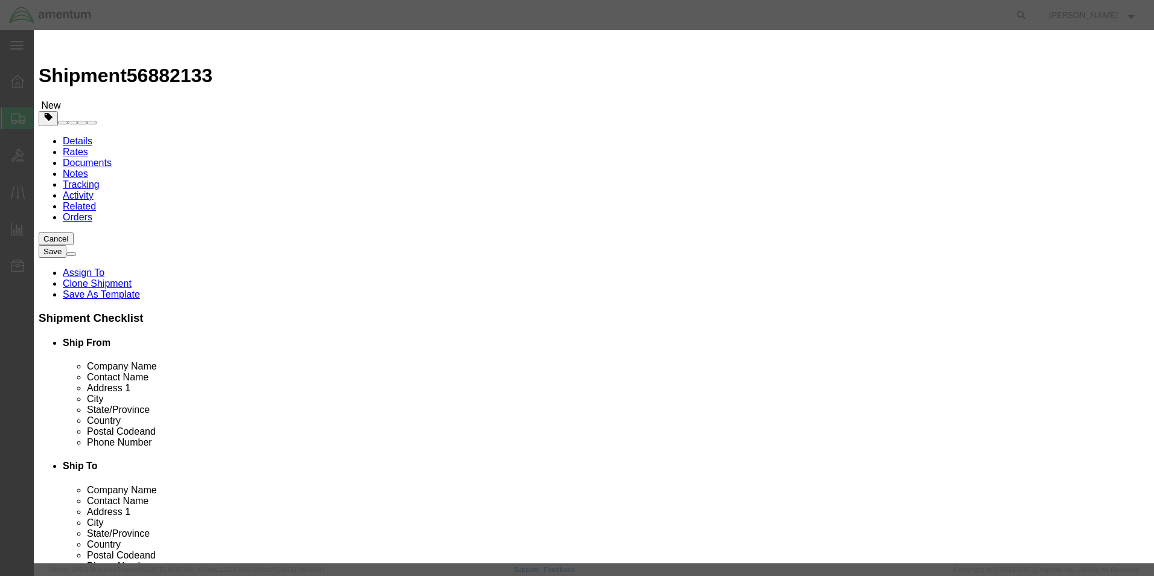
click input "200.00"
type input "3000"
click select "Select 50 55 60 65 70 85 92.5 100 125 175 250 300 400"
select select
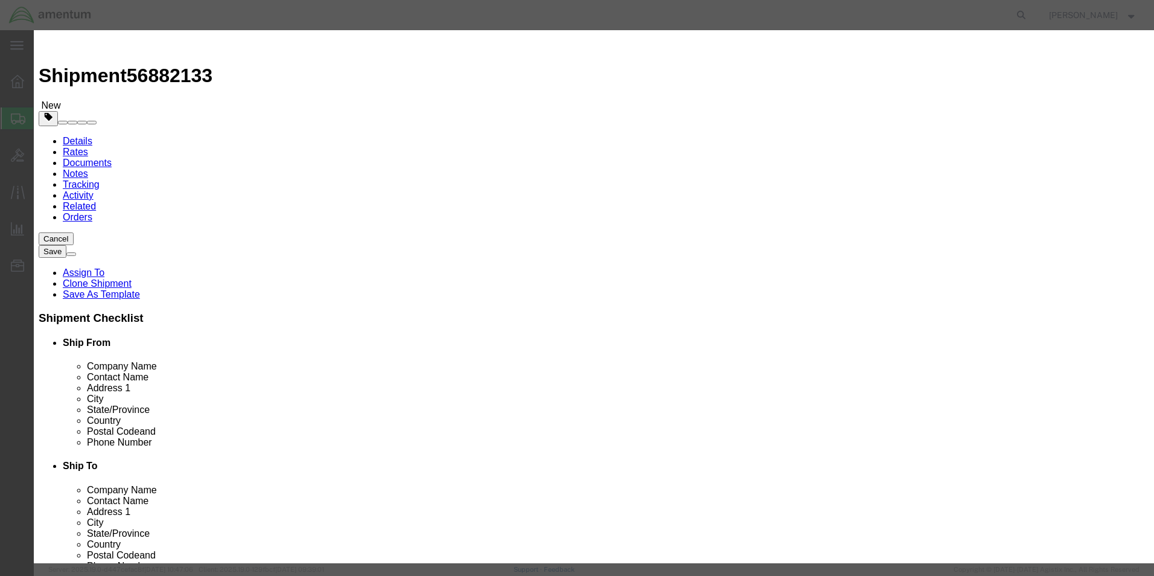
click select "Select 50 55 60 65 70 85 92.5 100 125 175 250 300 400"
click input "[MEDICAL_DATA]"
click textarea
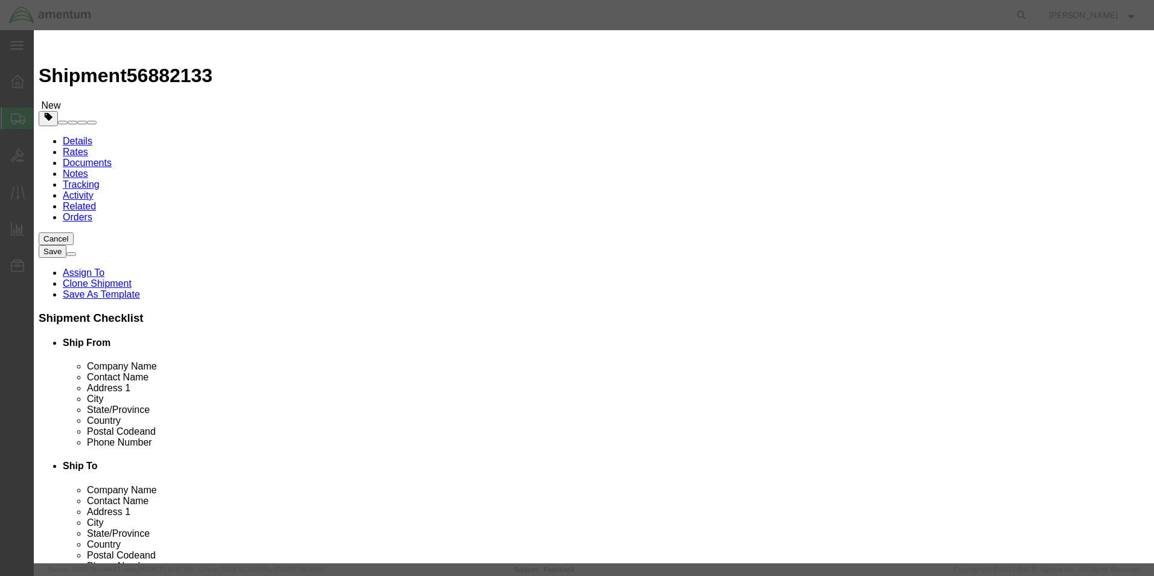
type textarea "BLEED AIR VALVE"
click div "Commodity library"
click button "Save & Close"
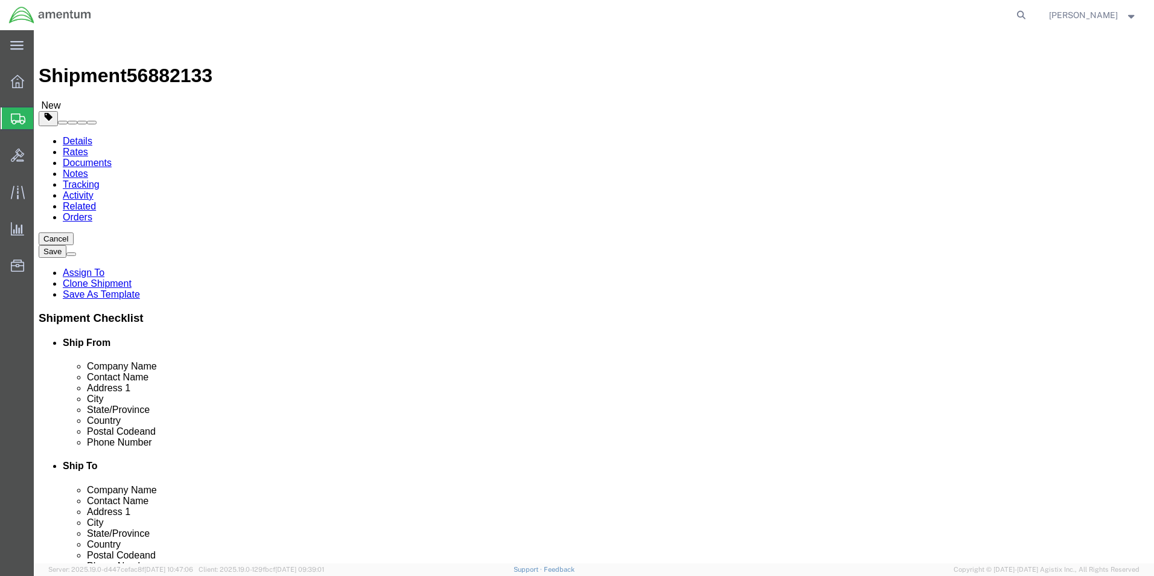
click button "Rate Shipment"
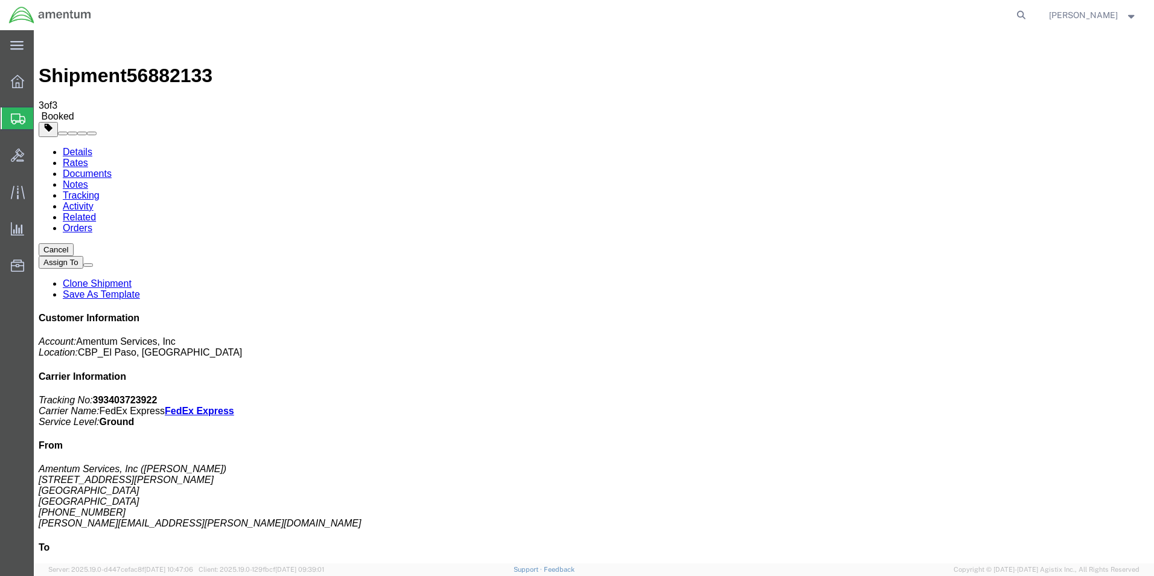
click at [140, 289] on link "Save As Template" at bounding box center [101, 294] width 77 height 10
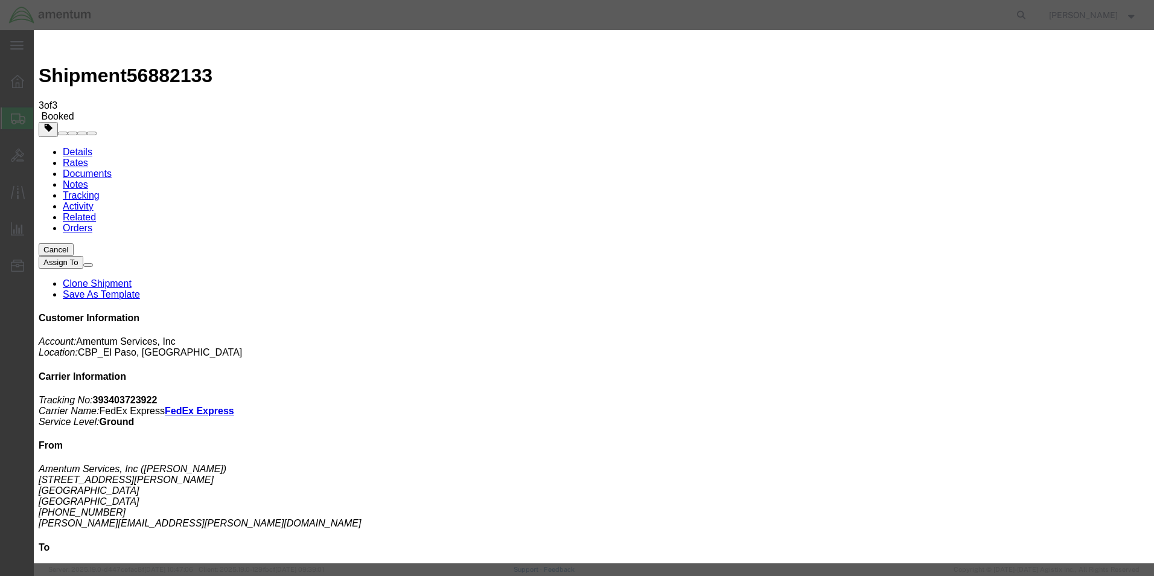
type input "DRK - PRECISION"
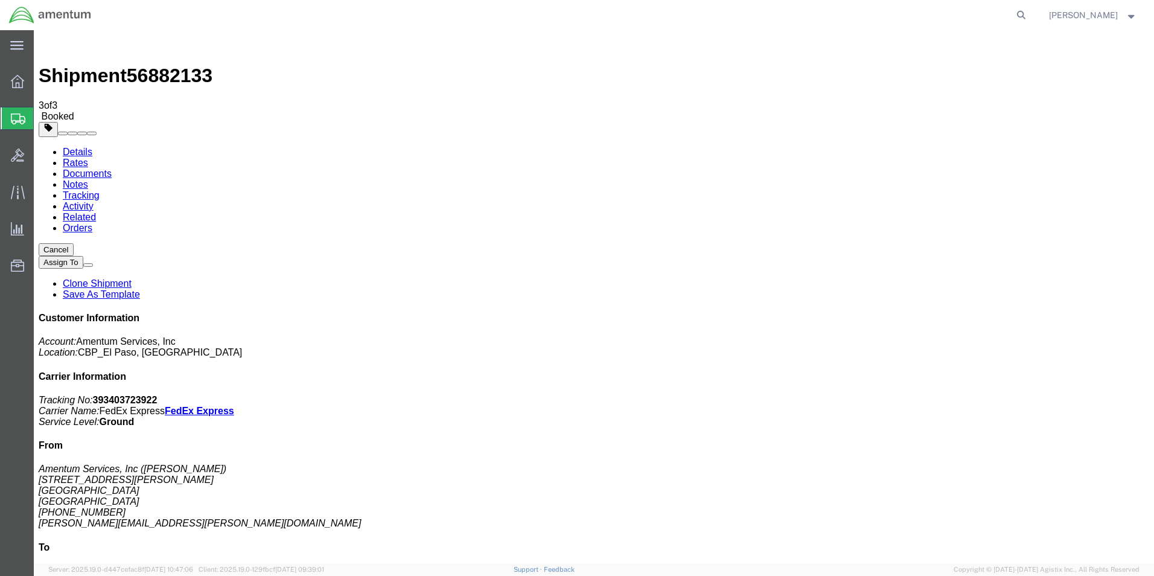
click at [0, 0] on span "Create from Template" at bounding box center [0, 0] width 0 height 0
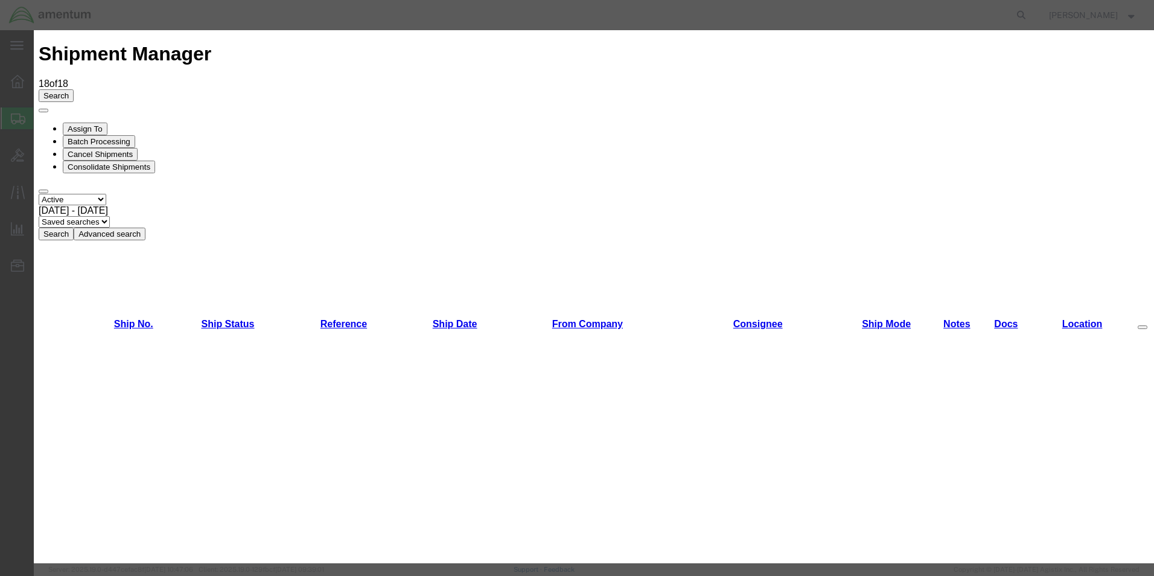
scroll to position [121, 0]
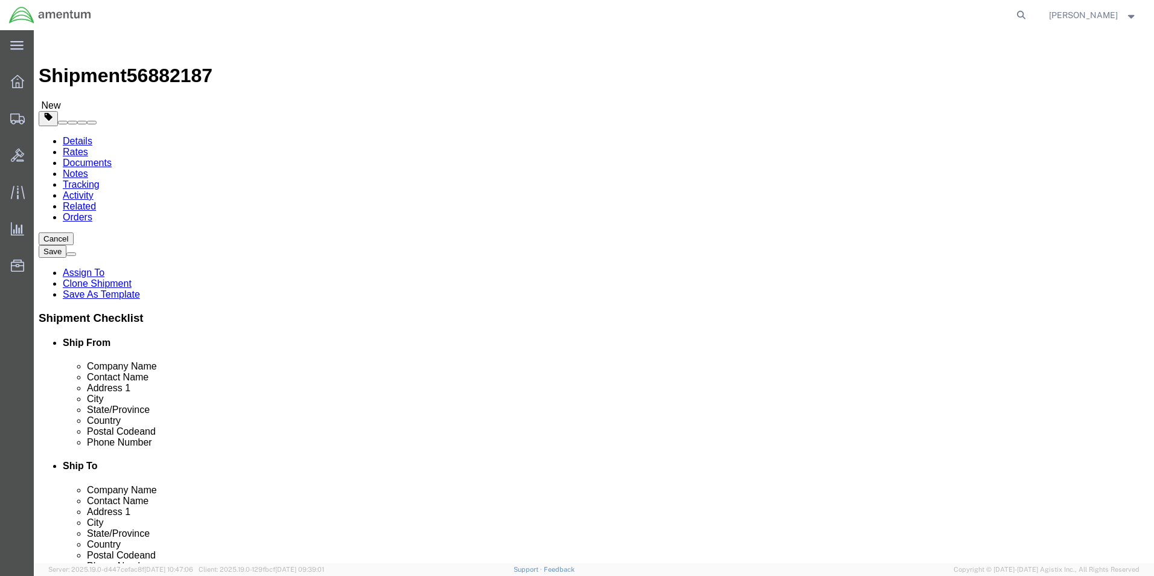
scroll to position [2194, 0]
select select "49831"
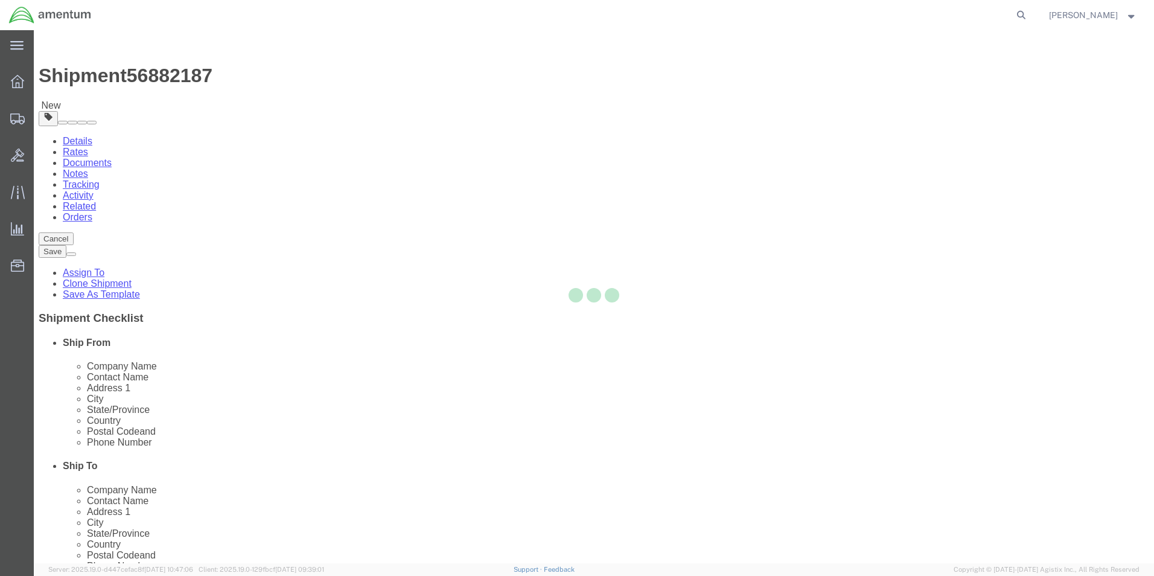
type input "Amentum Services, Inc"
type input "[PERSON_NAME]"
type input "[STREET_ADDRESS][PERSON_NAME]"
type input "[GEOGRAPHIC_DATA]"
type input "79906"
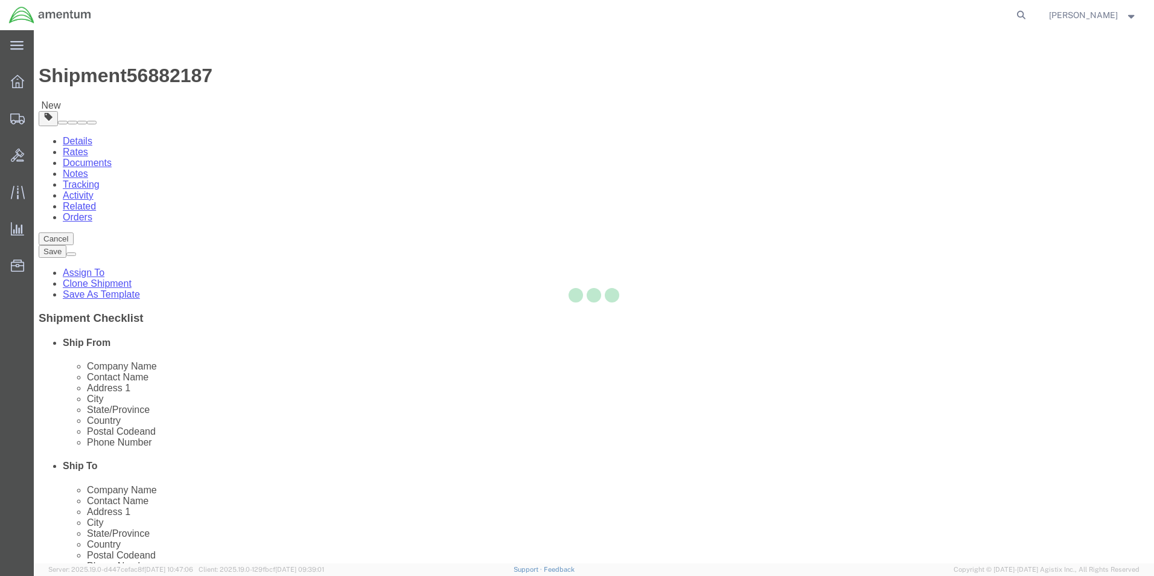
type input "[PHONE_NUMBER]"
type input "[PERSON_NAME][EMAIL_ADDRESS][PERSON_NAME][DOMAIN_NAME]"
select select "[GEOGRAPHIC_DATA]"
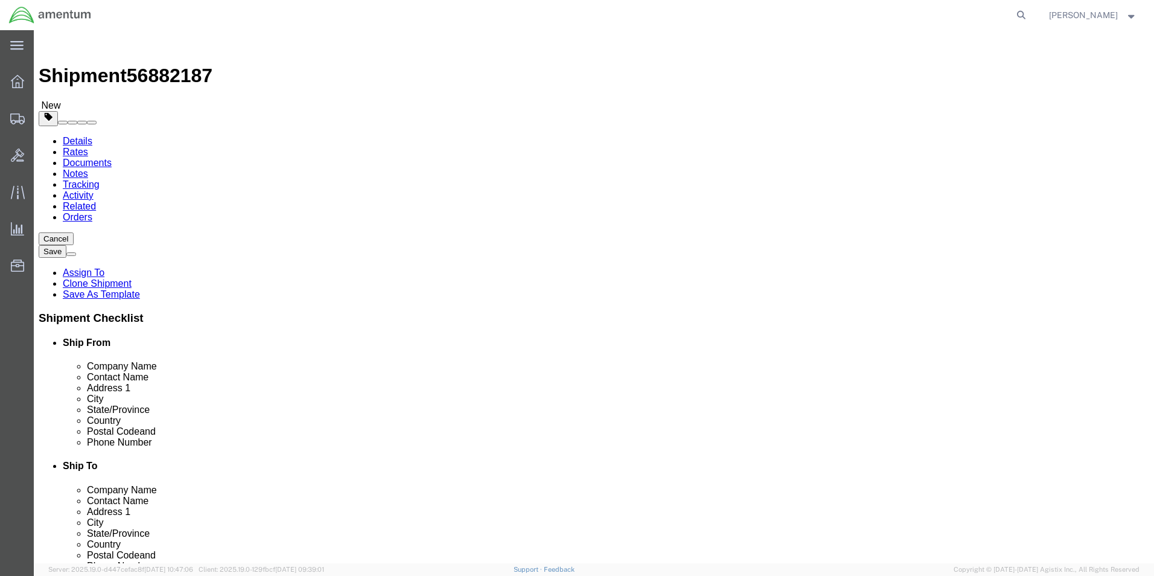
click input "[PERSON_NAME]"
click p "- PRIME INDUSTRIES - ([PERSON_NAME]) [STREET_ADDRESS]"
type input "[PERSON_NAME]"
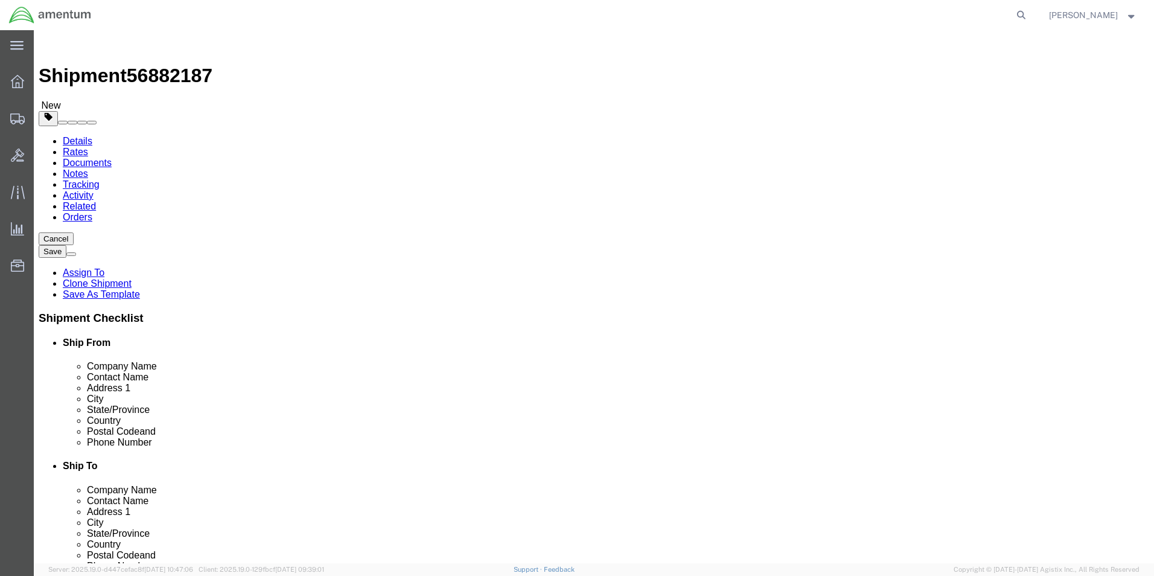
select select "GA"
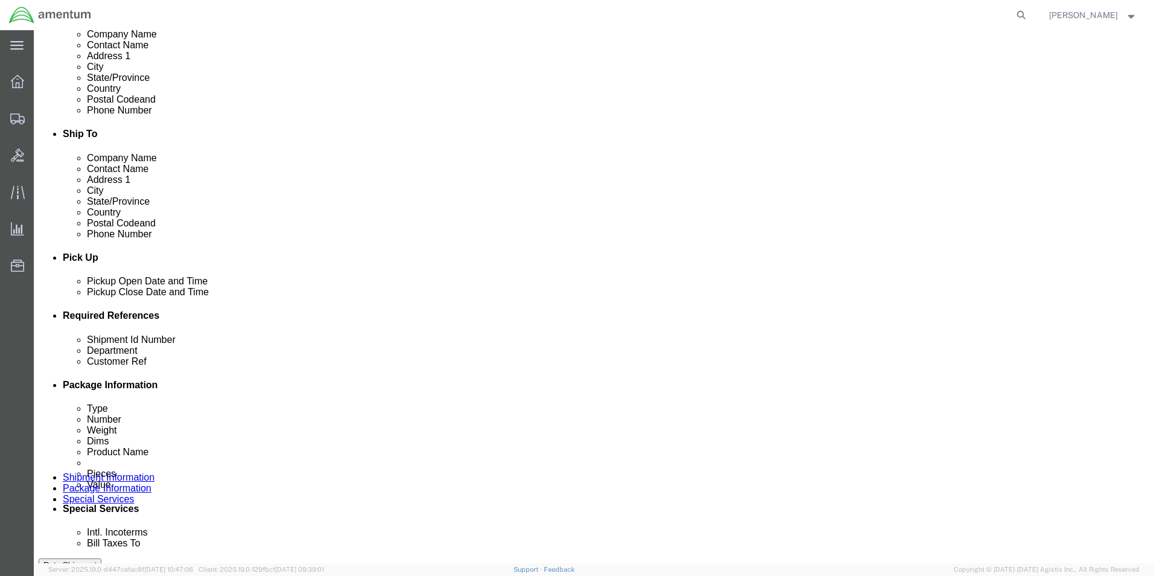
scroll to position [362, 0]
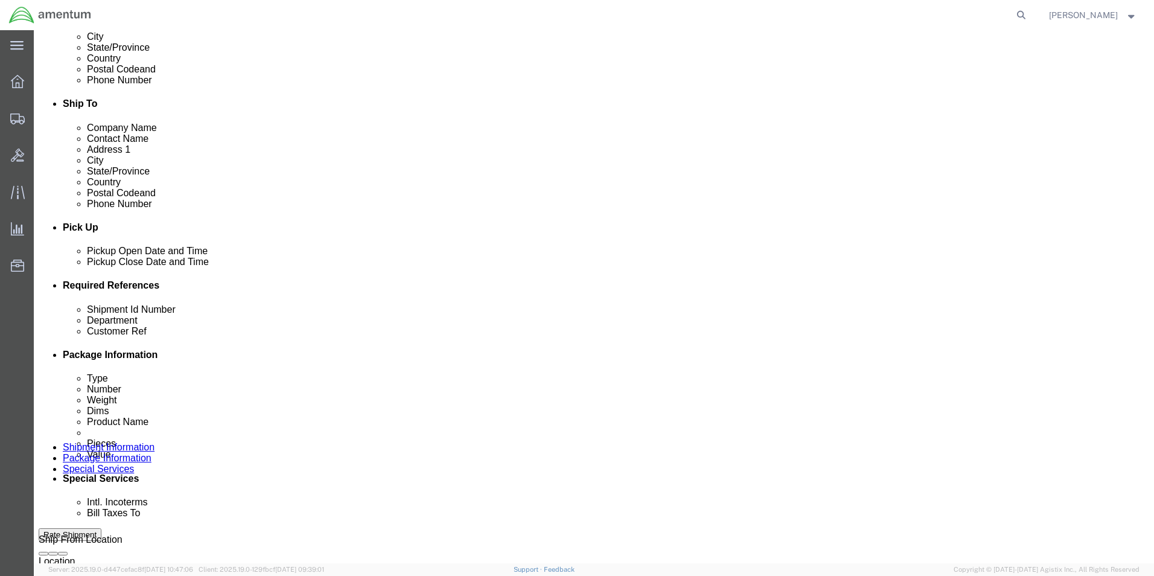
type input "[PERSON_NAME]"
click input "power supply"
type input "CBP0044276"
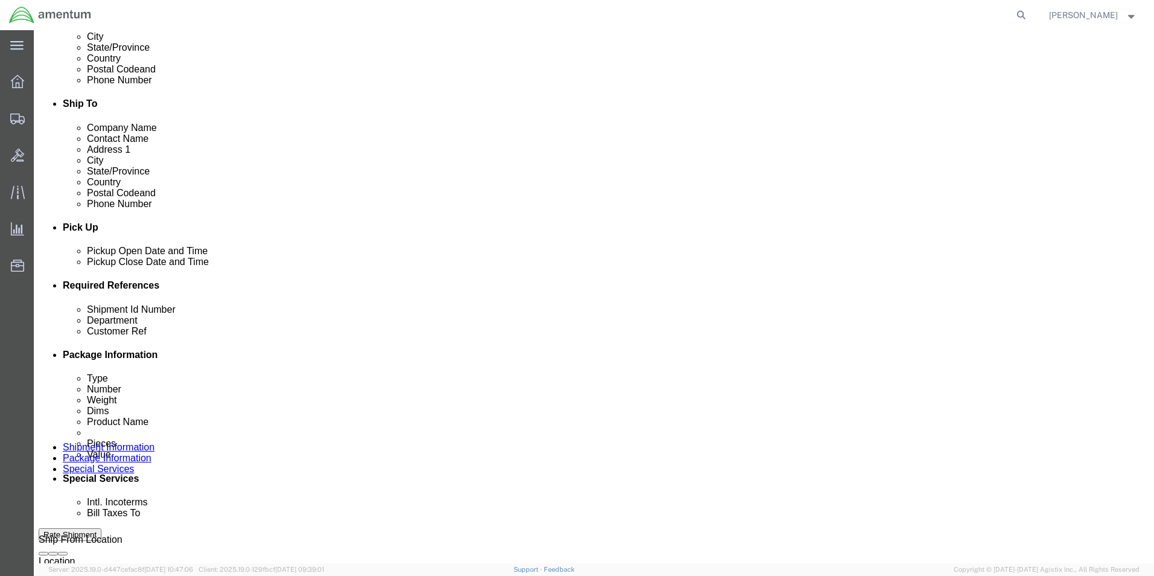
click input "6118.03.03.2575.000.nls.0000"
type input "6118.03.03.2575.000.NLS.0000"
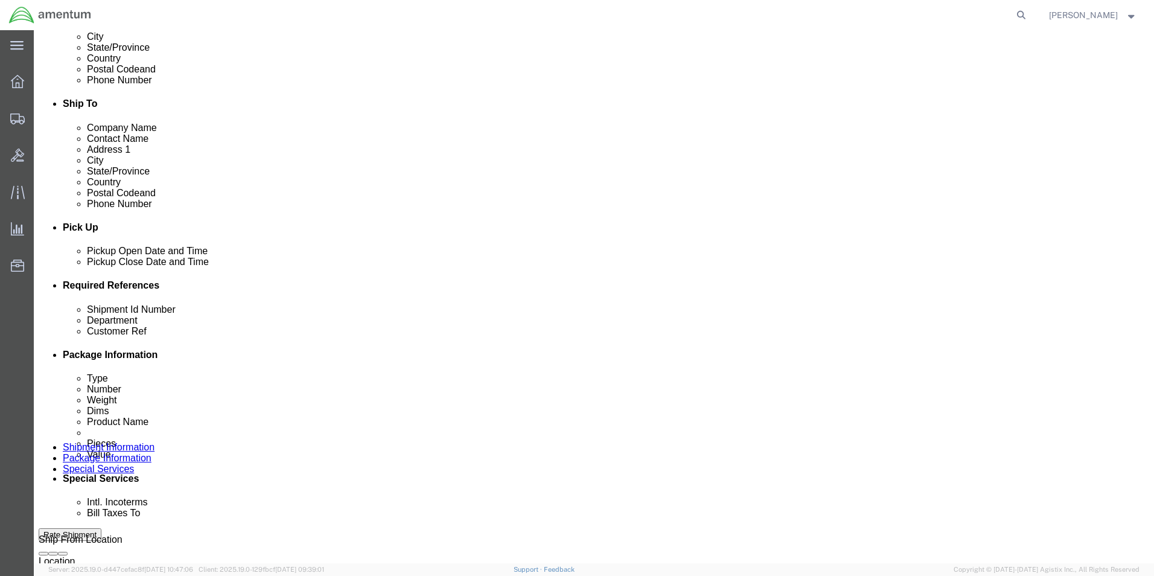
click input "power supply"
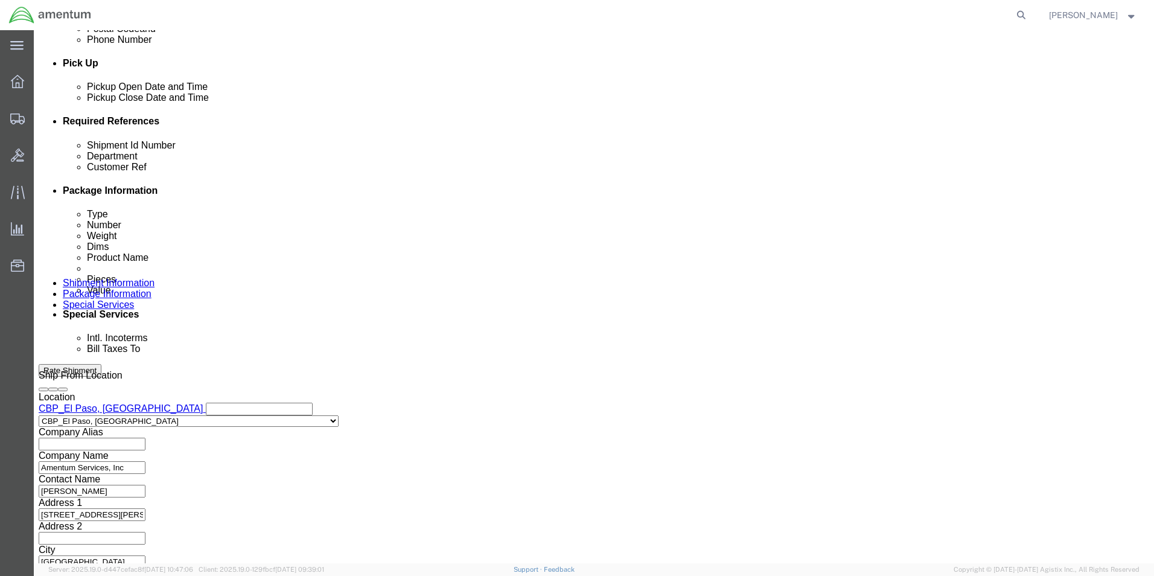
type input "CBP0044276"
click button "Continue"
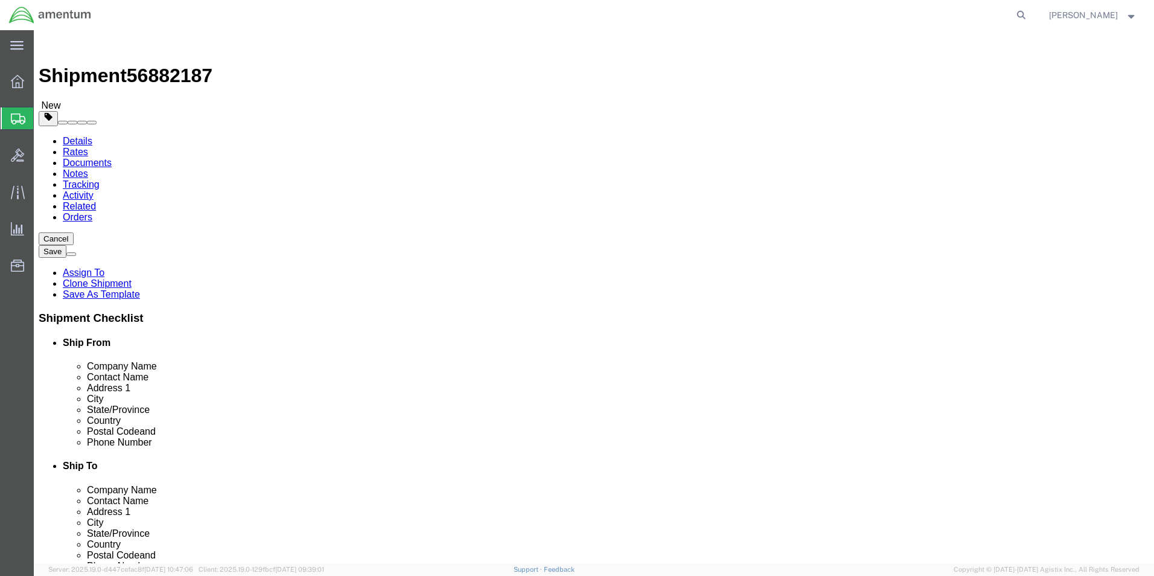
click input "14.00"
type input "20"
type input "12"
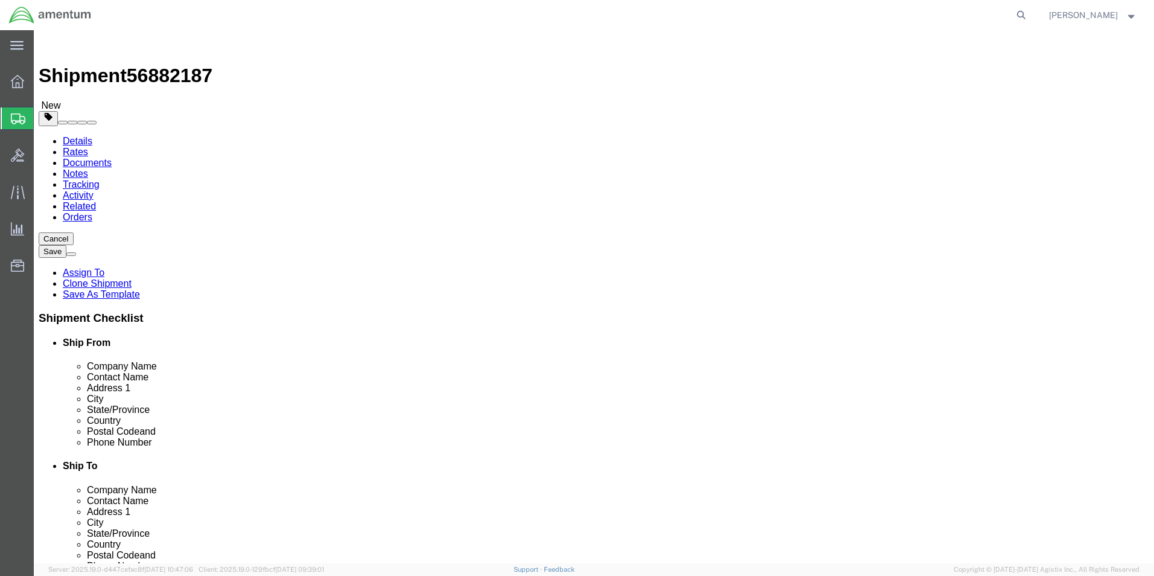
type input "12"
click input "6.20"
type input "25.7"
click dd "3.00 Each"
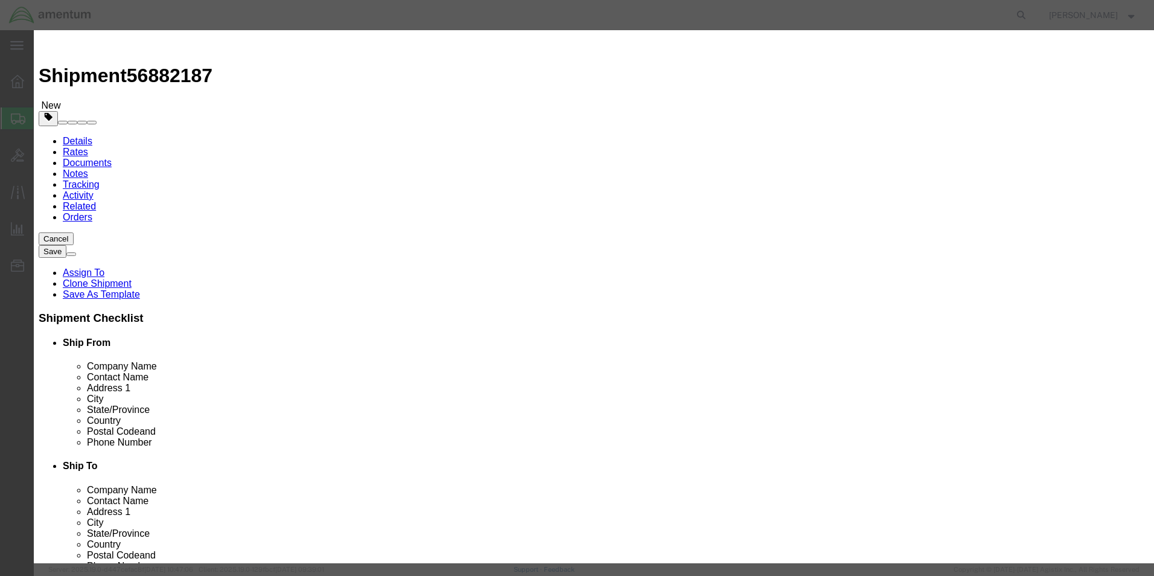
click input "2500.00"
type input "5000"
click input "3.00"
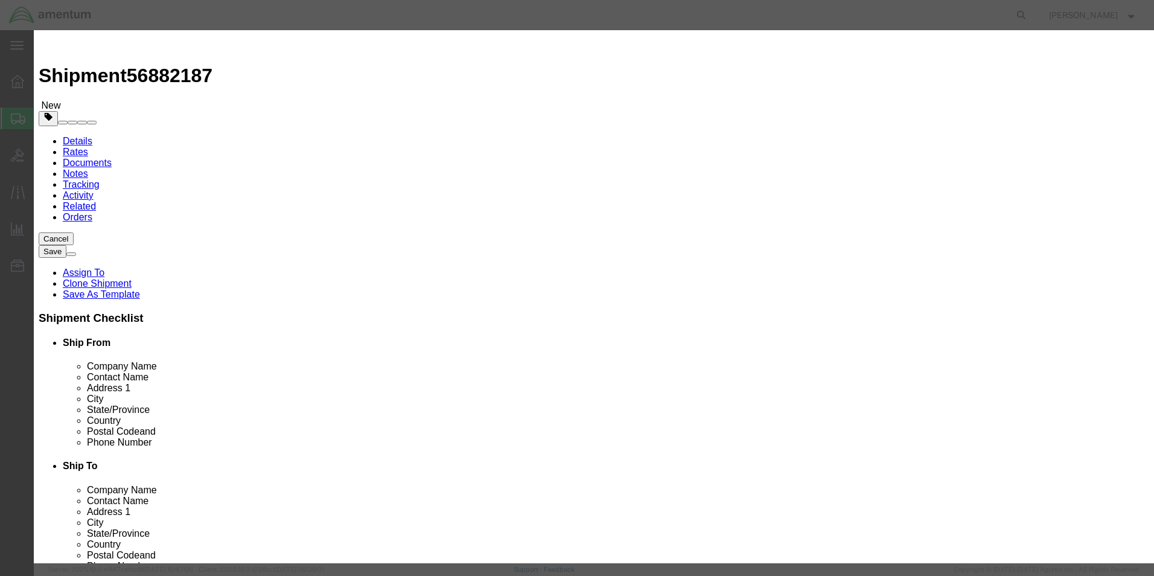
type input "1"
type input "1666.67"
click input "aircraft part - widget"
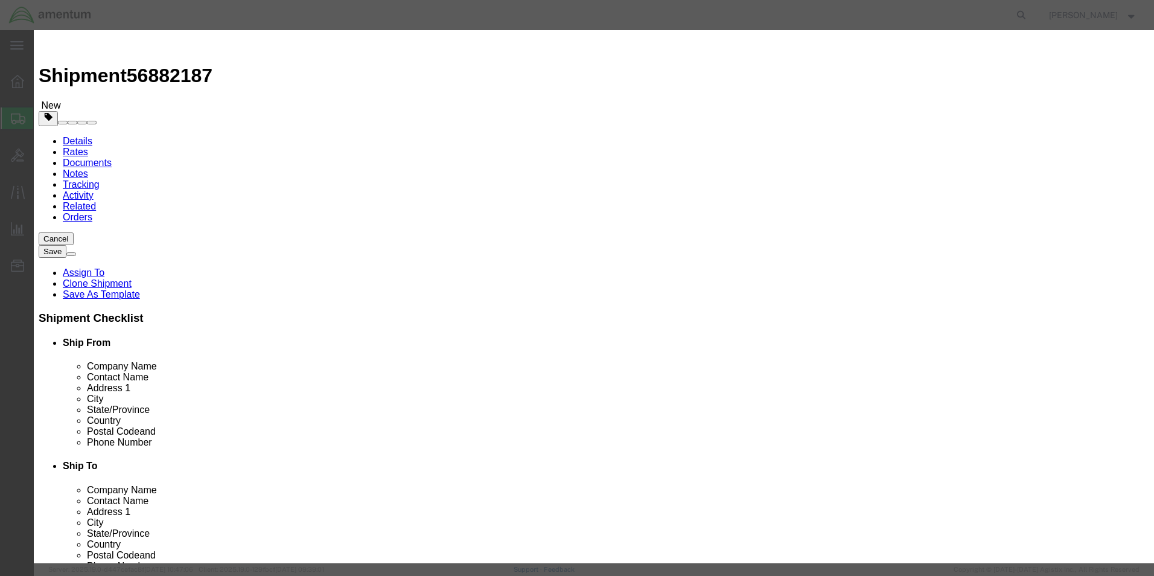
type input "ACFT"
click h3 "Edit content"
click textarea "POWER SUPPLY UNIT"
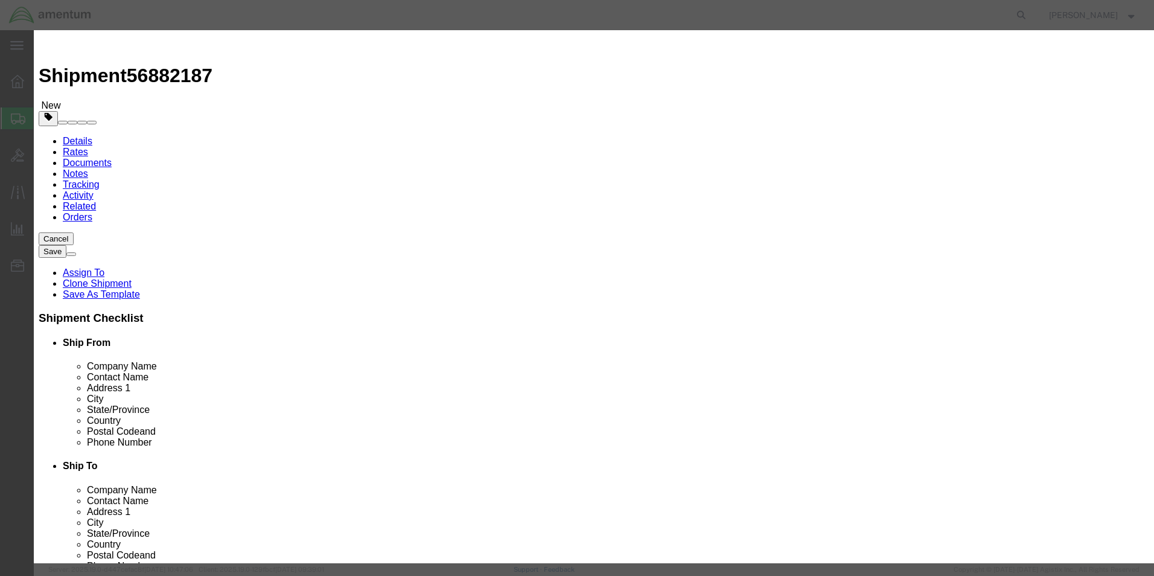
type textarea "STARTER GEN"
click h3 "Edit content"
click input "1666.67"
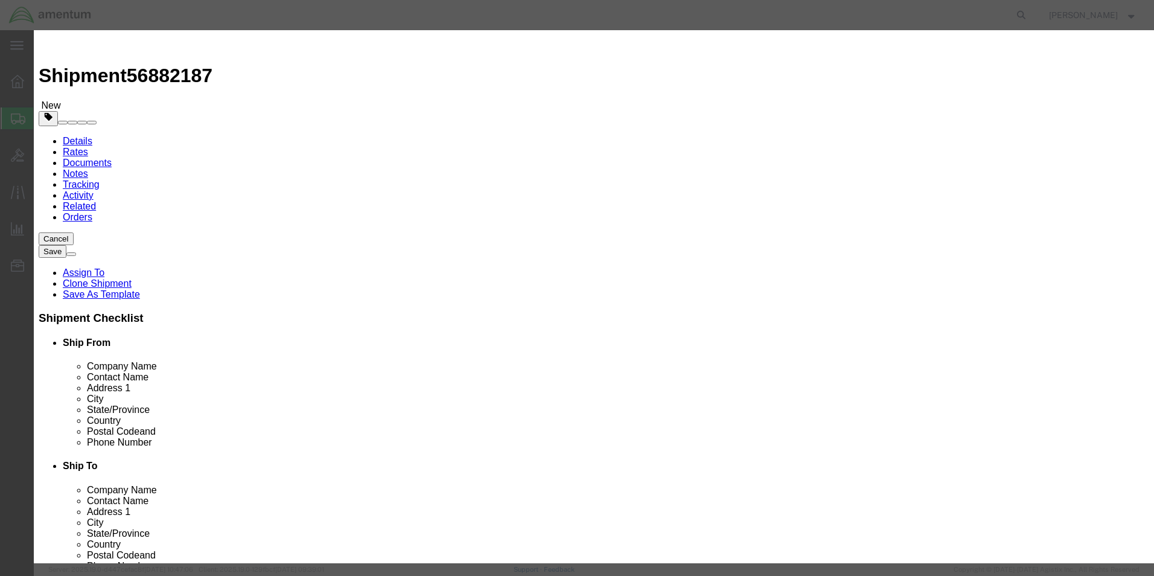
type input "5000"
click h3 "Edit content"
click button "Save & Close"
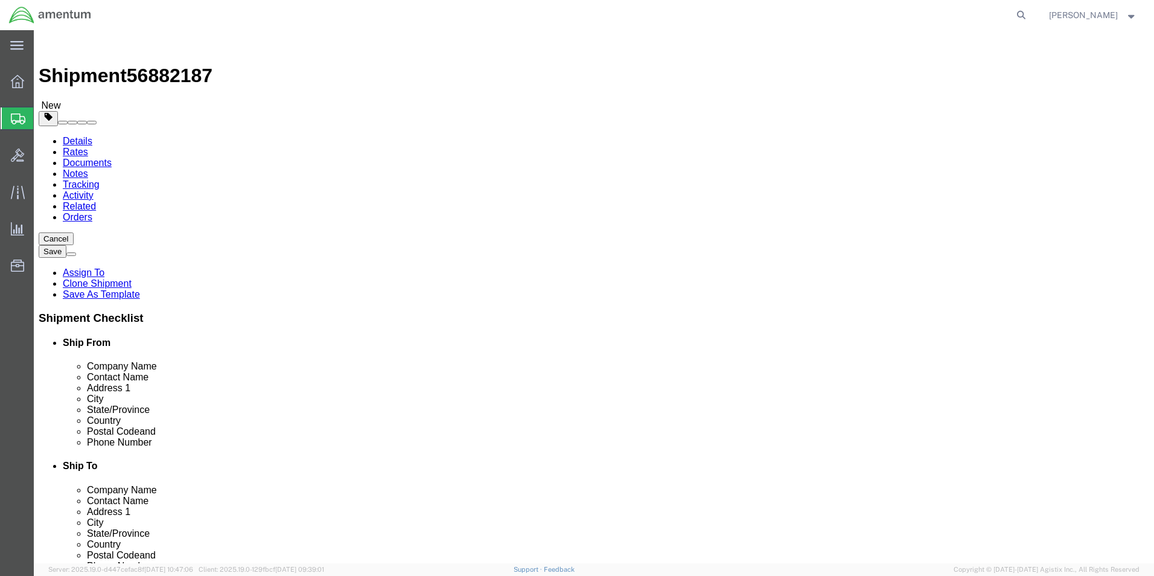
click button "Rate Shipment"
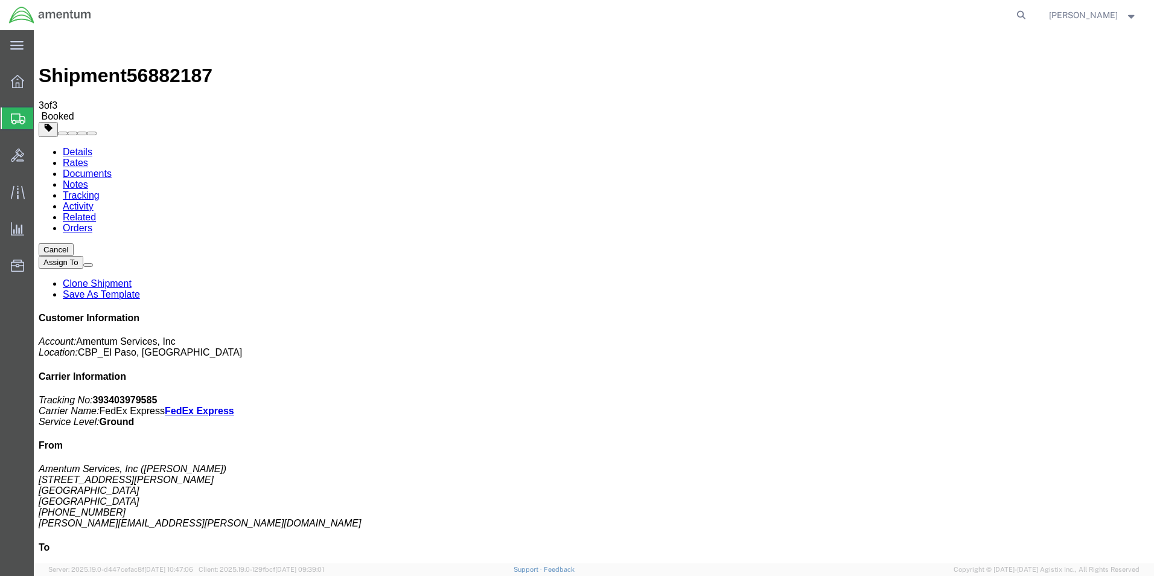
click at [140, 289] on link "Save As Template" at bounding box center [101, 294] width 77 height 10
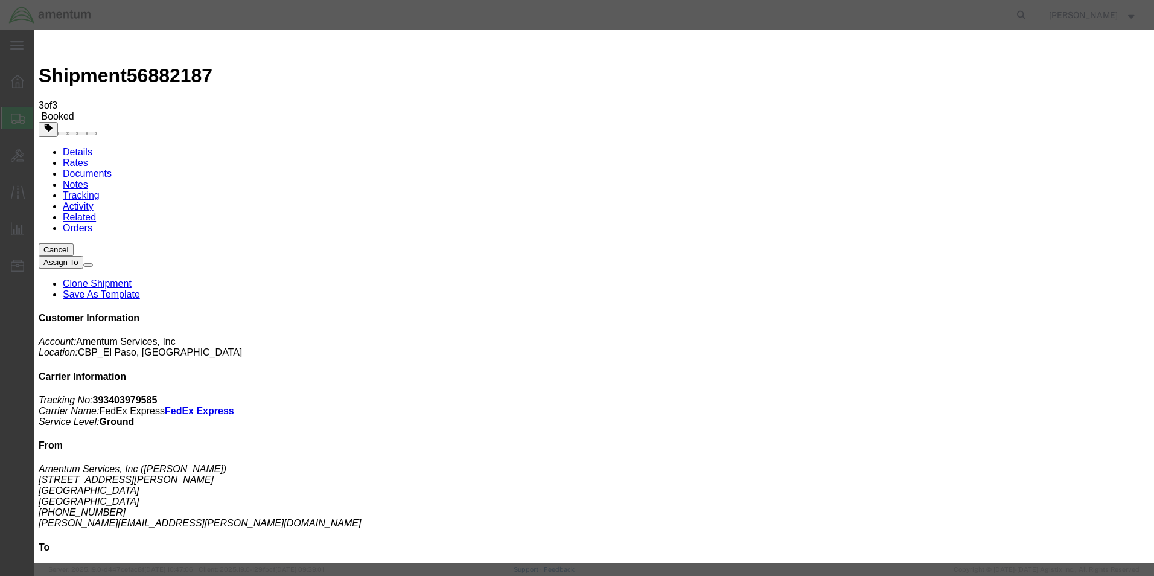
type input "DRK - PRIME IND"
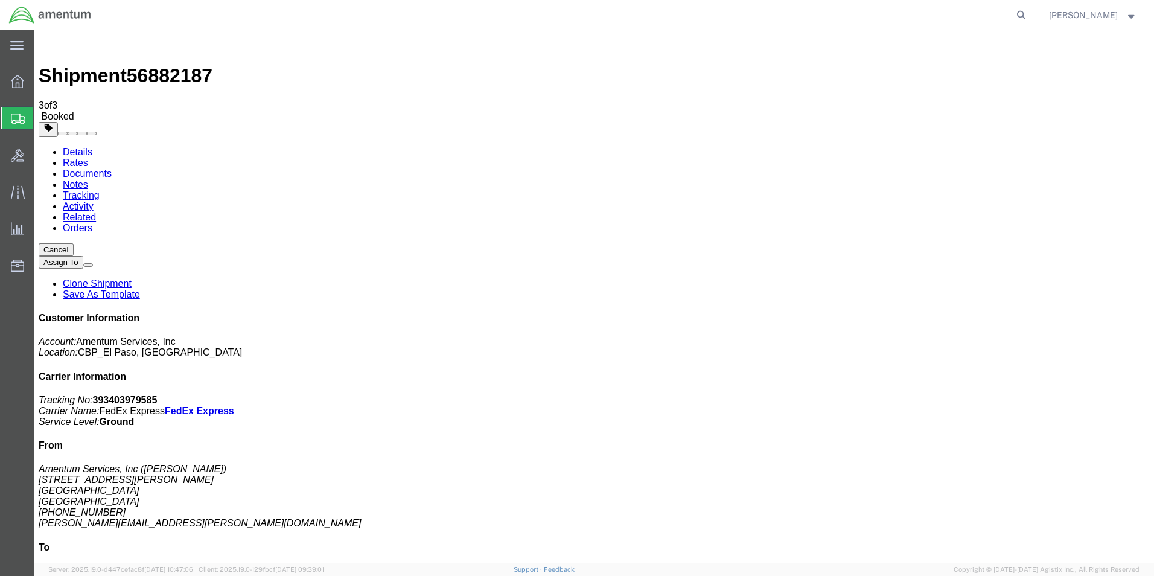
click at [140, 289] on link "Save As Template" at bounding box center [101, 294] width 77 height 10
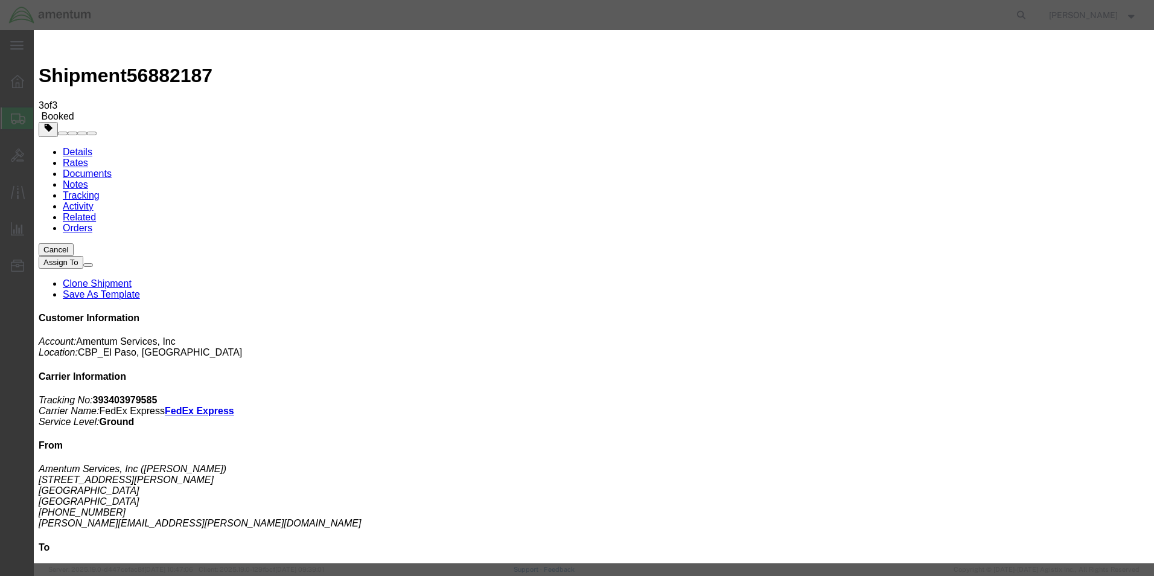
type input "DRK - PRIME IND INC"
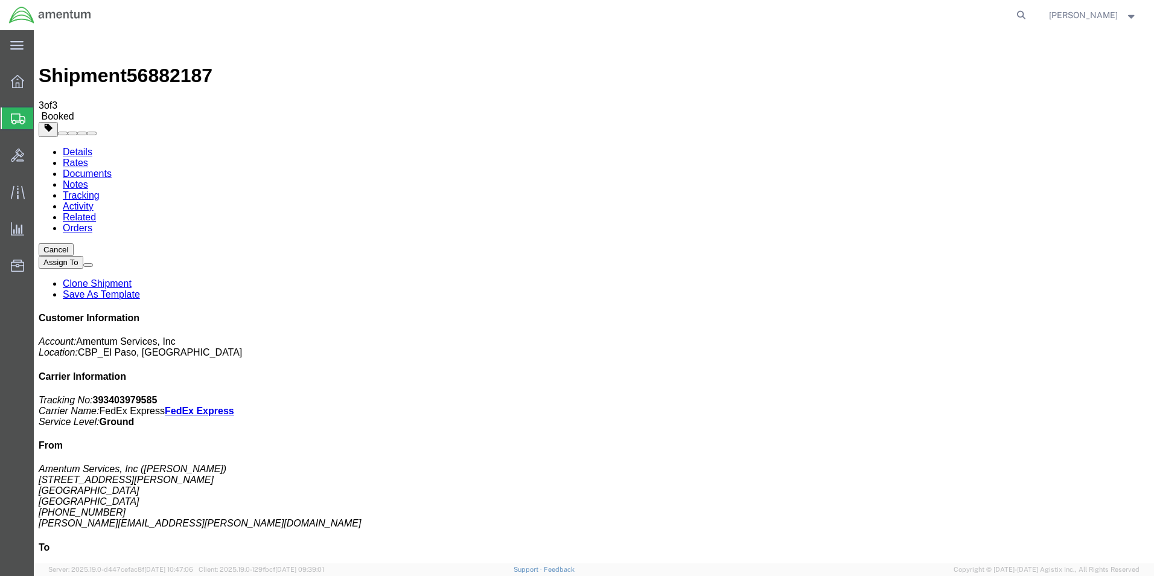
click at [0, 0] on span "Create from Template" at bounding box center [0, 0] width 0 height 0
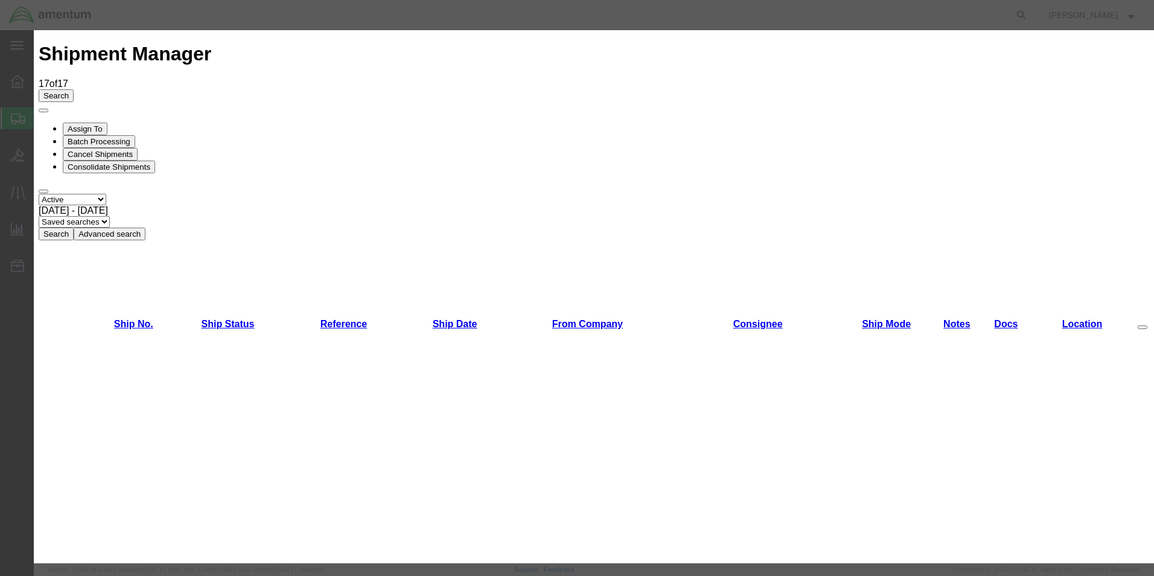
scroll to position [60, 0]
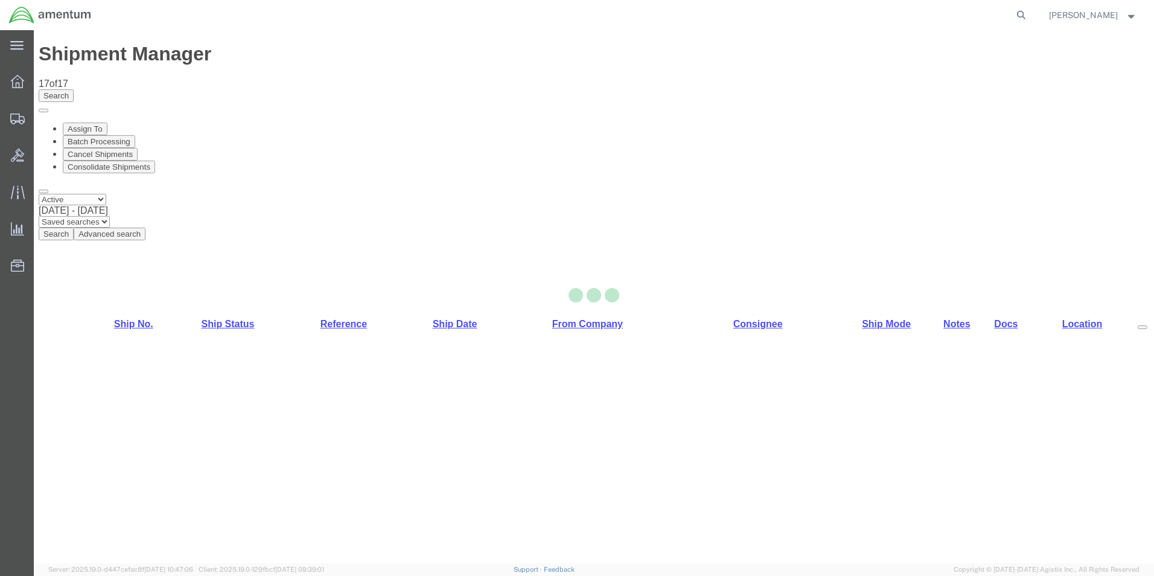
select select "49831"
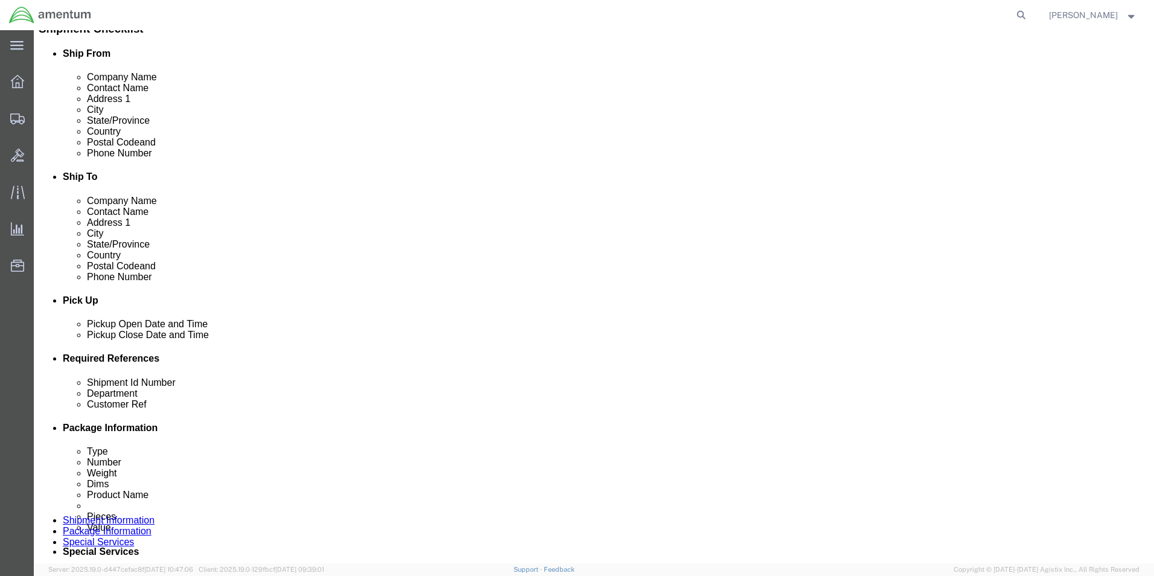
scroll to position [302, 0]
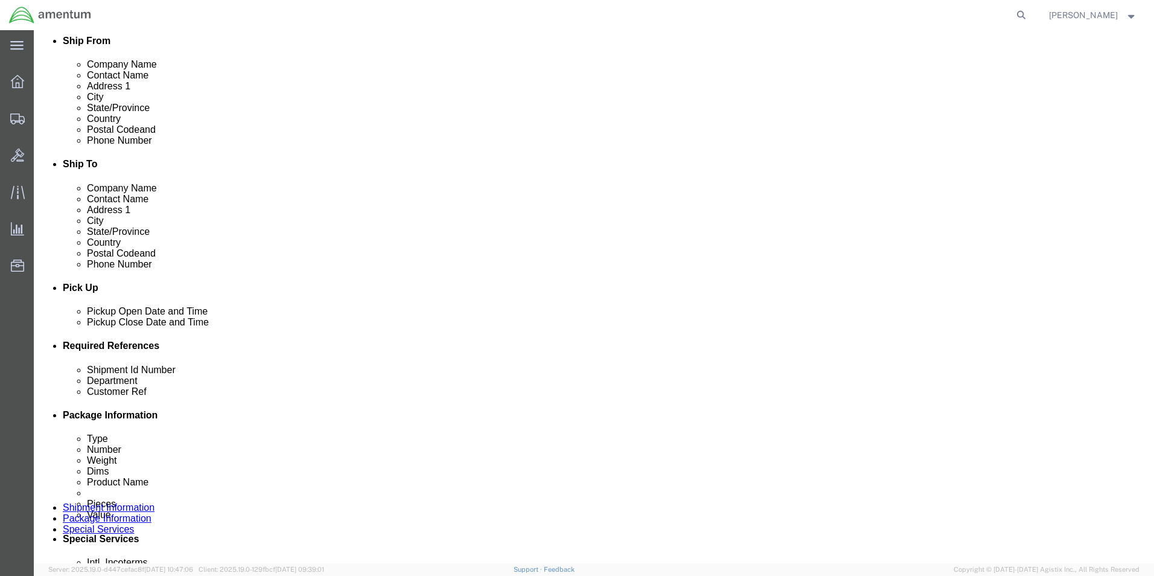
click input "CBP0044276"
type input "CBP0044271"
click input "CBP0044276"
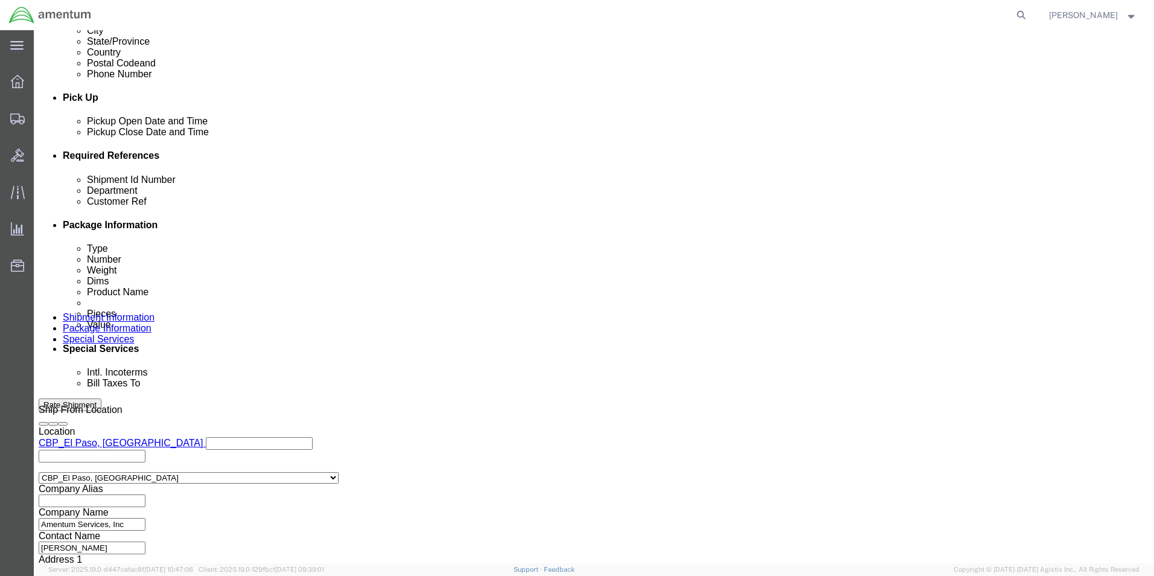
scroll to position [526, 0]
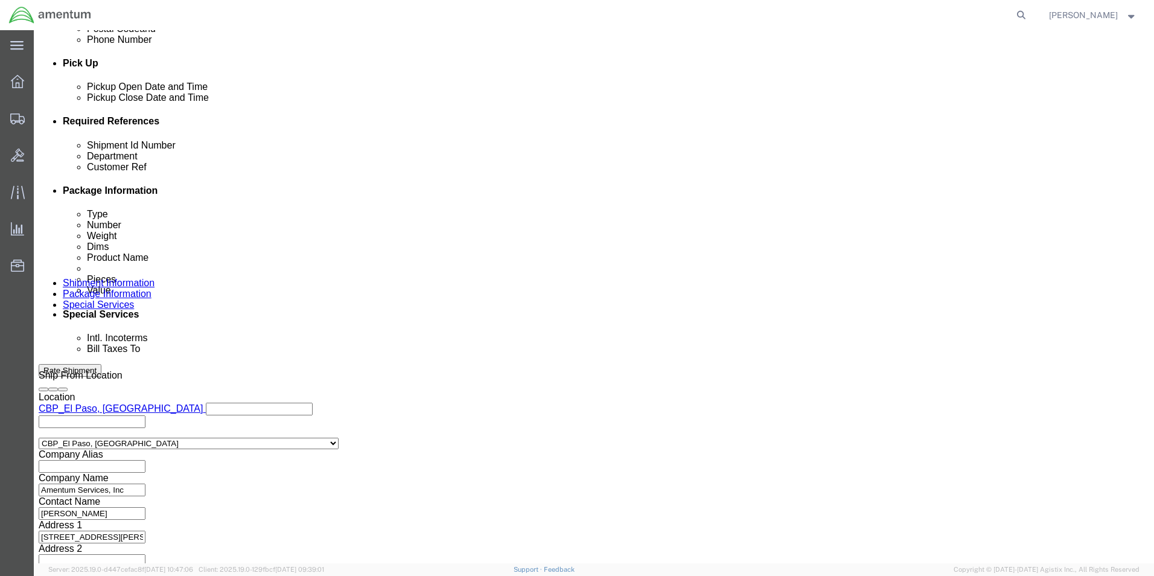
type input "CBP0044271"
click button "Continue"
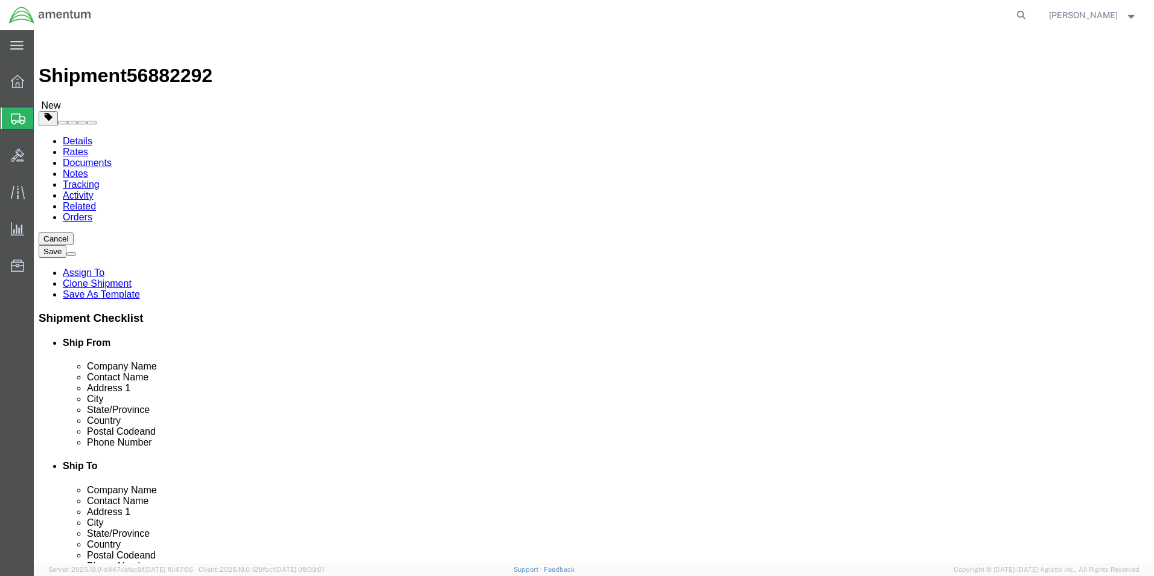
click input "20.00"
type input "10"
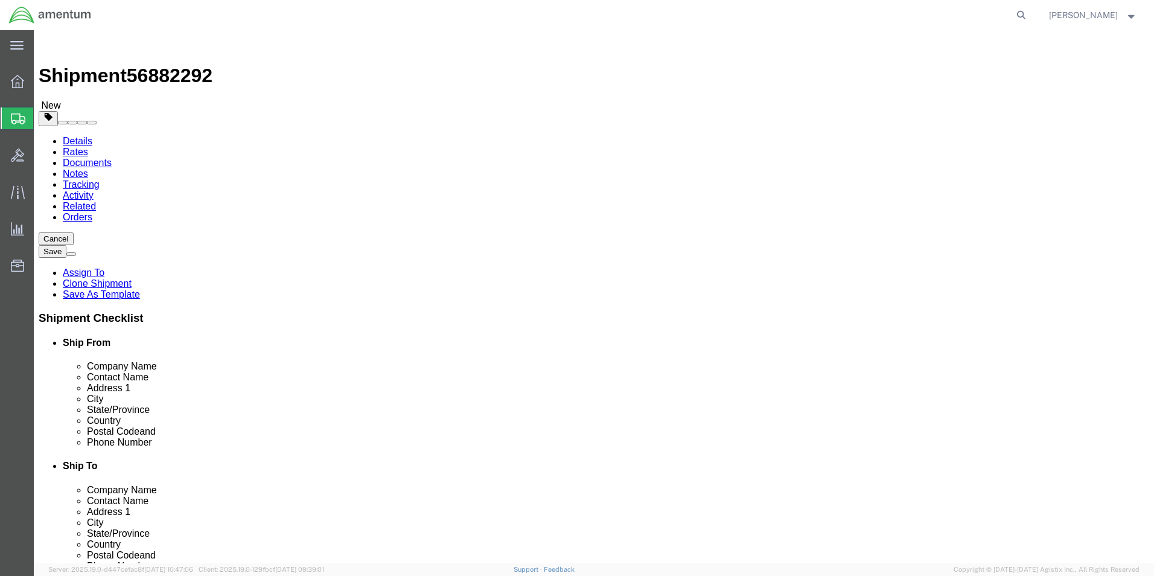
click input "25.70"
type input "8.55"
click dd "1.00 Each"
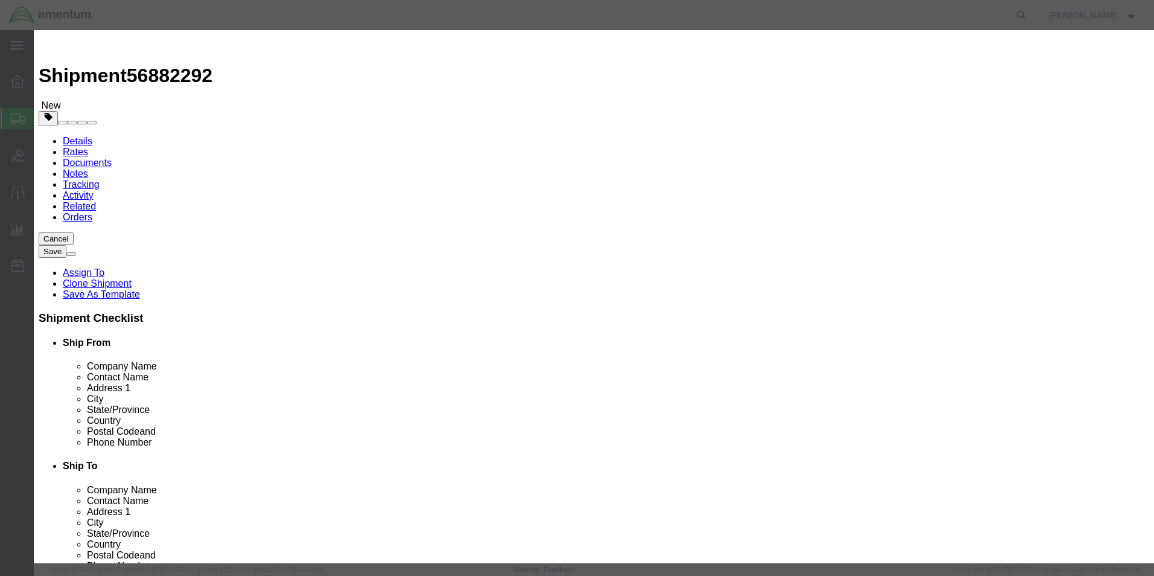
click textarea "STARTER GEN"
type textarea "FUEL INJECTOR"
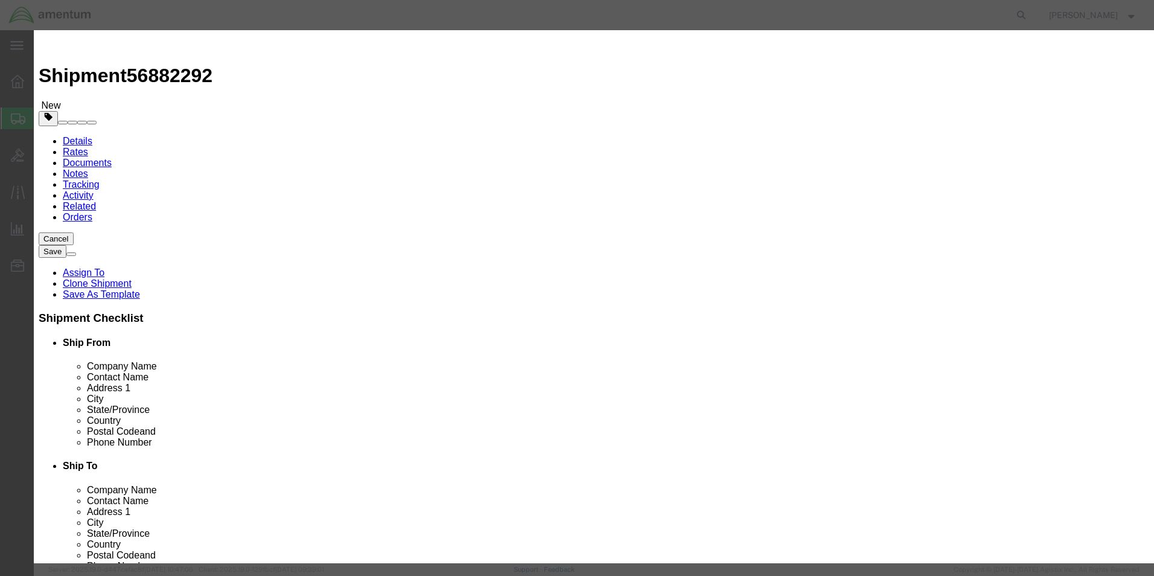
click div "Commodity library Product Name ACFT Pieces 1.00 Select Bag Barrels 100Board Fee…"
click input "5000.00"
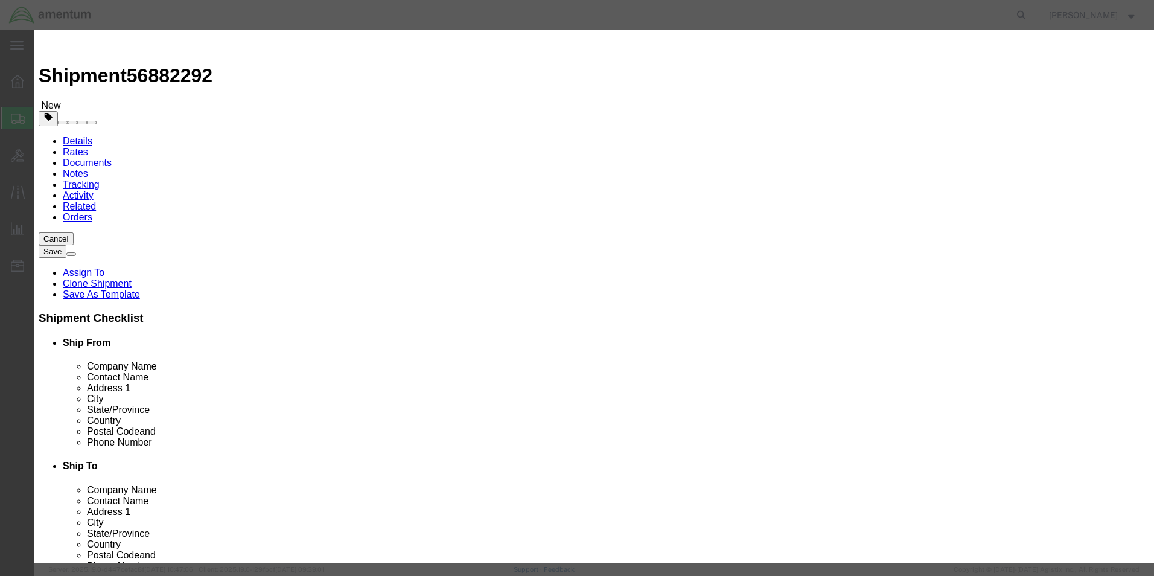
type input "1000"
click button "Save & Close"
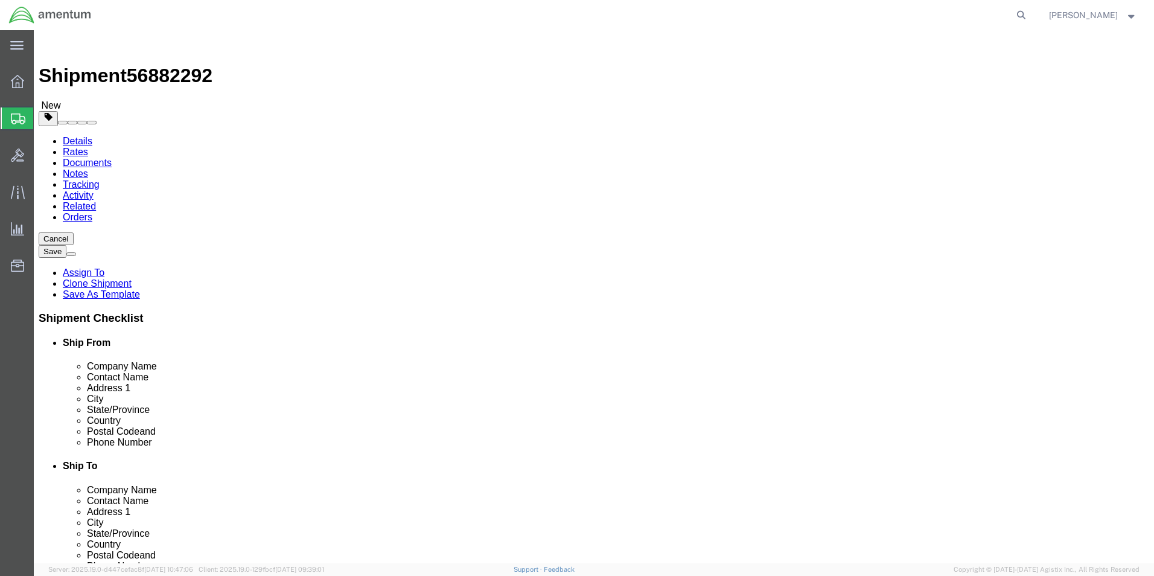
click button "Rate Shipment"
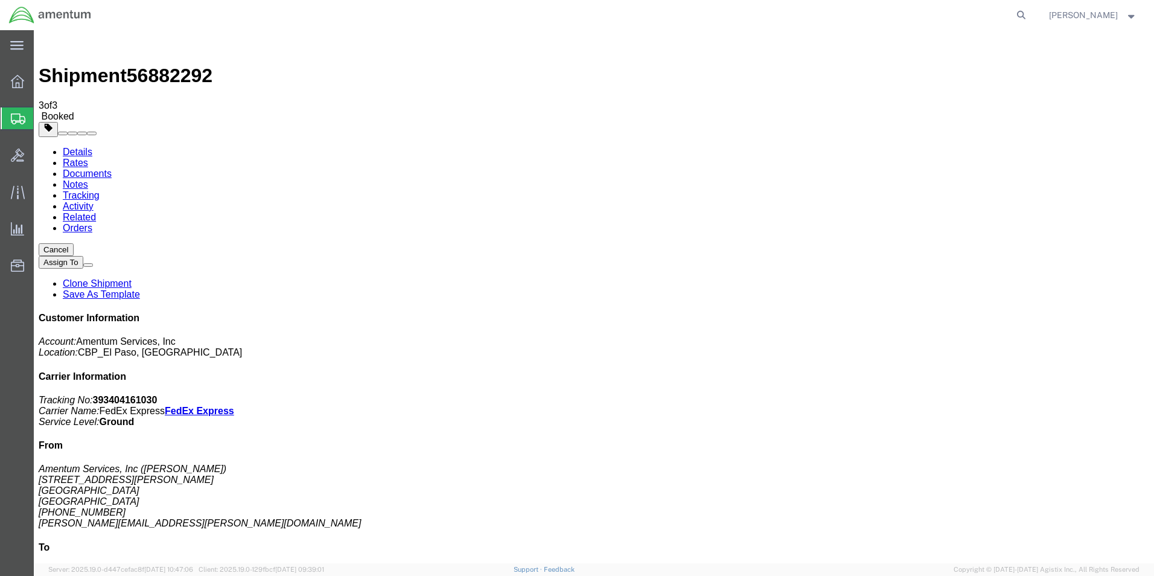
click at [0, 0] on span "Create from Template" at bounding box center [0, 0] width 0 height 0
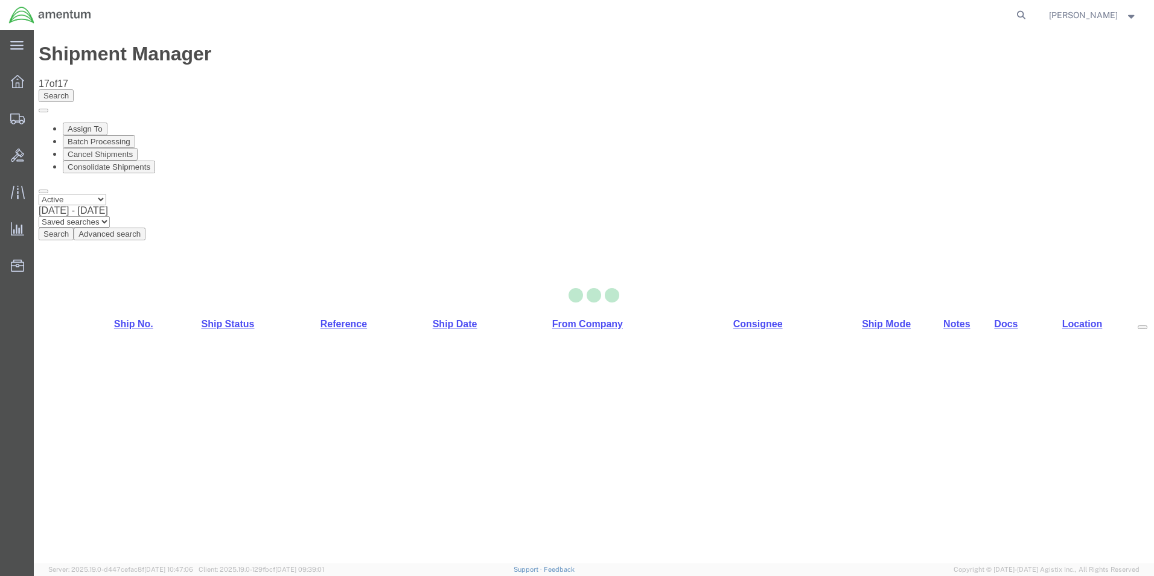
select select "49831"
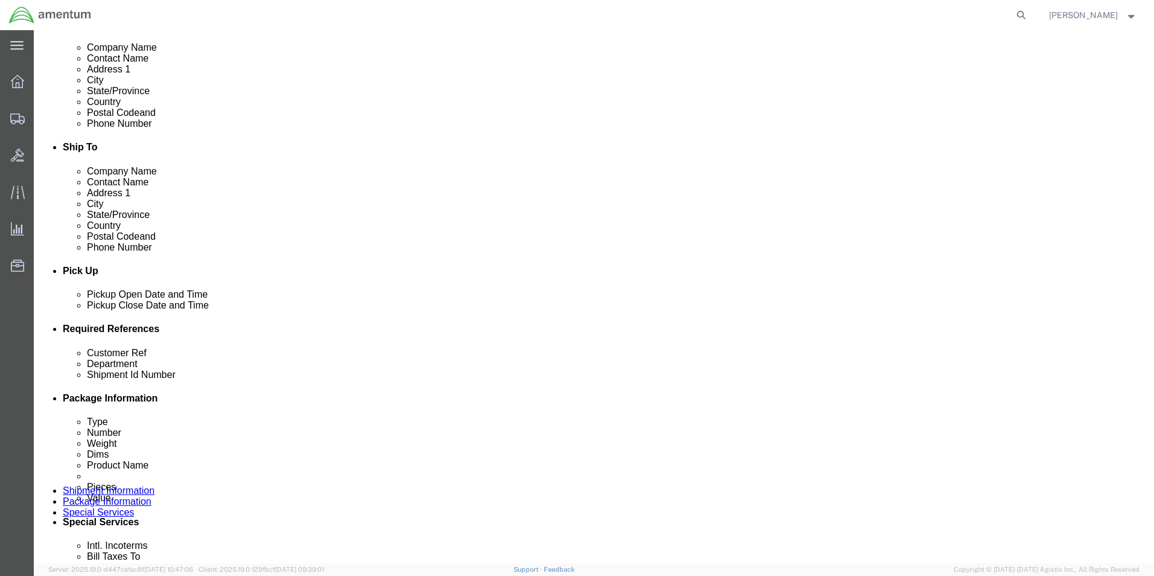
scroll to position [423, 0]
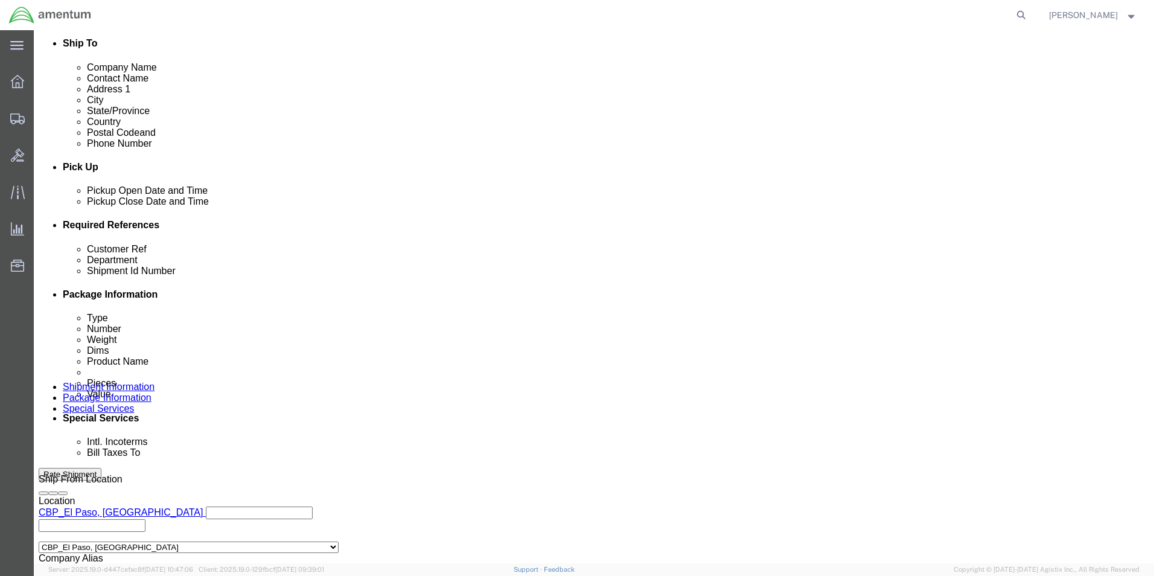
click input "CBP0044329"
click icon
click div
click icon
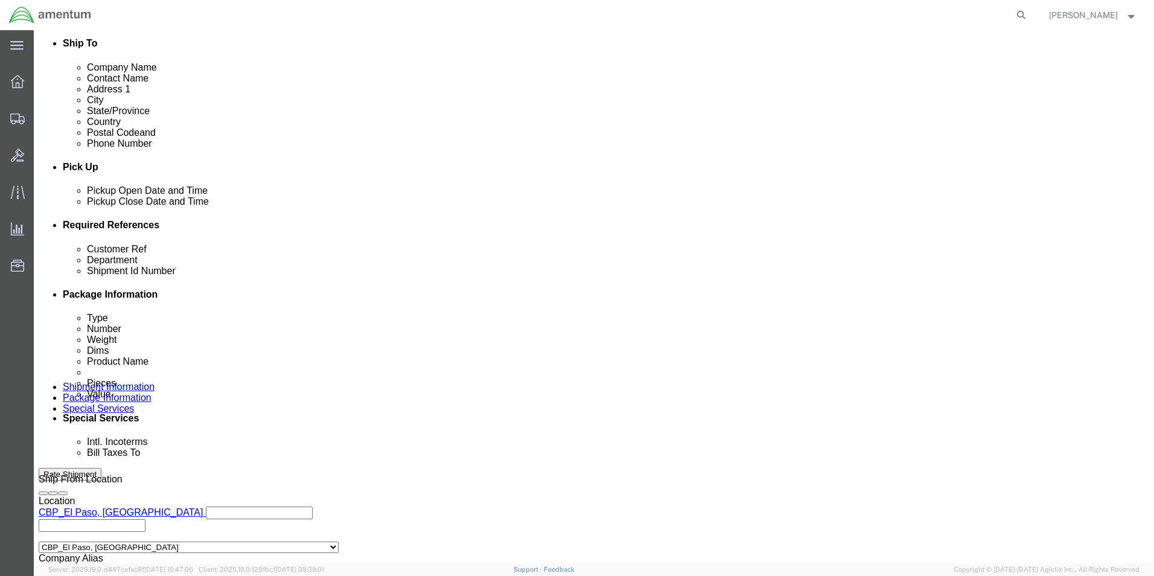
click button "Add reference"
click select "Select Account Type Activity ID Airline Appointment Number ASN Batch Request # …"
select select "PROJNUM"
click select "Select Account Type Activity ID Airline Appointment Number ASN Batch Request # …"
click input "text"
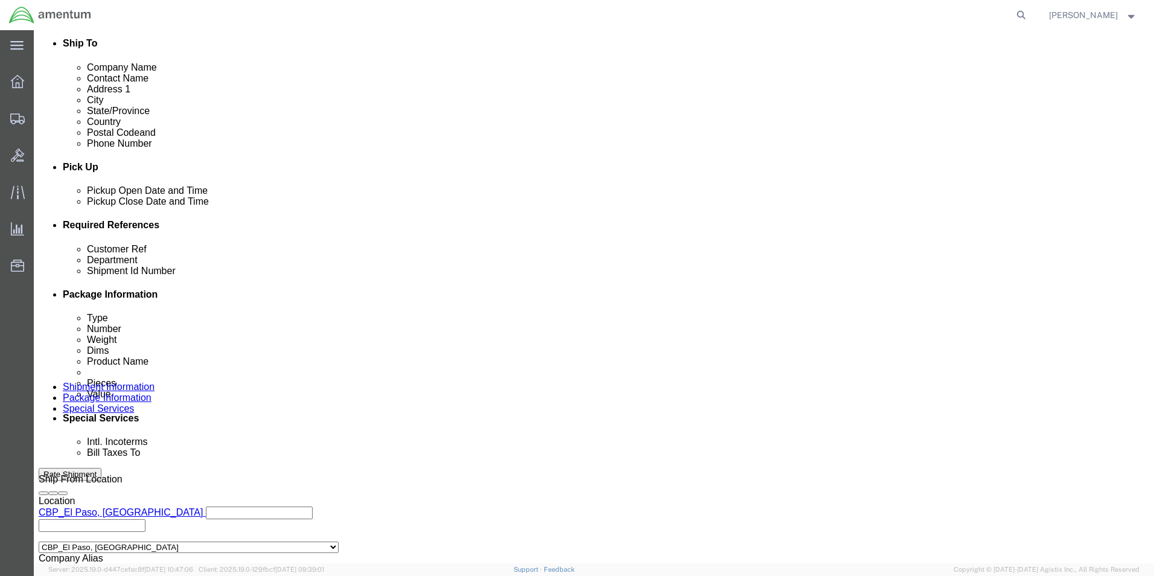
scroll to position [0, 19]
type input "6118.03.03.2575.000.NLS.0000"
click input "CBP0044329"
type input "CBP0044110"
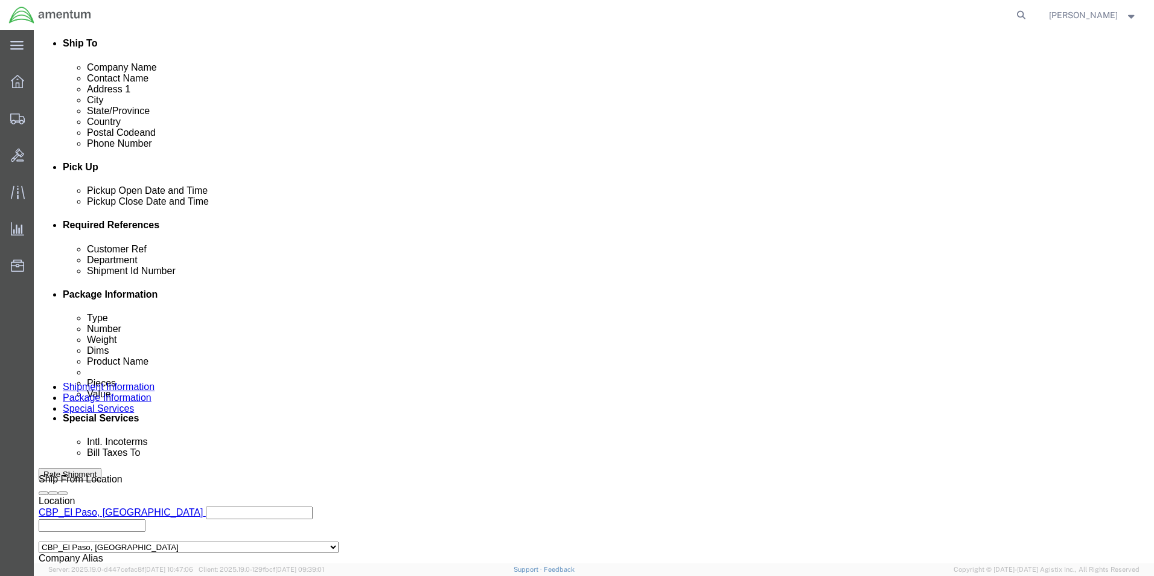
click input "CBP0044329"
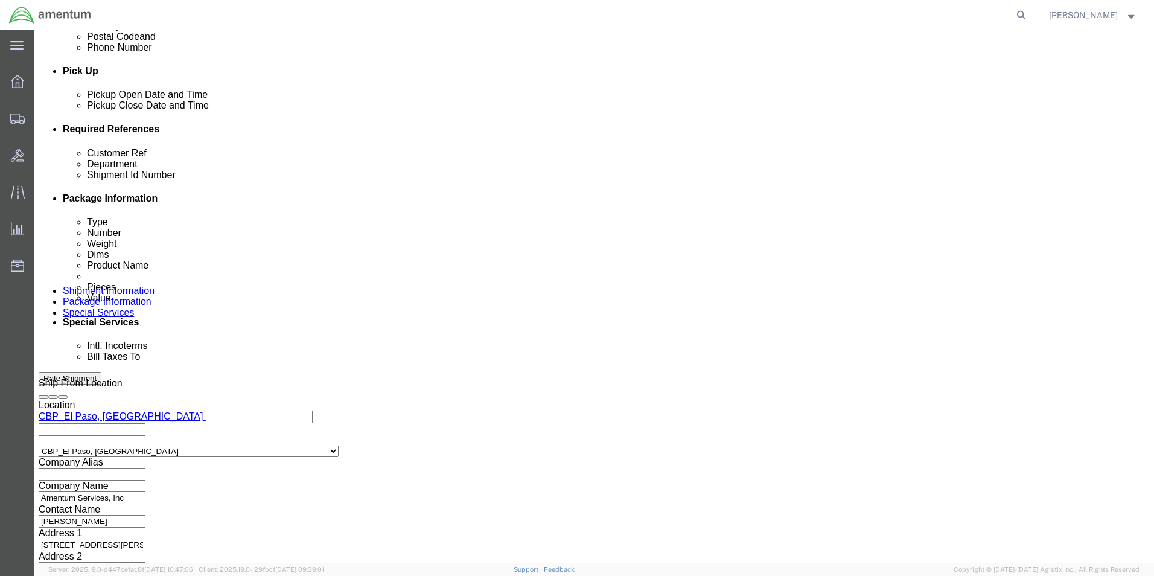
scroll to position [527, 0]
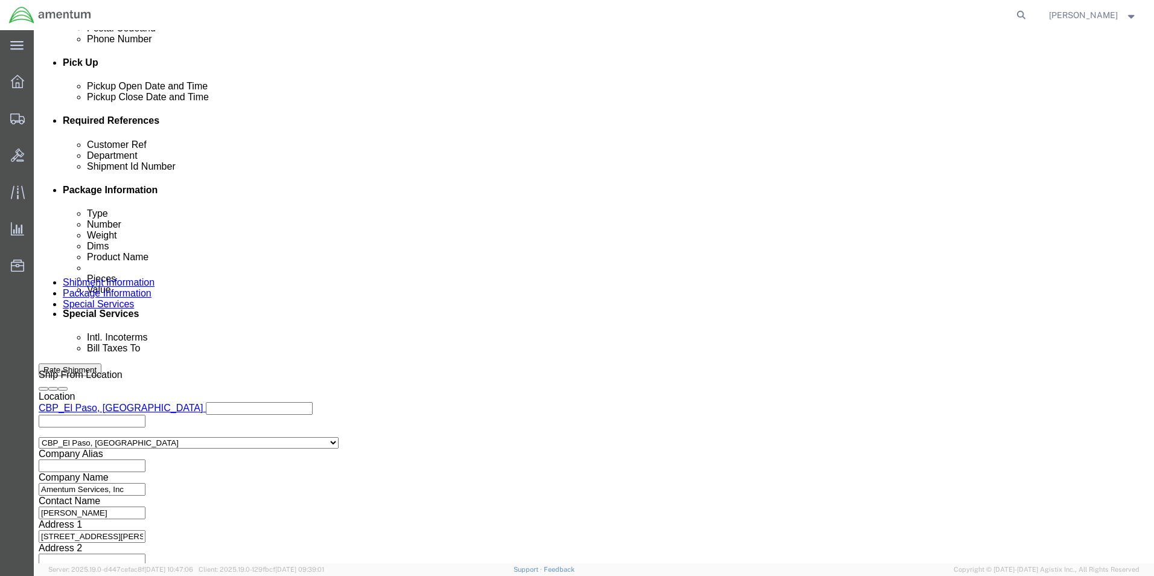
type input "CBP0044110"
click button "Continue"
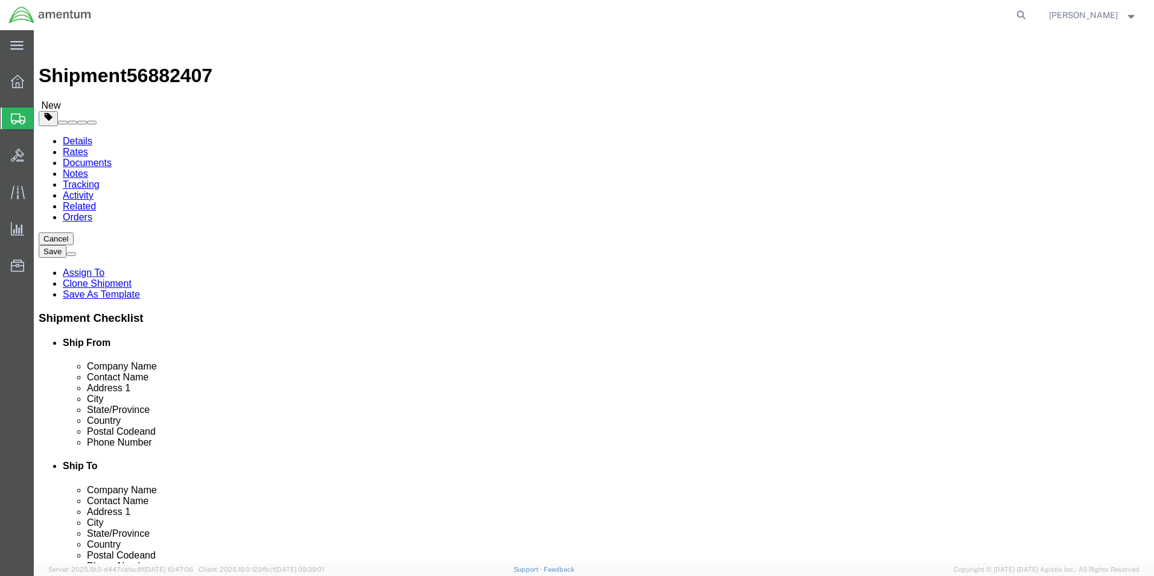
click input "20.00"
type input "10"
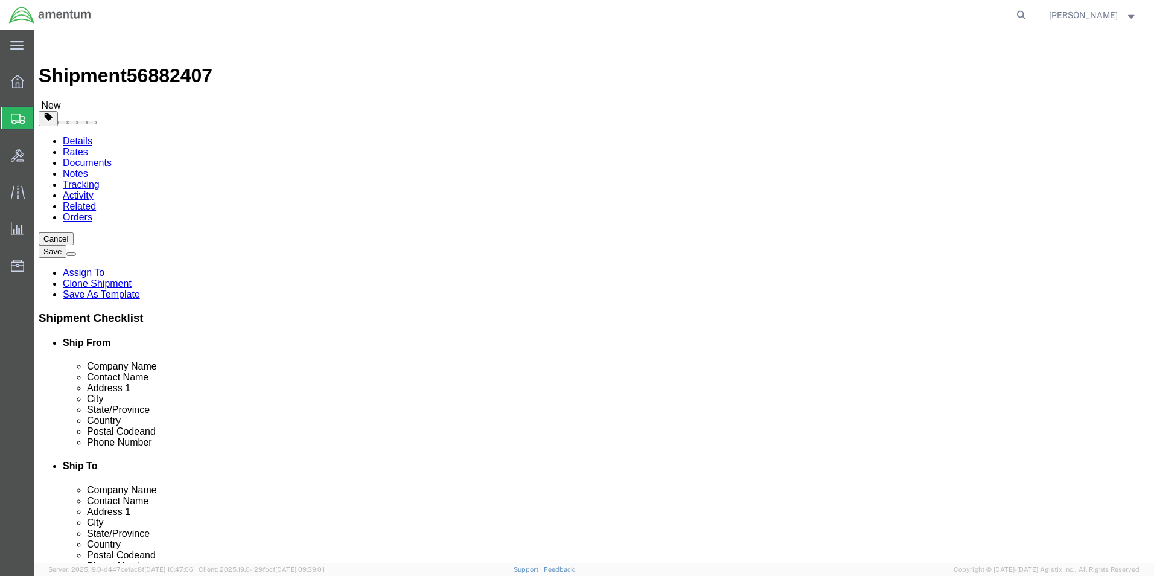
click input "9.80"
type input "1.45"
click dd "1.00 Each"
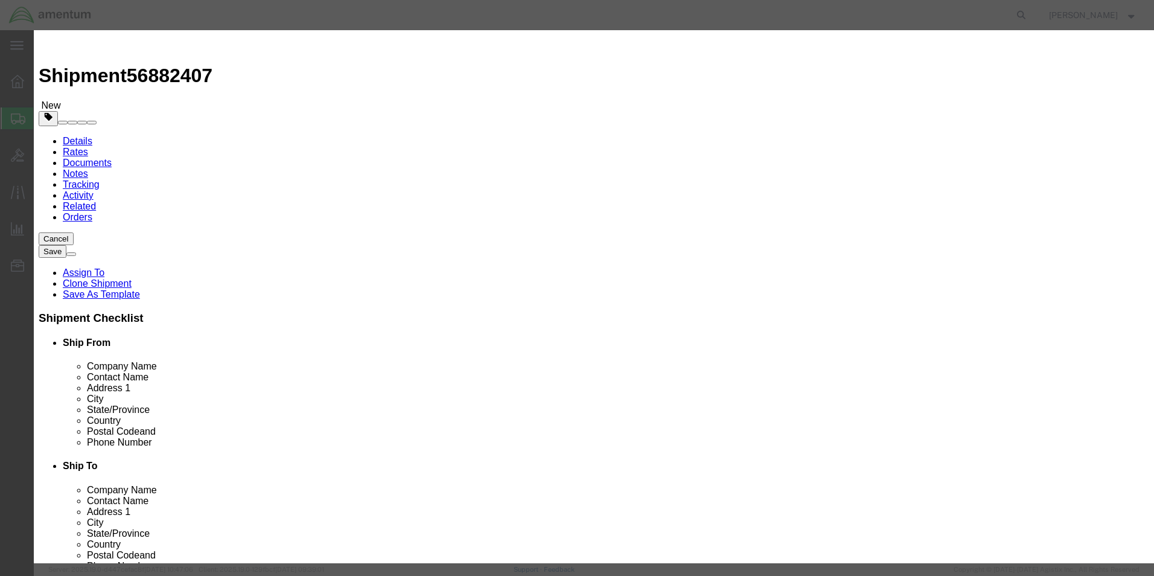
click input "2000.00"
type input "100"
click div "Commodity library Product Name ACFT PART Pieces 1.00 Select Bag Barrels 100Boar…"
click textarea "BLOWER ASSY"
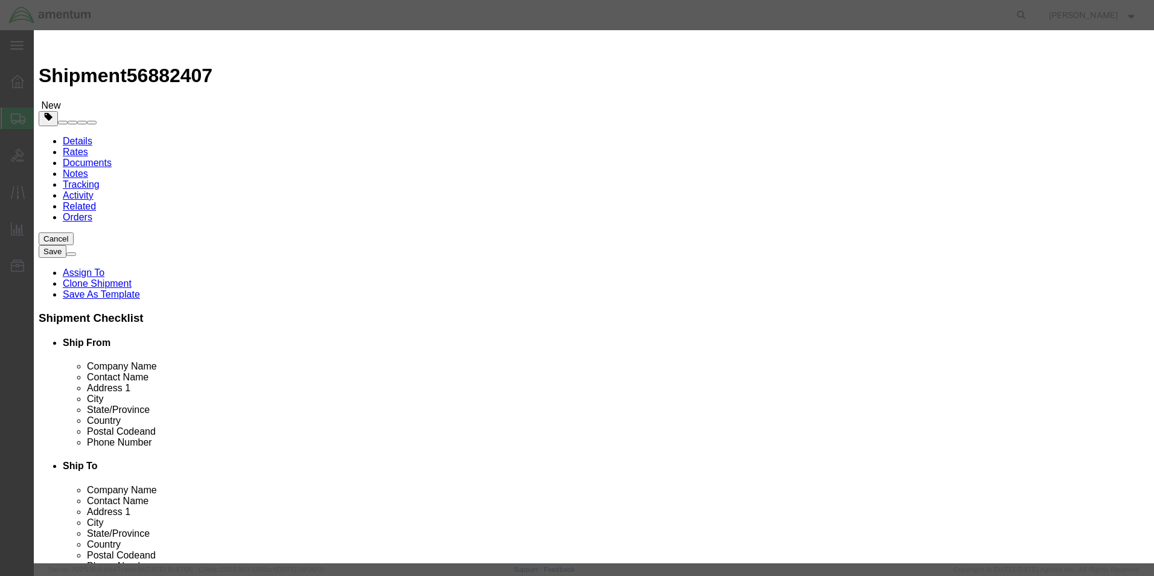
click textarea "BLOWER ASSY"
type textarea "ACTUATOR"
click button "Save & Close"
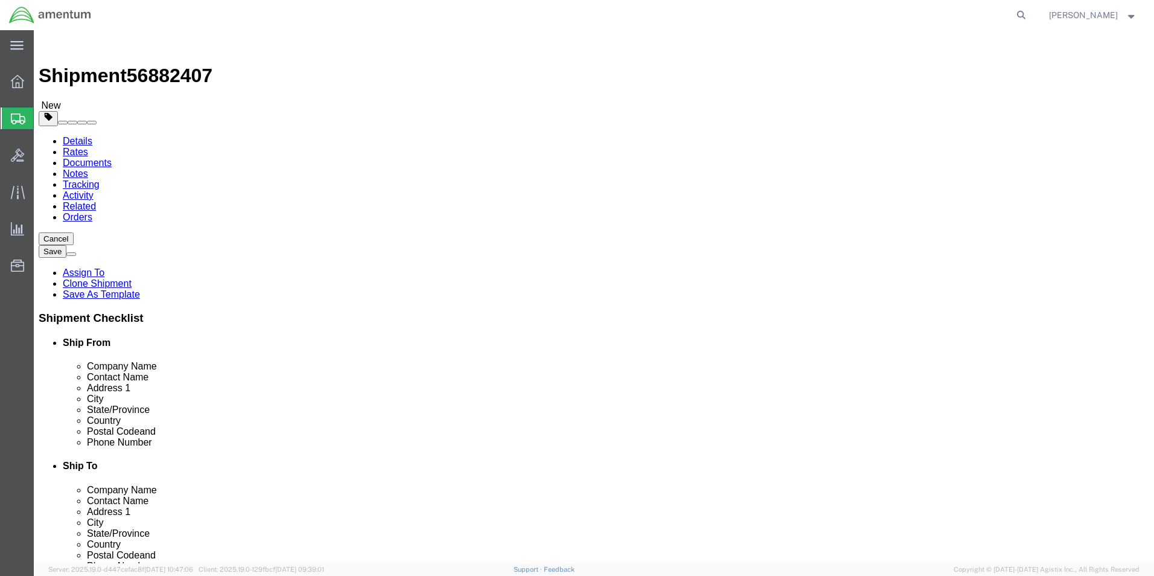
click button "Rate Shipment"
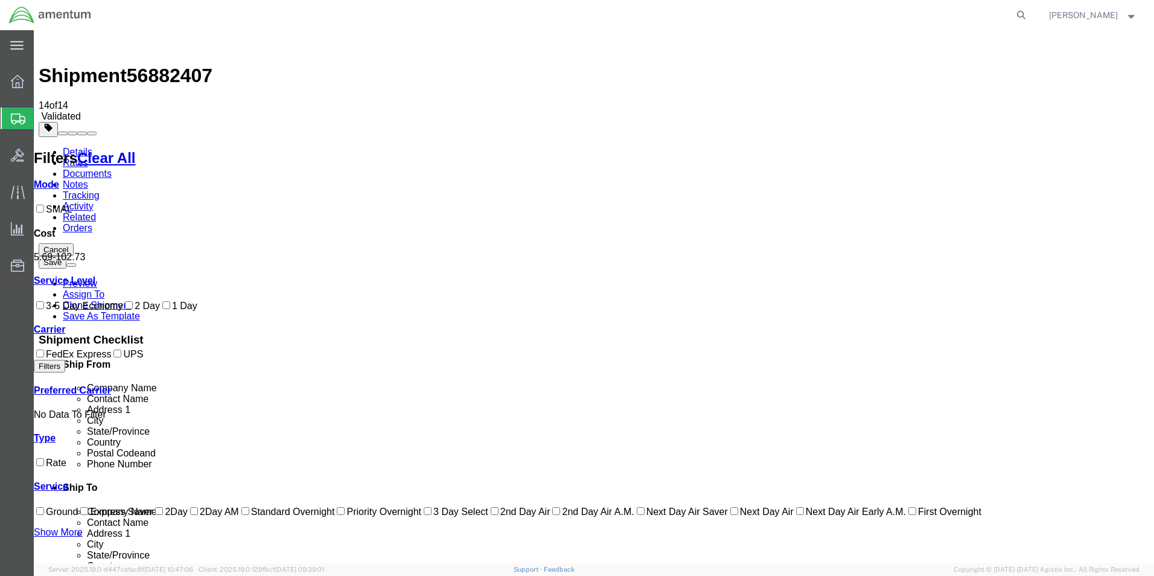
drag, startPoint x: 741, startPoint y: 174, endPoint x: 778, endPoint y: 205, distance: 48.0
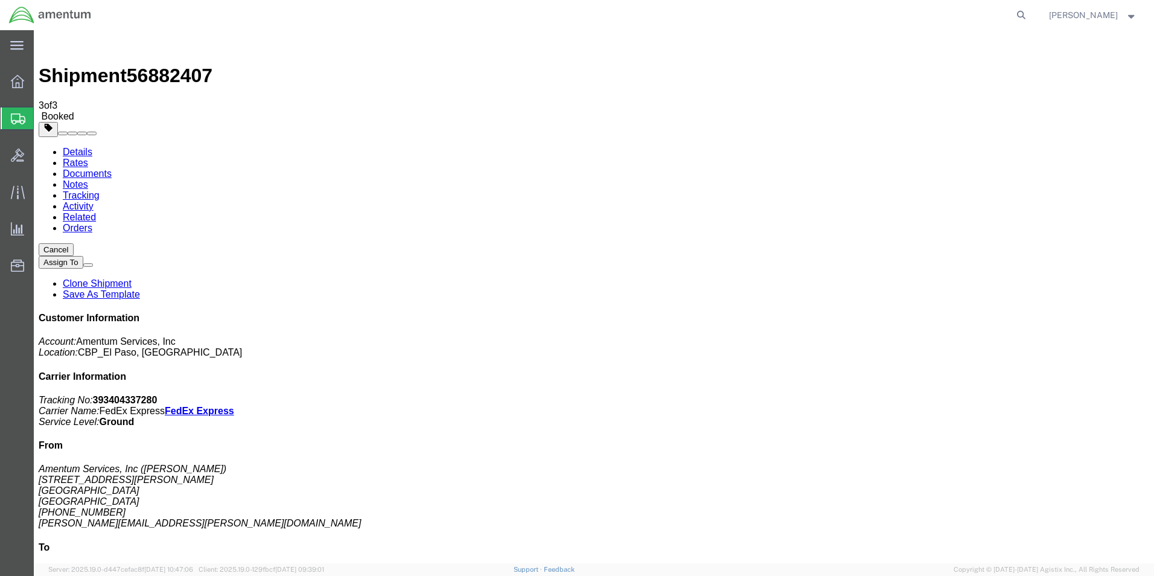
click at [132, 278] on link "Clone Shipment" at bounding box center [97, 283] width 69 height 10
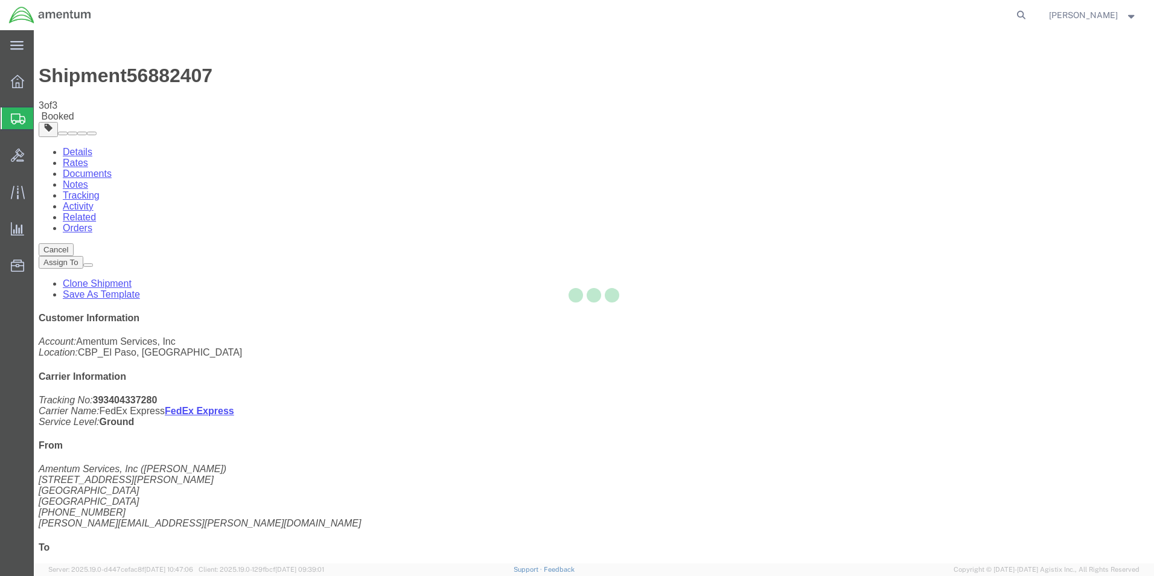
select select "49831"
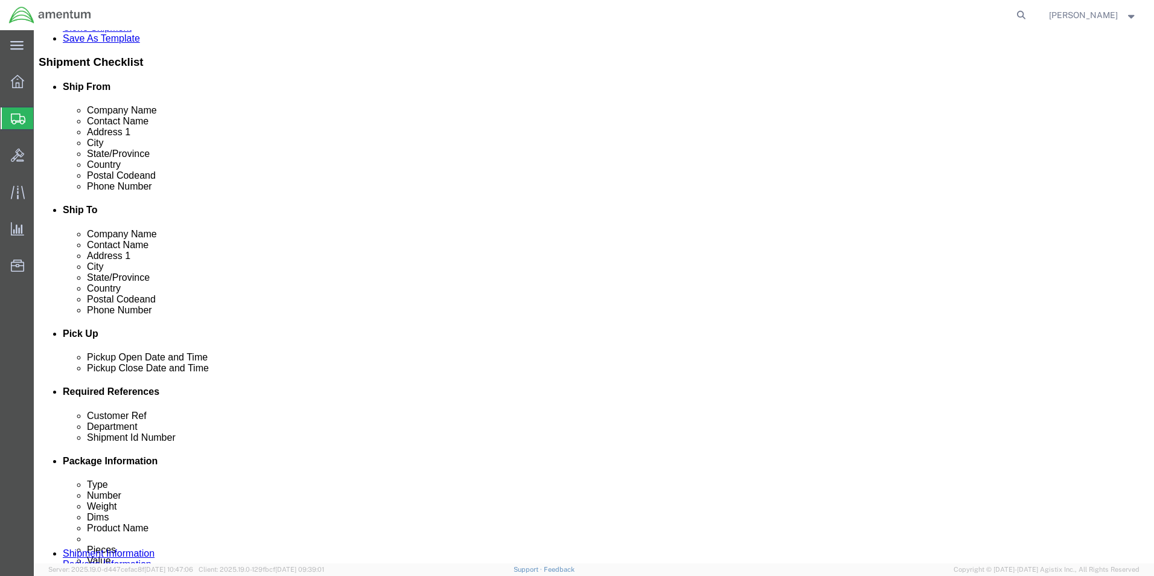
scroll to position [302, 0]
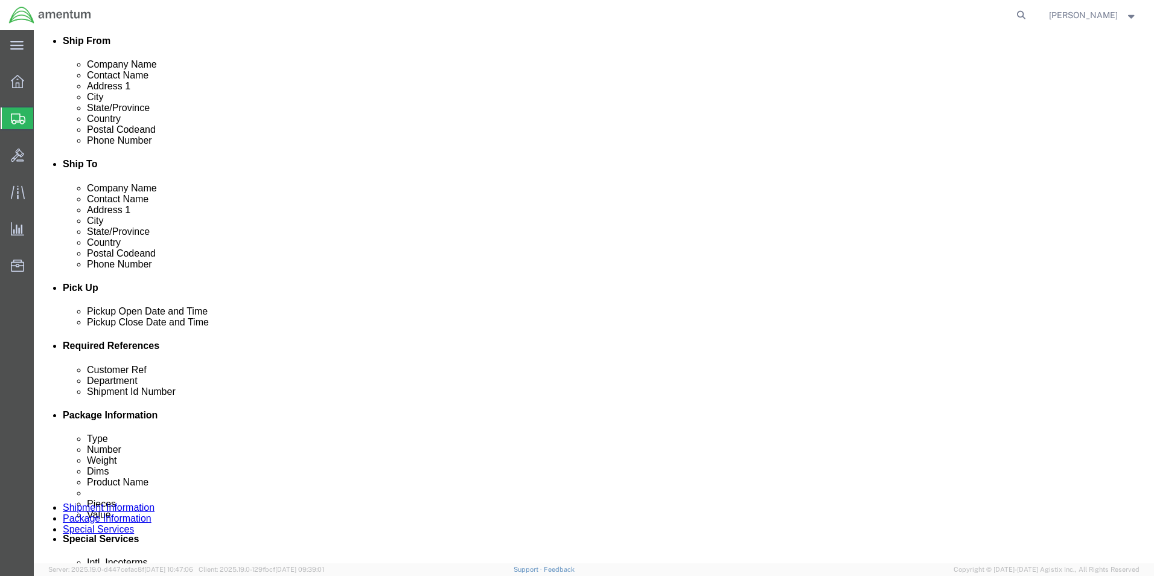
click input "CBP0044110"
type input "CBP0044107"
click input "CBP0044110"
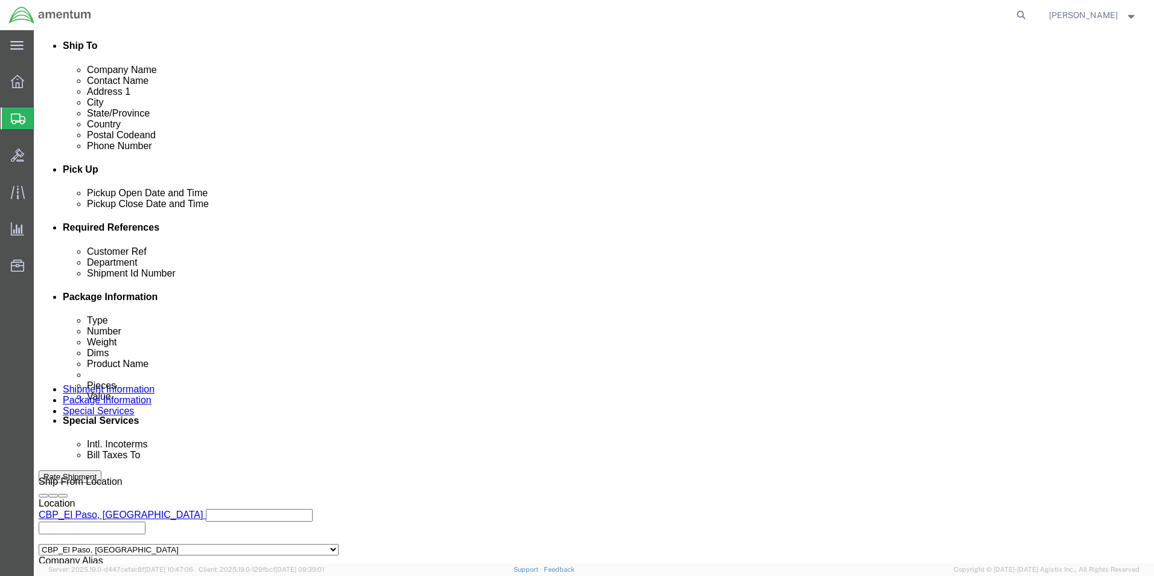
scroll to position [526, 0]
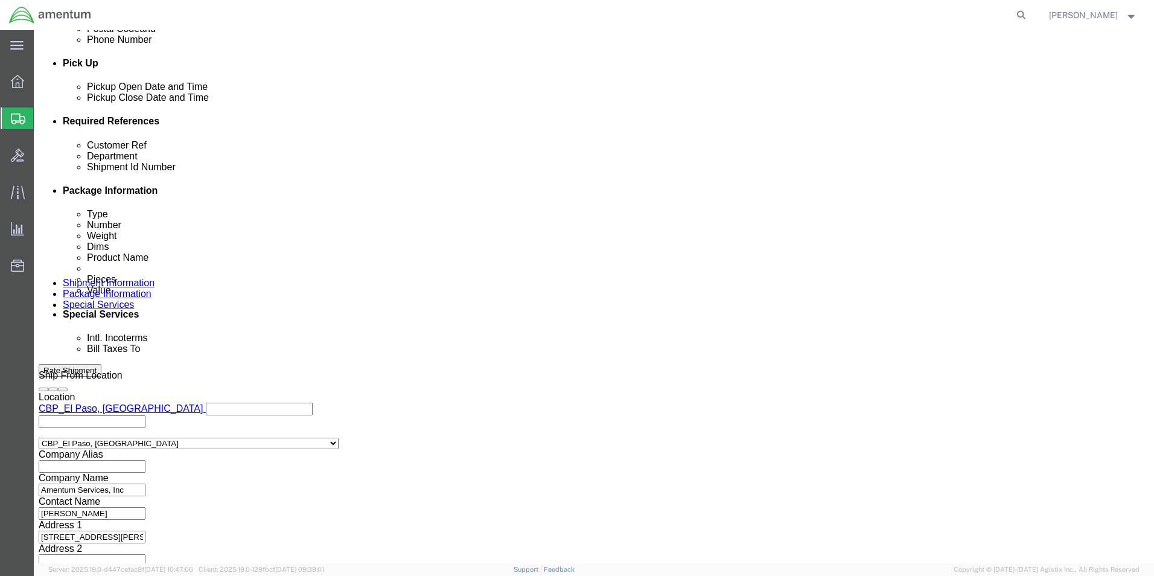
type input "CBP0044107"
click button "Continue"
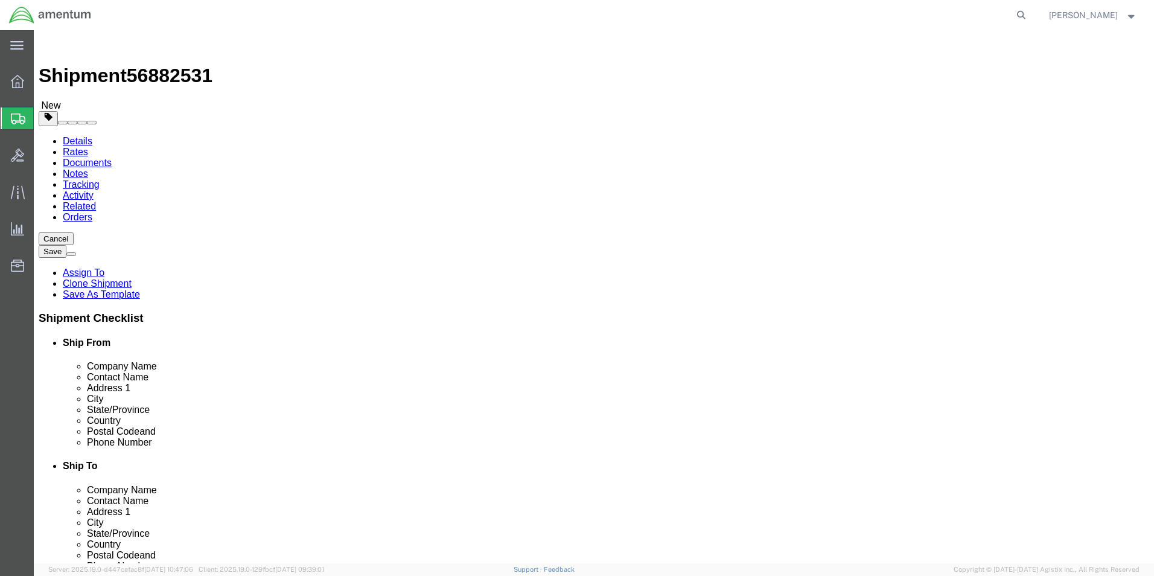
click input "1.45"
type input "1.5"
click button "Rate Shipment"
